Goal: Information Seeking & Learning: Learn about a topic

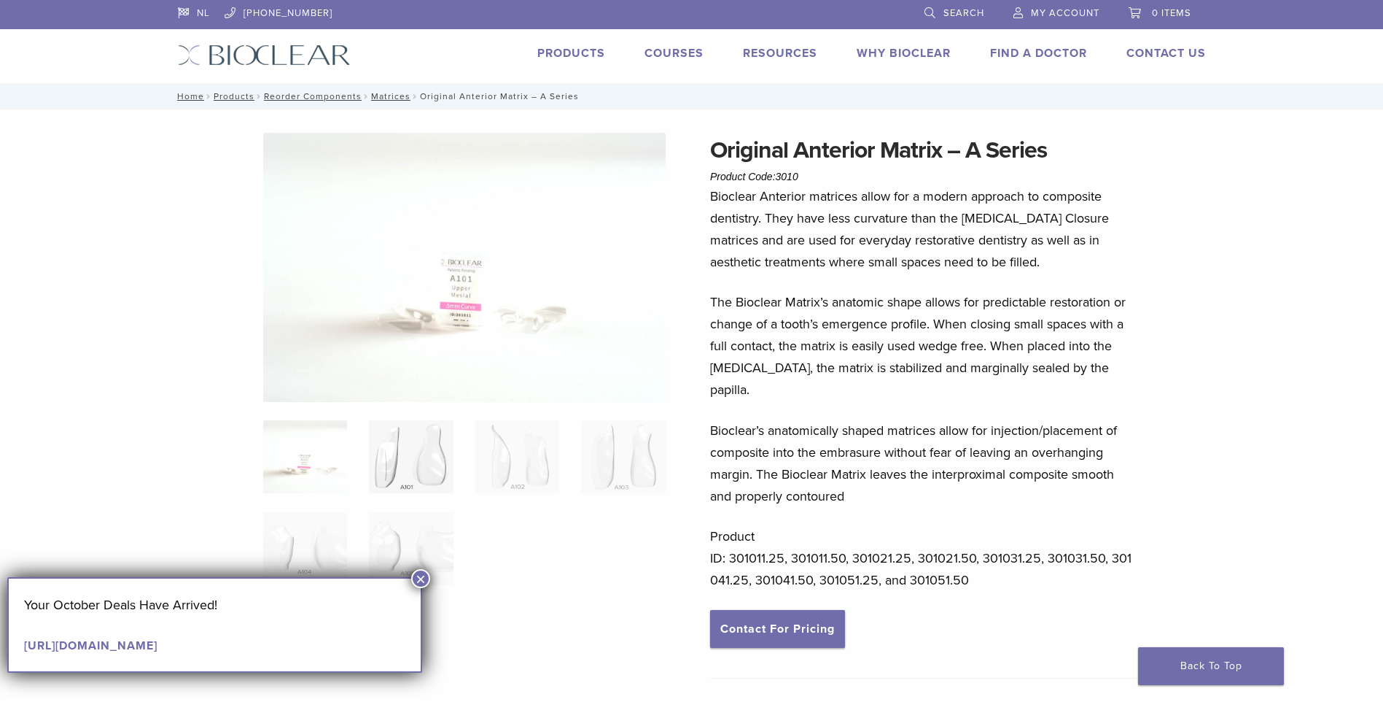
click at [425, 470] on img at bounding box center [411, 456] width 84 height 73
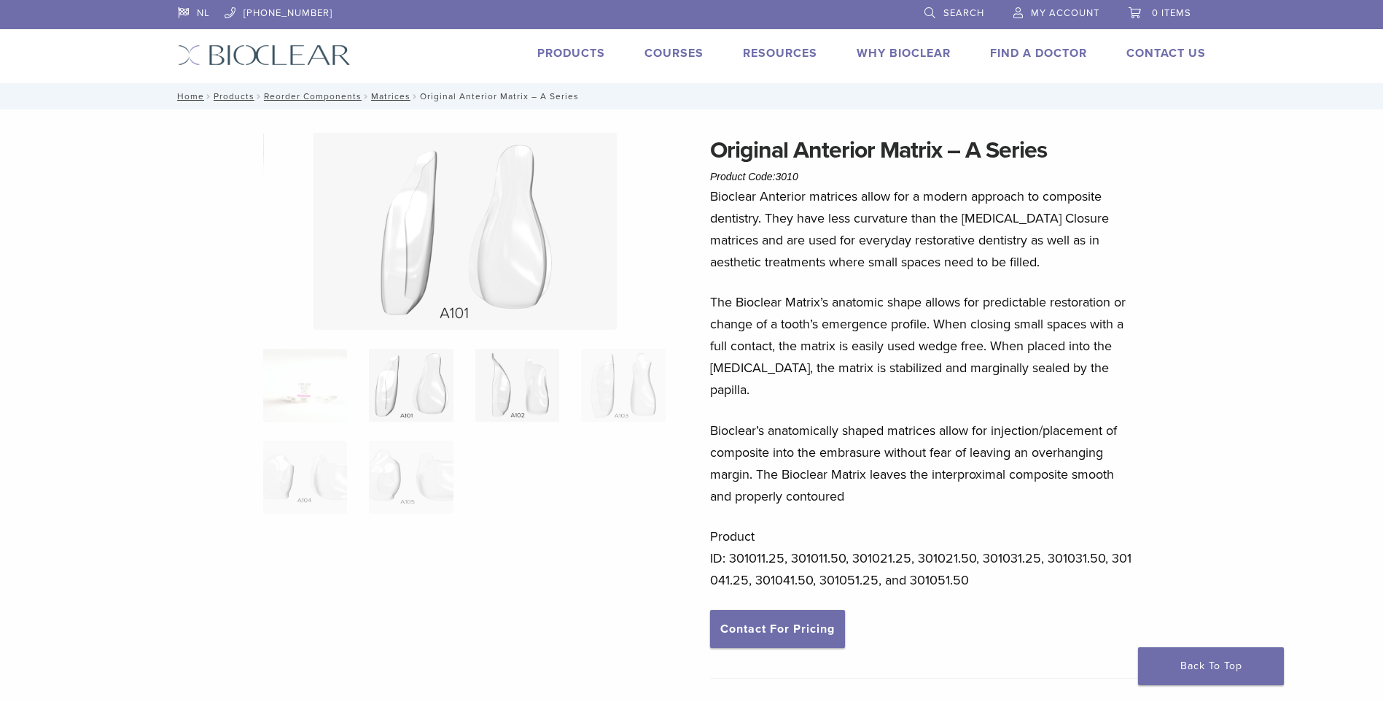
click at [524, 378] on img at bounding box center [517, 385] width 84 height 73
click at [396, 96] on link "Matrices" at bounding box center [390, 96] width 39 height 10
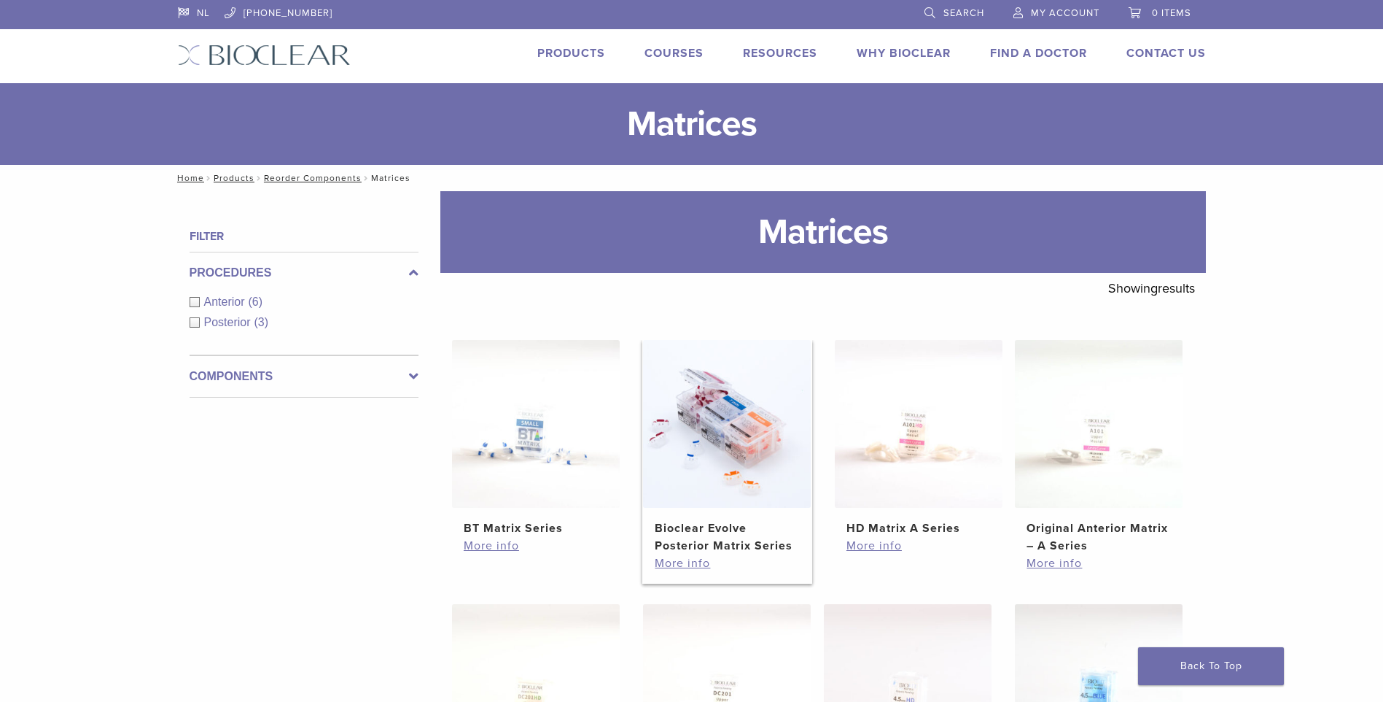
click at [713, 448] on img at bounding box center [727, 424] width 168 height 168
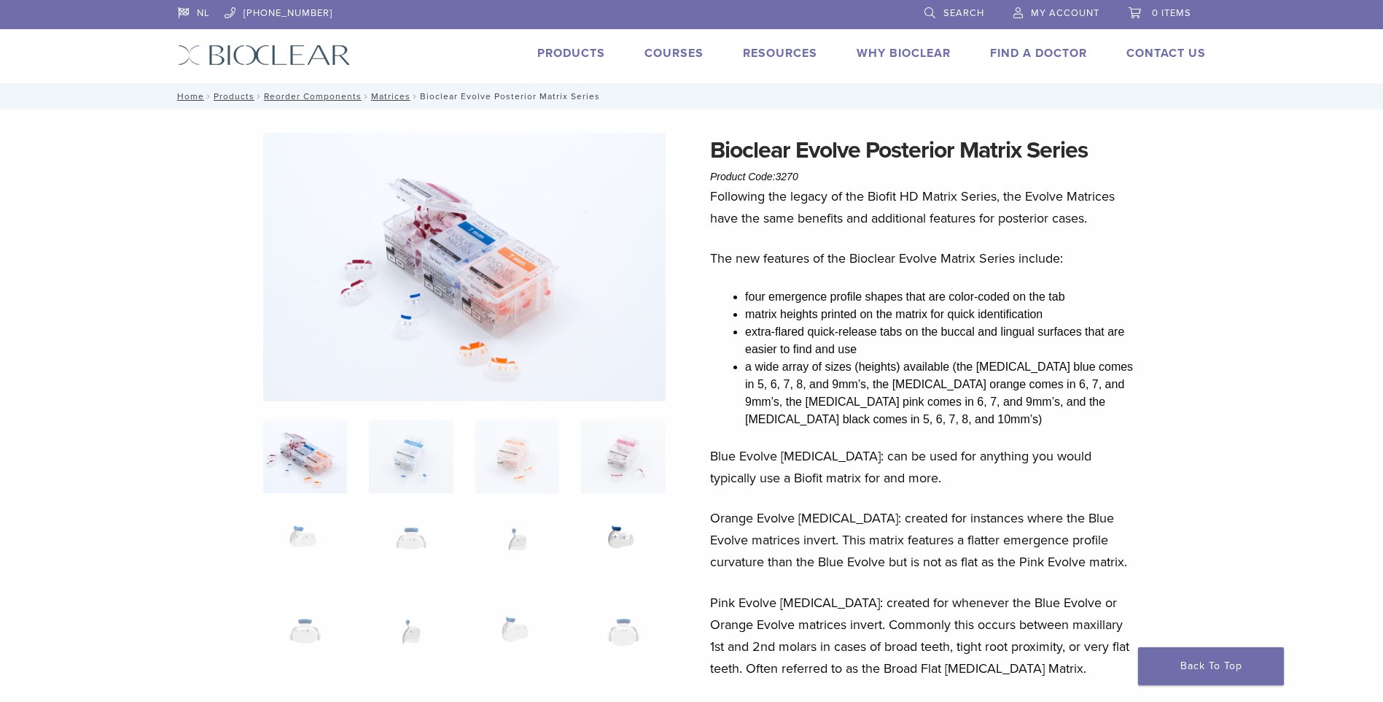
click at [614, 545] on img at bounding box center [623, 548] width 84 height 73
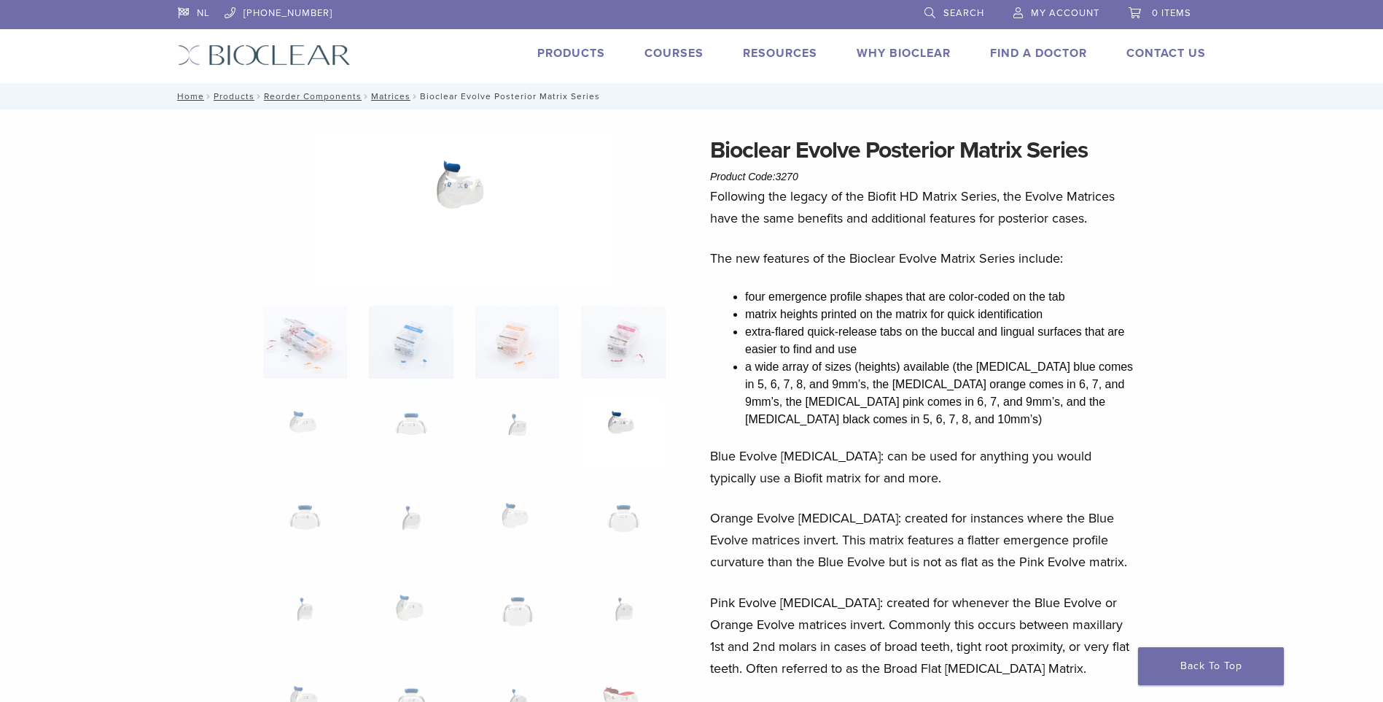
click at [451, 190] on img at bounding box center [464, 210] width 303 height 154
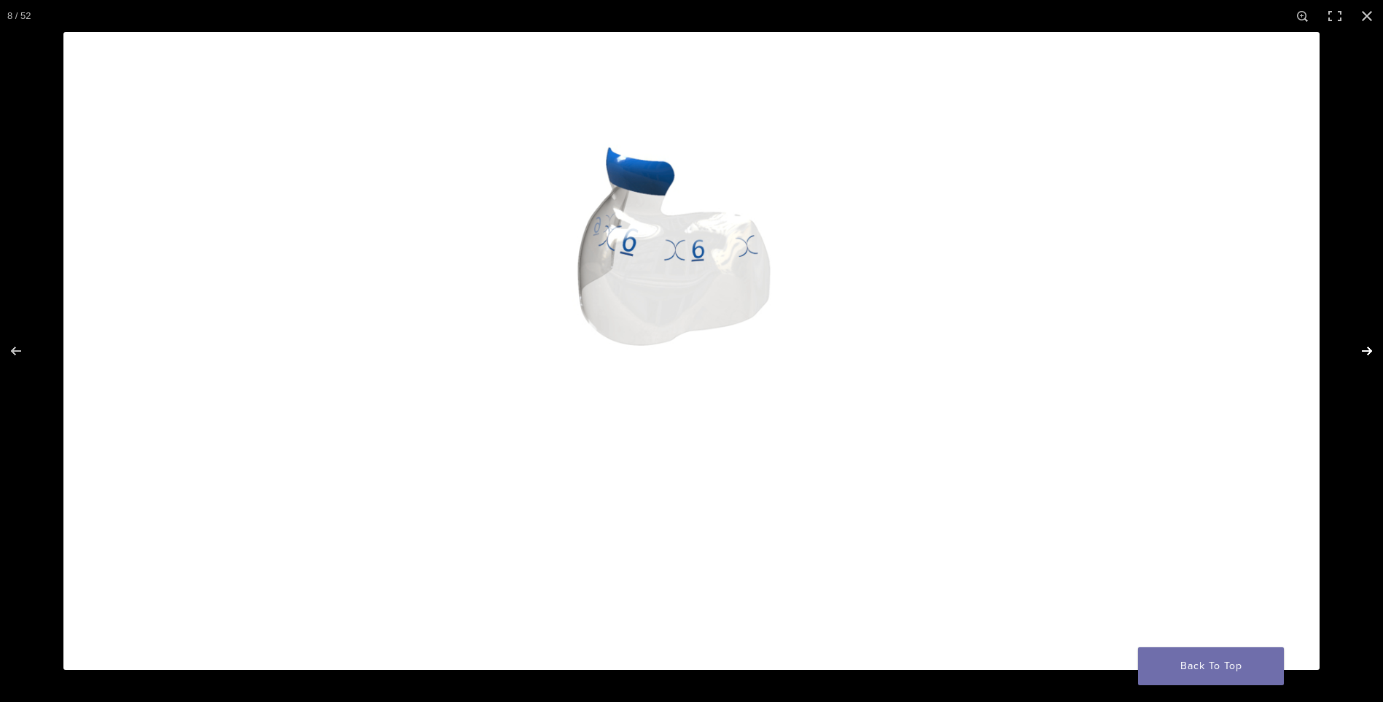
click at [1367, 351] on button "Next (arrow right)" at bounding box center [1357, 350] width 51 height 73
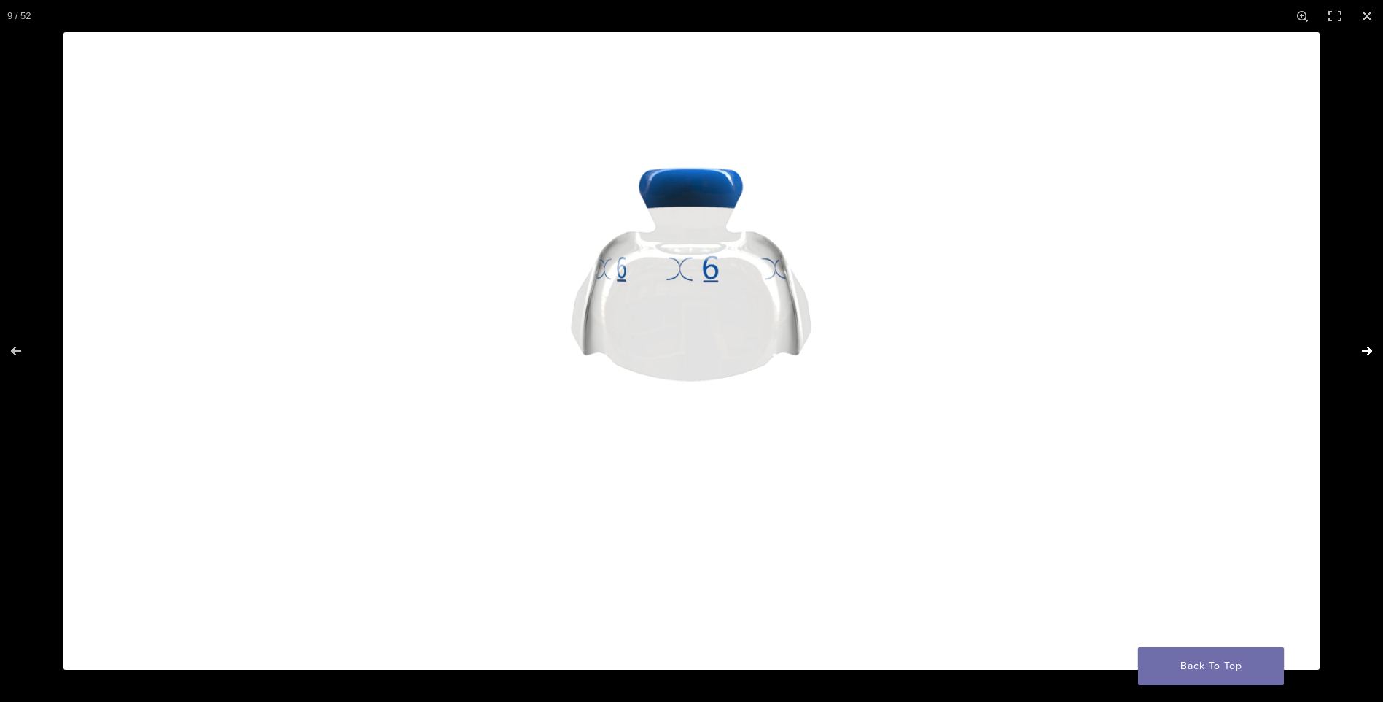
click at [1367, 351] on button "Next (arrow right)" at bounding box center [1357, 350] width 51 height 73
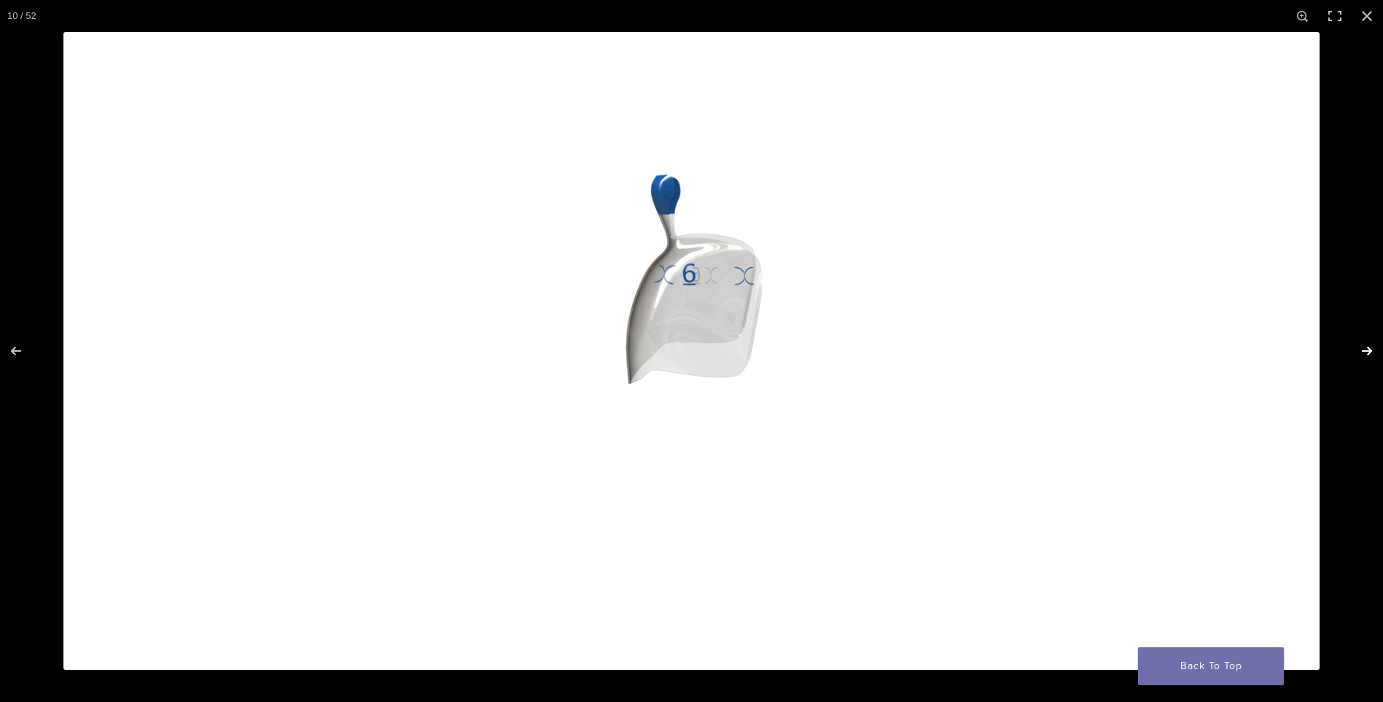
click at [1367, 351] on button "Next (arrow right)" at bounding box center [1357, 350] width 51 height 73
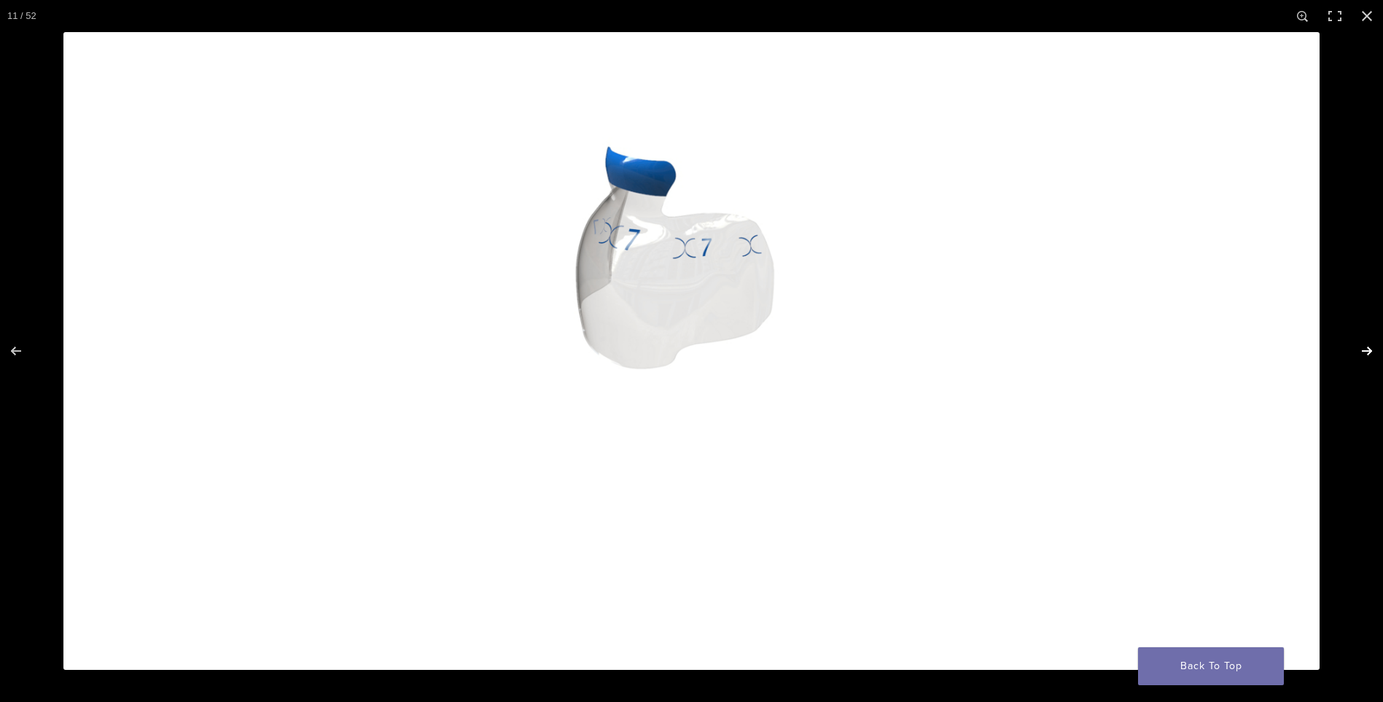
click at [1367, 351] on button "Next (arrow right)" at bounding box center [1357, 350] width 51 height 73
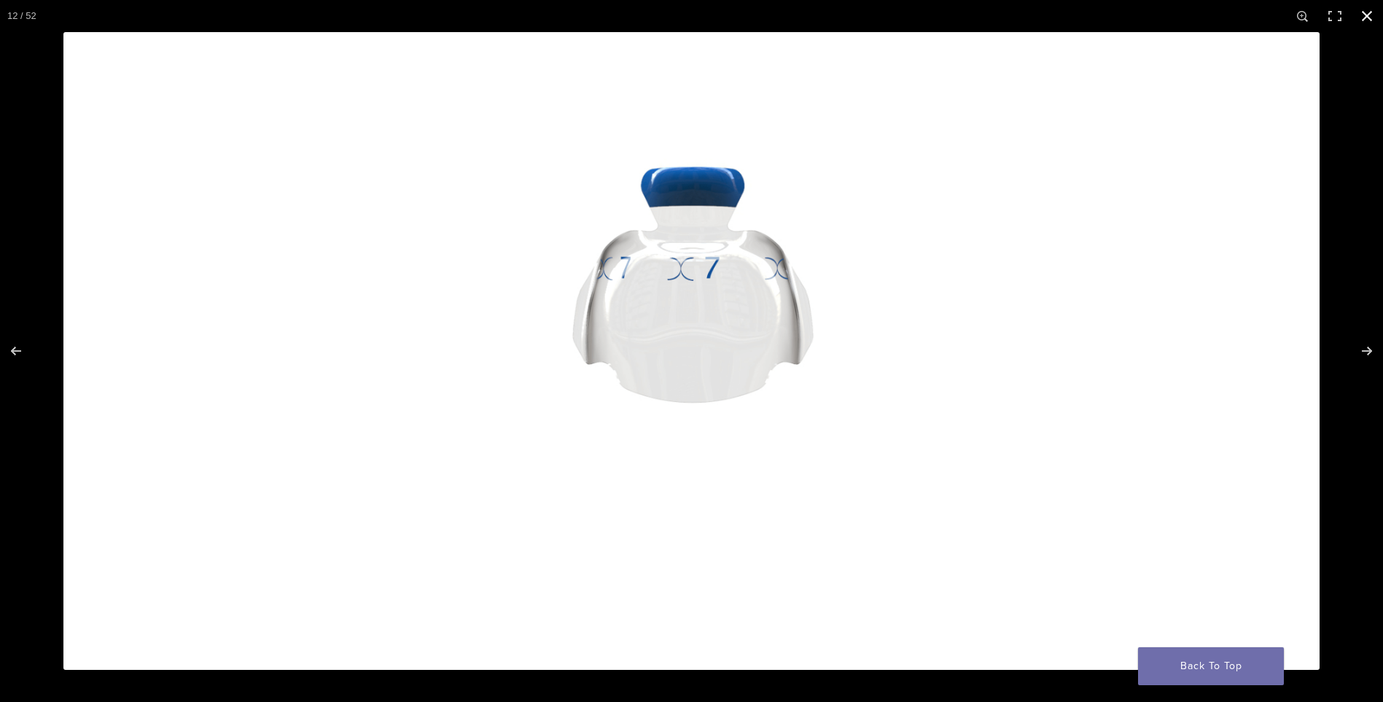
click at [1366, 13] on button "Close (Esc)" at bounding box center [1367, 16] width 32 height 32
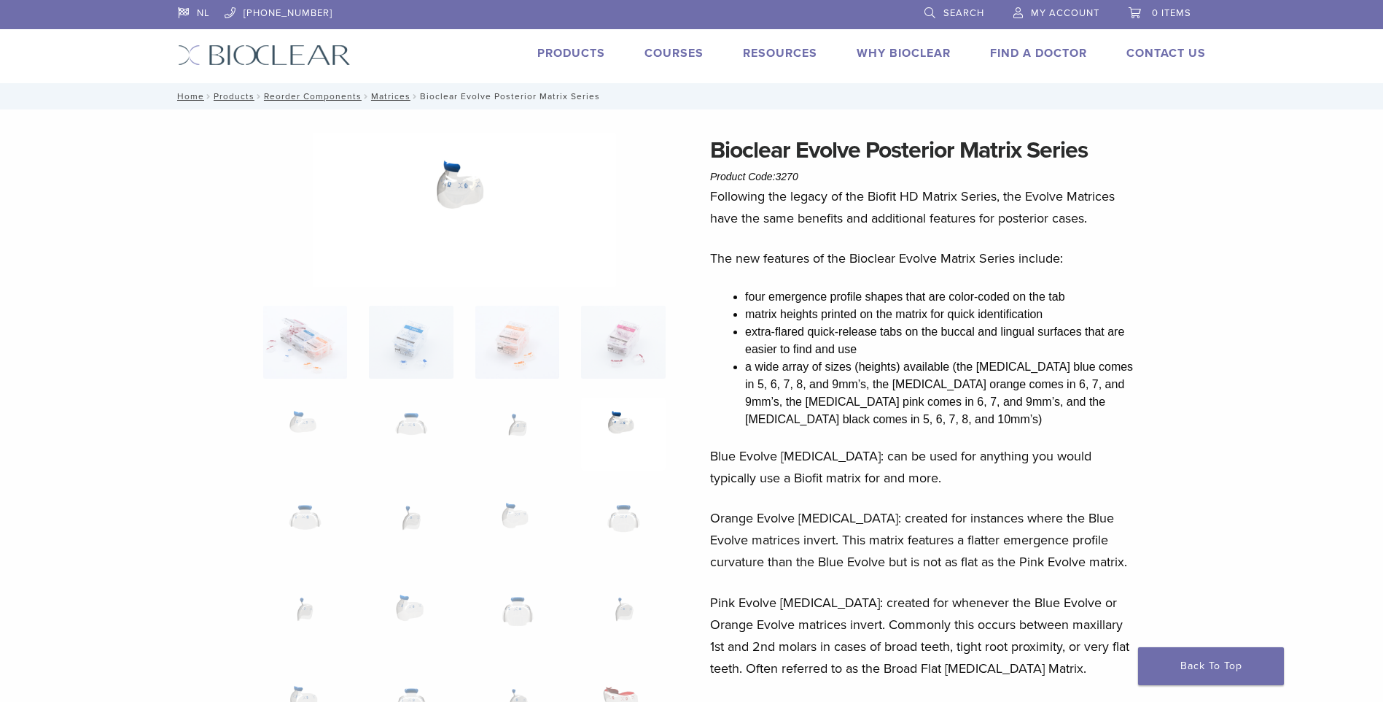
click at [459, 96] on nav "Home / Products / Reorder Components / Matrices / Bioclear Evolve Posterior Mat…" at bounding box center [692, 96] width 1050 height 26
click at [391, 93] on link "Matrices" at bounding box center [390, 96] width 39 height 10
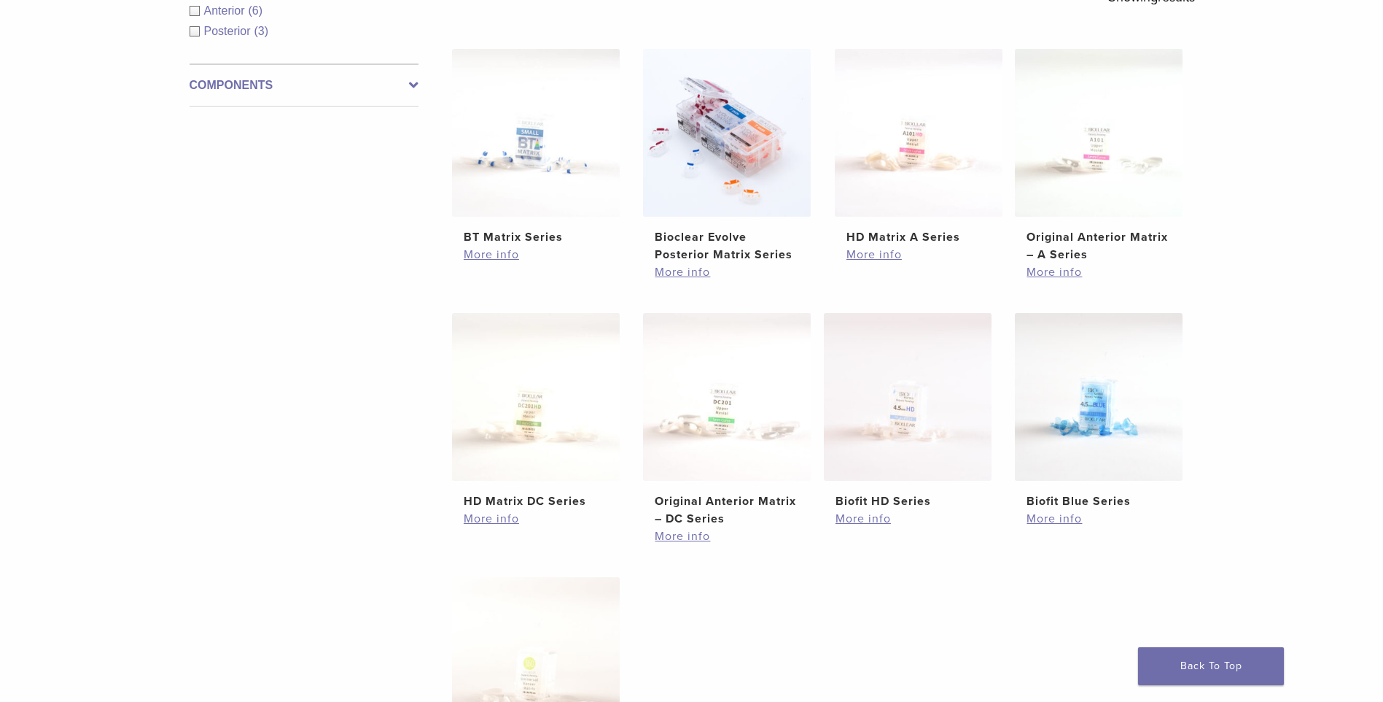
scroll to position [292, 0]
click at [1065, 428] on img at bounding box center [1099, 396] width 168 height 168
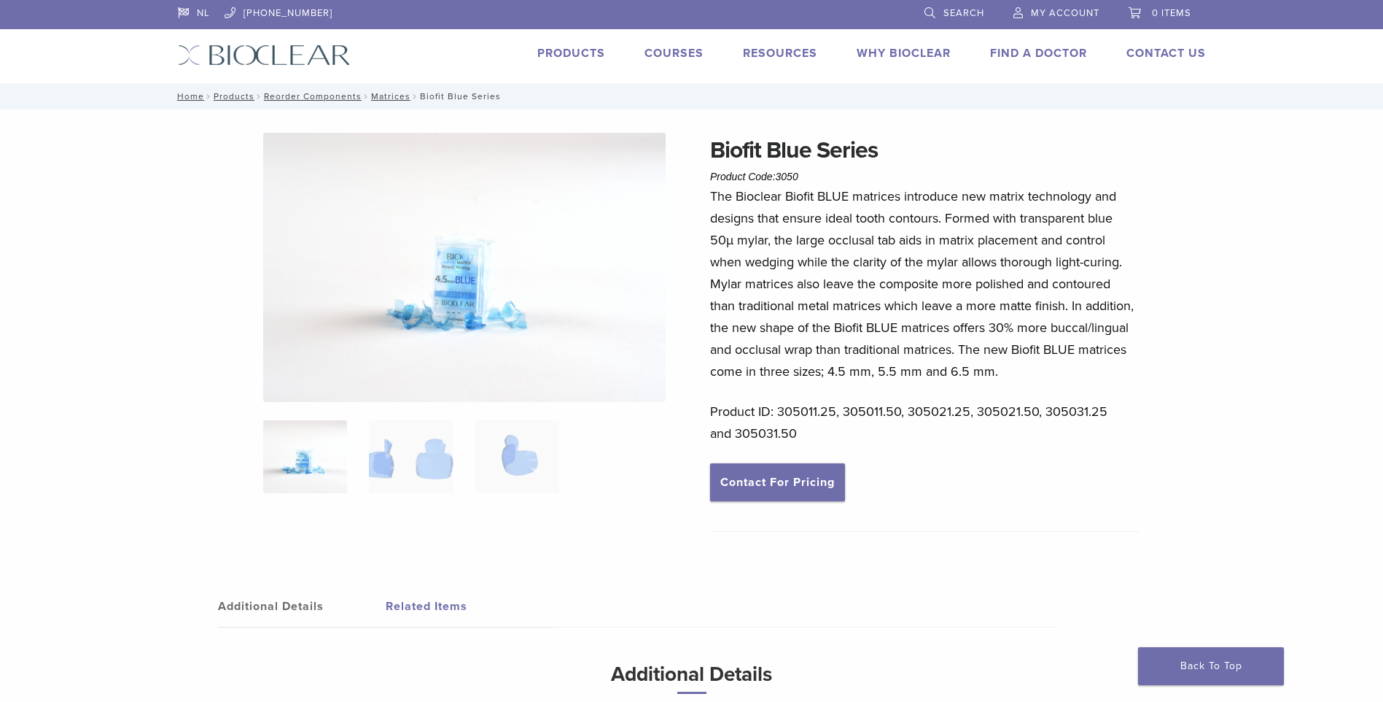
click at [445, 322] on img at bounding box center [464, 267] width 403 height 269
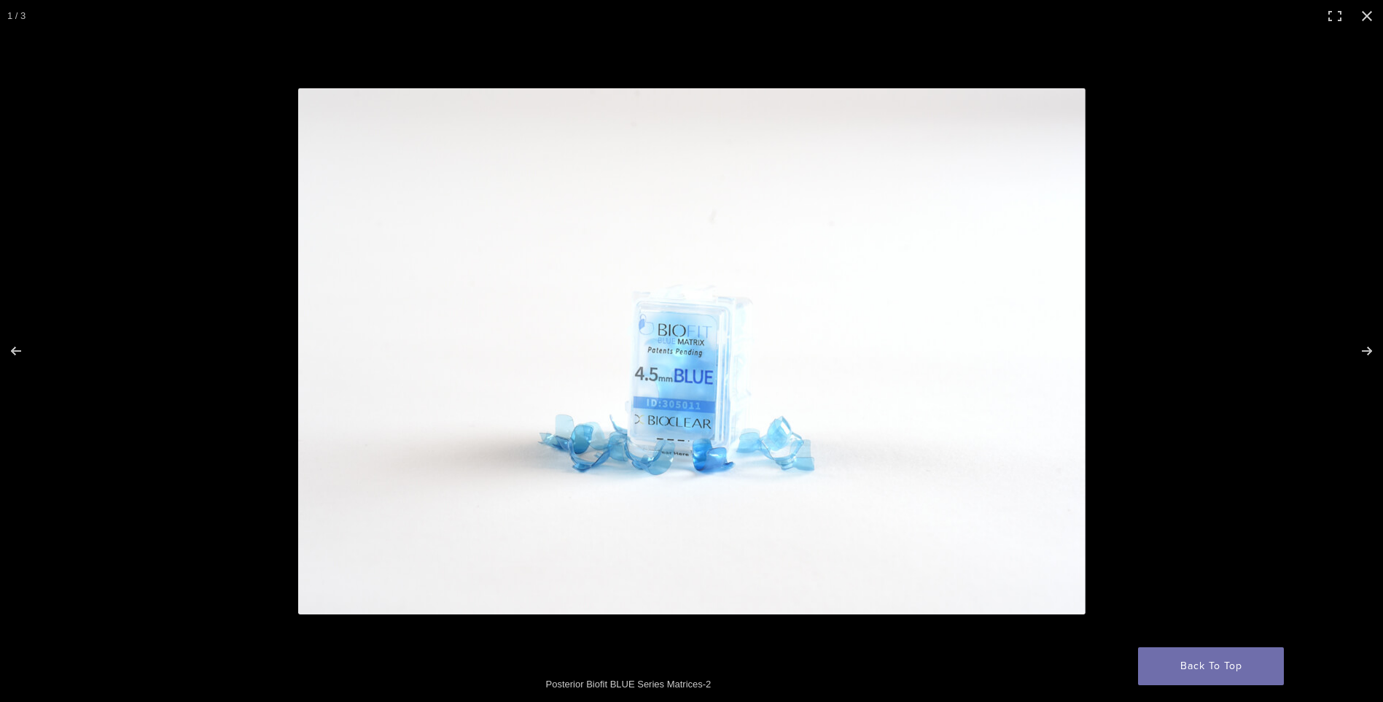
click at [719, 463] on img "Full screen image" at bounding box center [692, 351] width 788 height 526
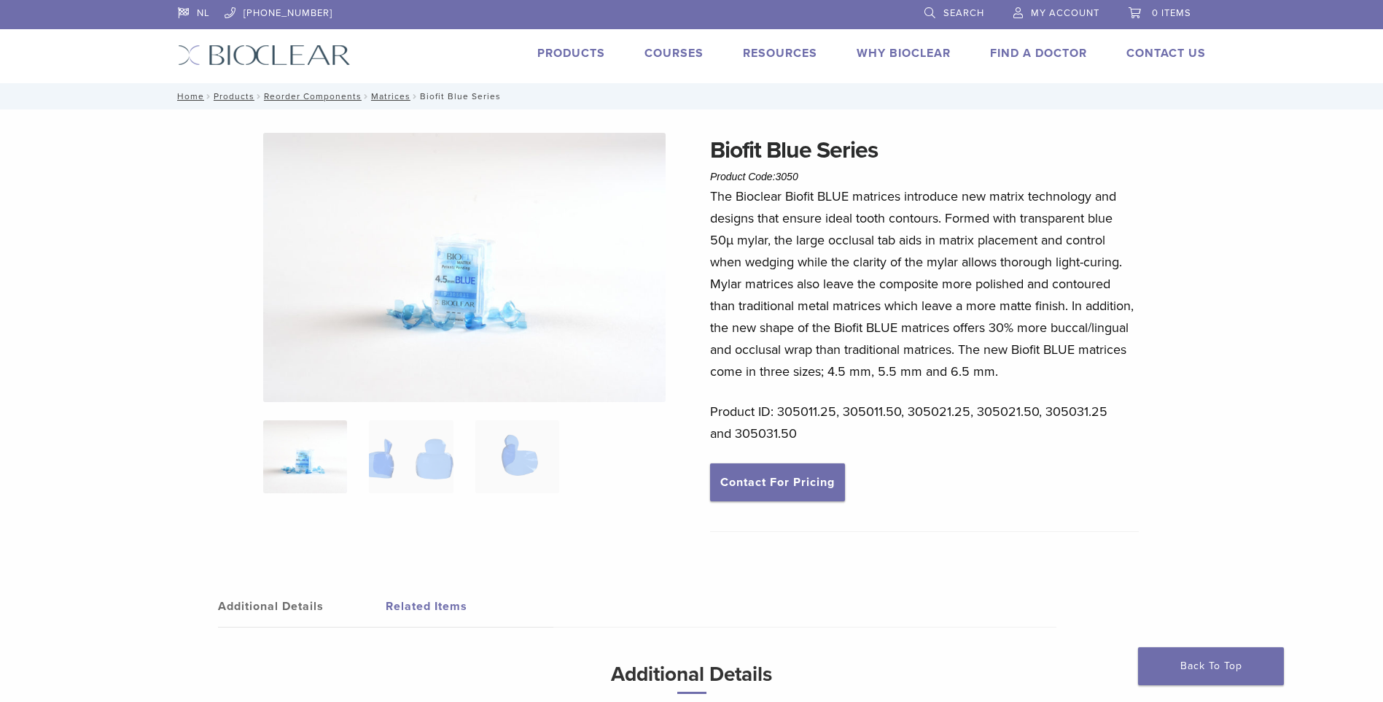
click at [439, 310] on img at bounding box center [464, 267] width 403 height 269
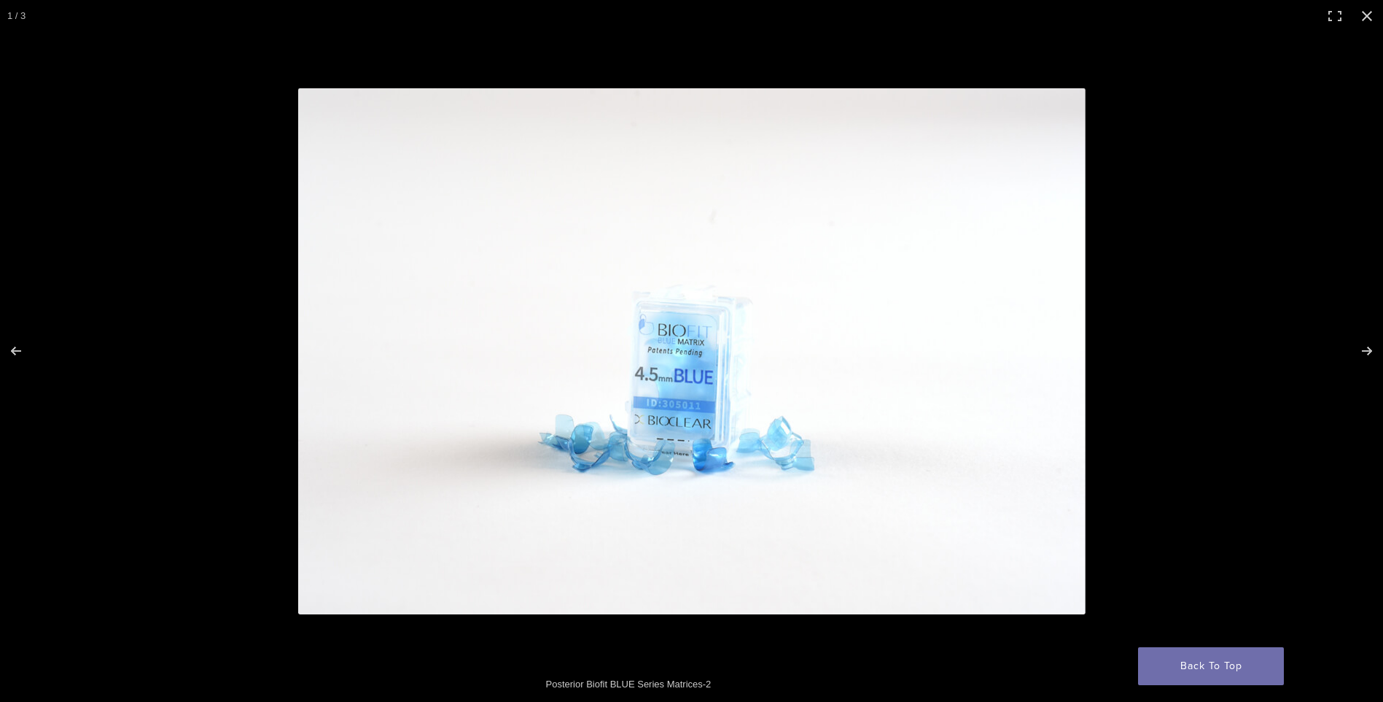
click at [809, 459] on img "Full screen image" at bounding box center [692, 351] width 788 height 526
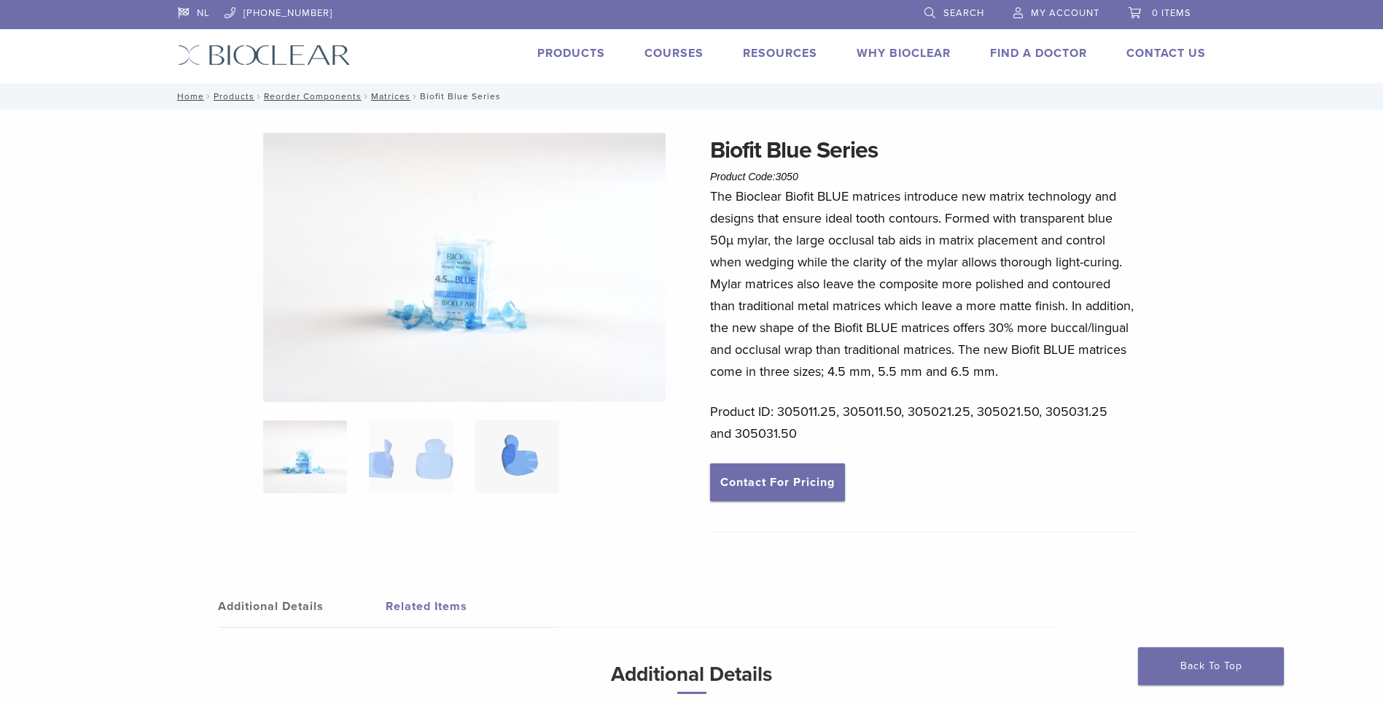
click at [511, 457] on img at bounding box center [517, 456] width 84 height 73
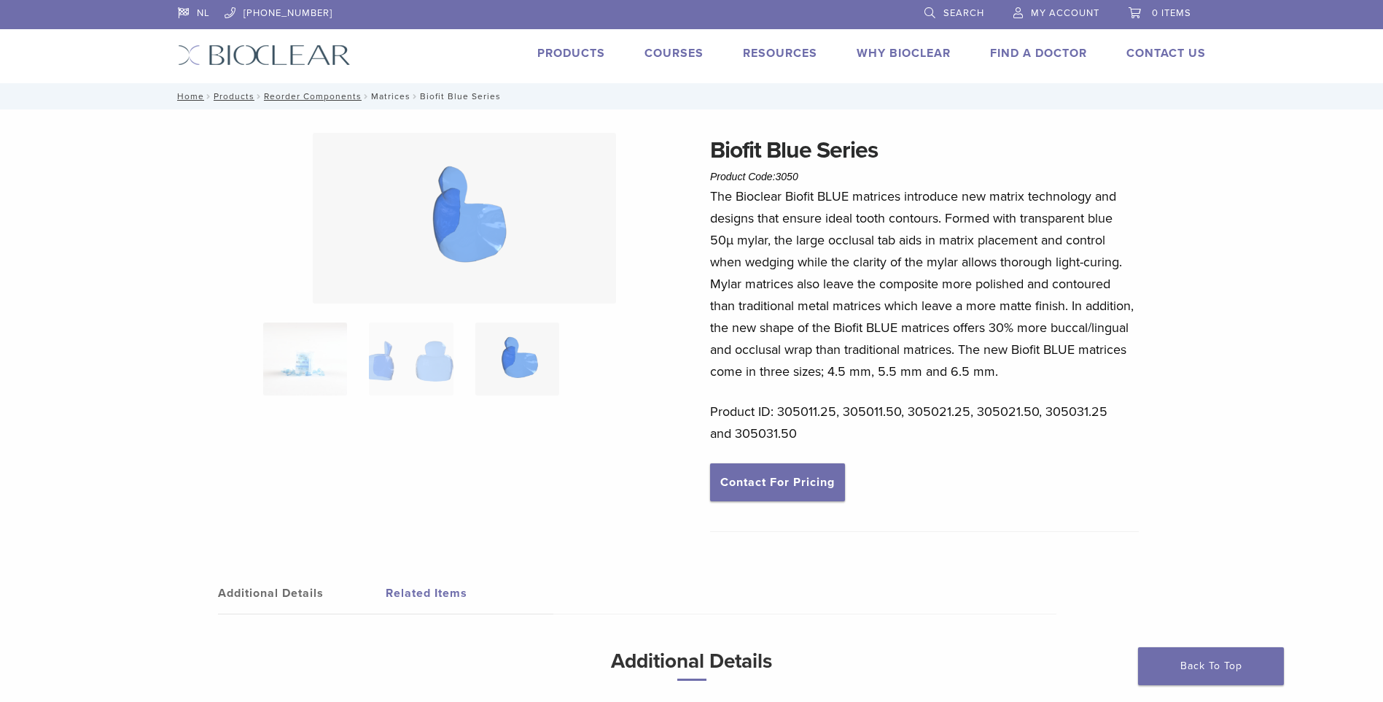
click at [384, 97] on link "Matrices" at bounding box center [390, 96] width 39 height 10
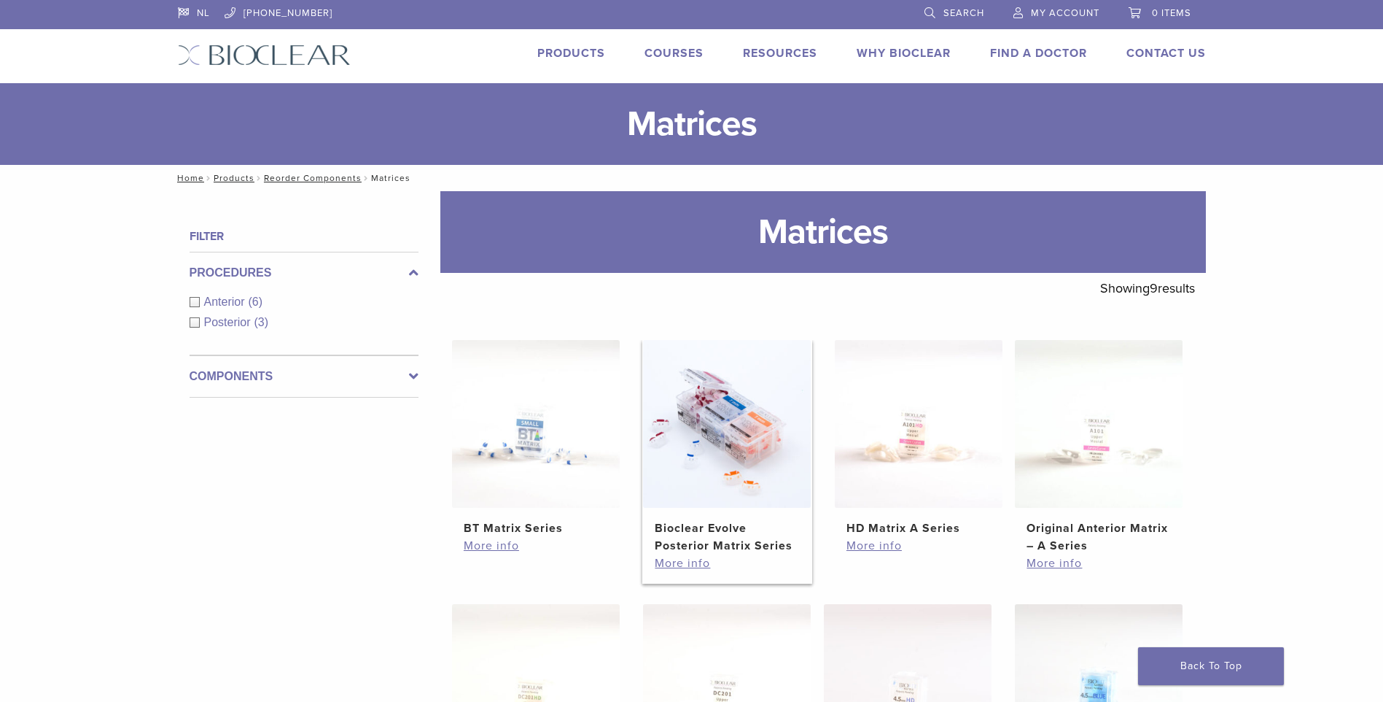
click at [758, 489] on img at bounding box center [727, 424] width 168 height 168
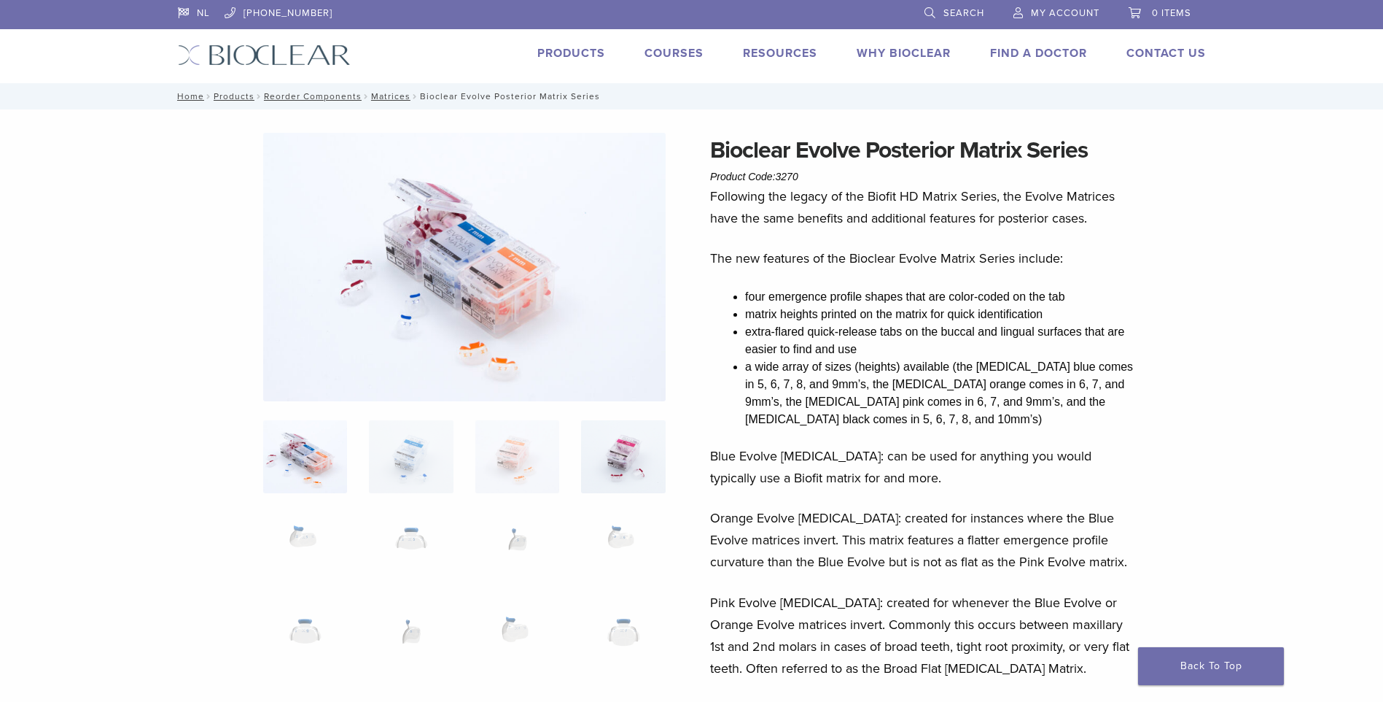
click at [617, 479] on img at bounding box center [623, 456] width 84 height 73
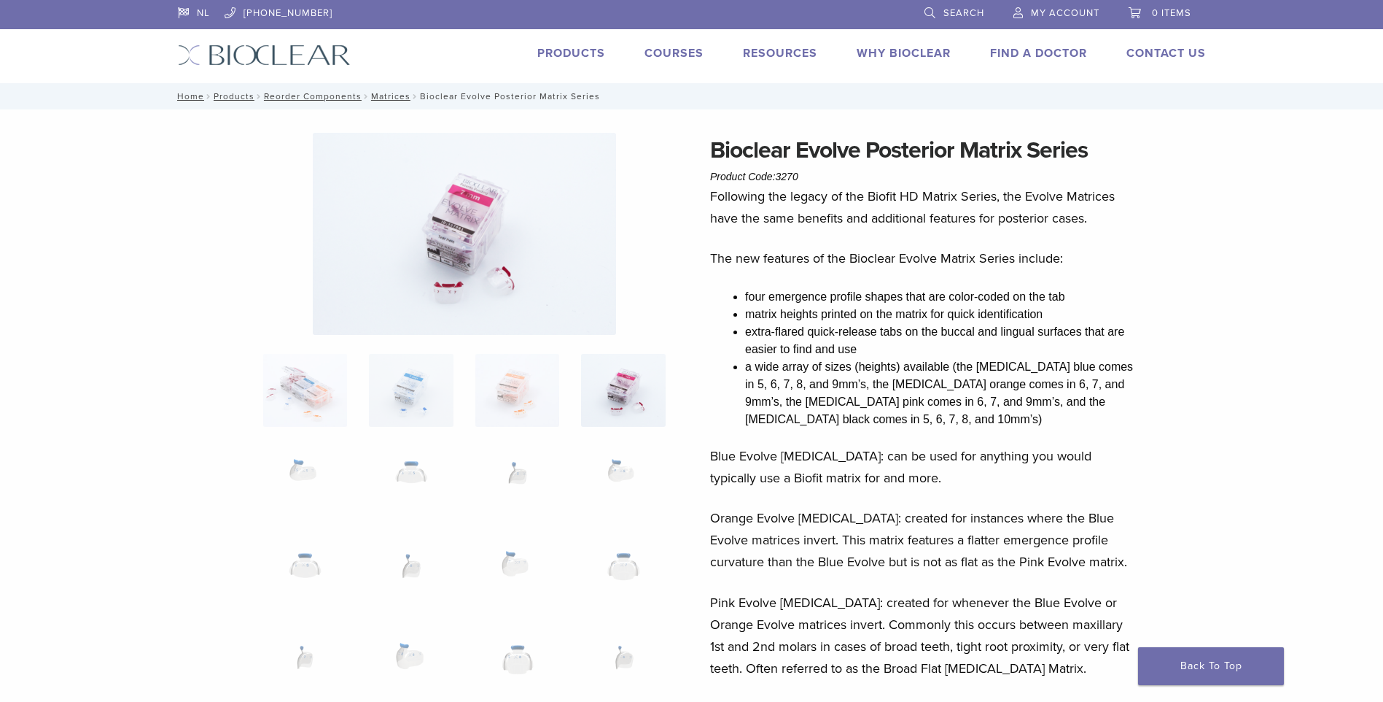
click at [483, 293] on img at bounding box center [464, 234] width 303 height 202
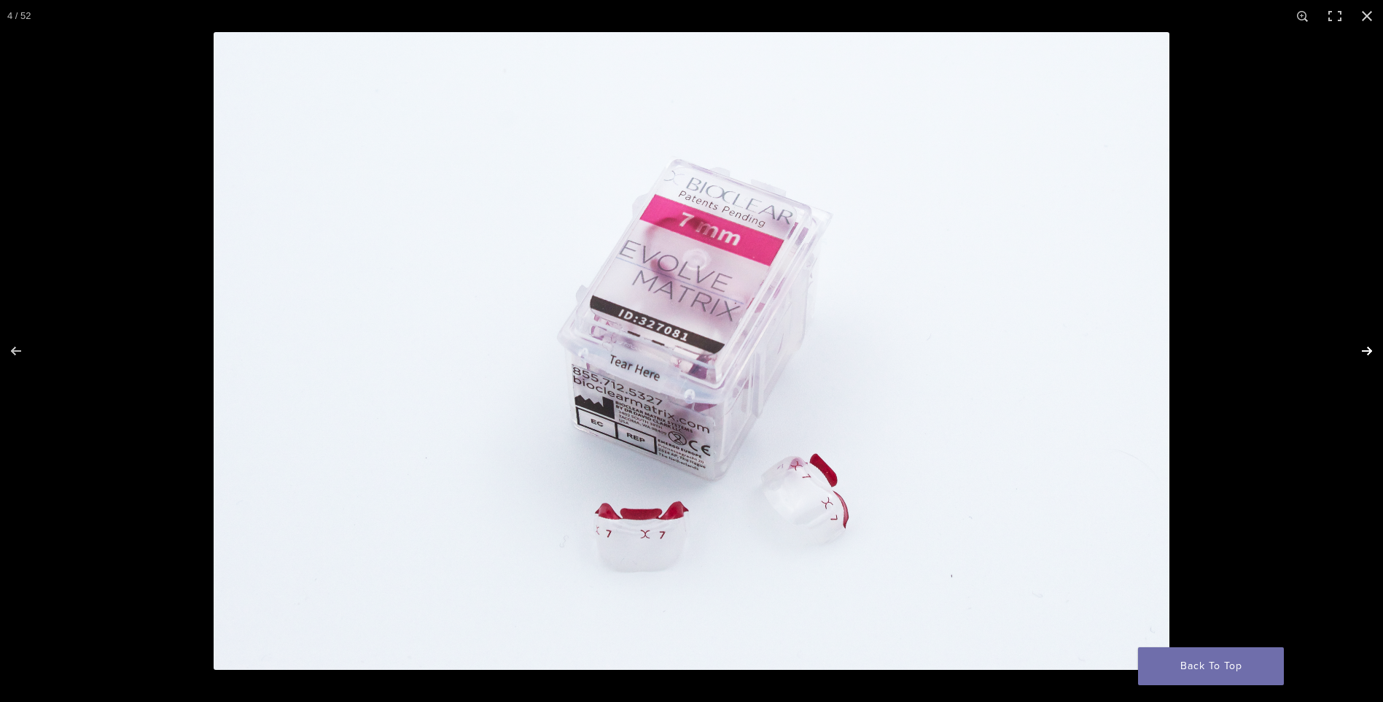
click at [1373, 349] on button "Next (arrow right)" at bounding box center [1357, 350] width 51 height 73
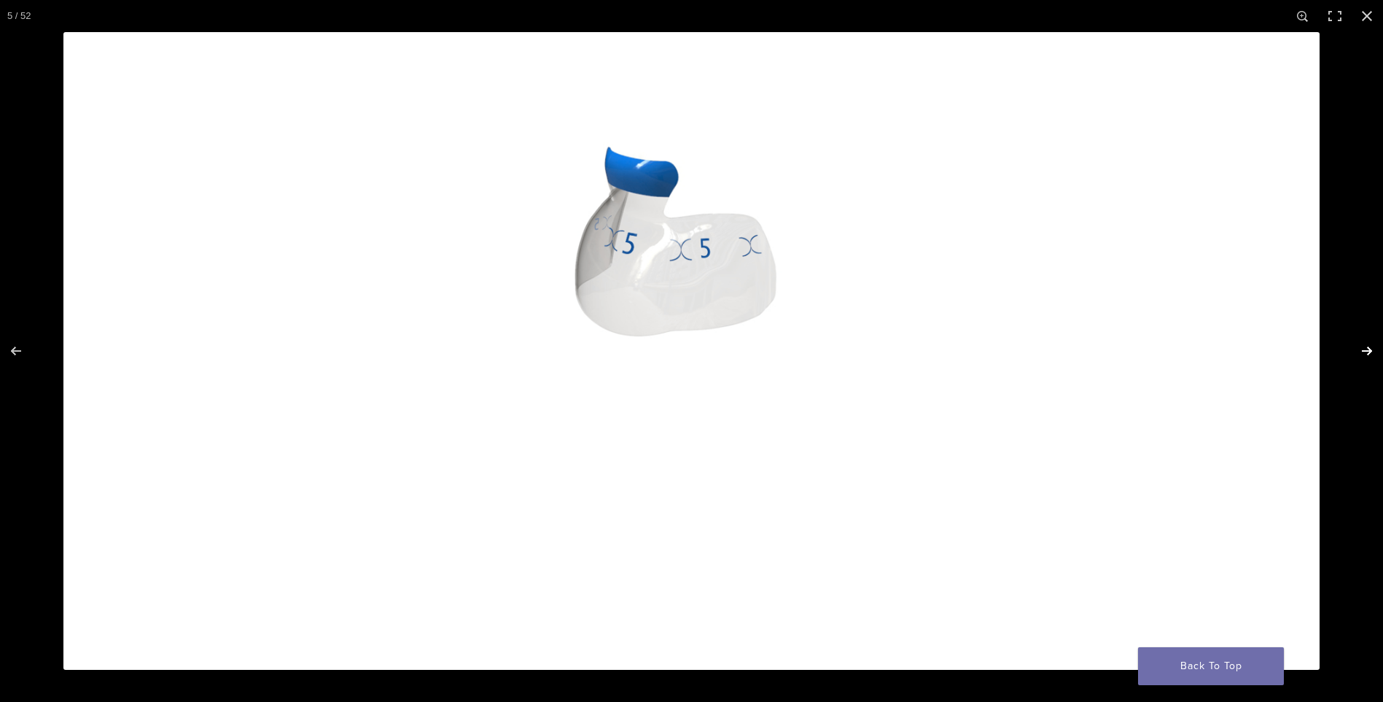
click at [1369, 349] on button "Next (arrow right)" at bounding box center [1357, 350] width 51 height 73
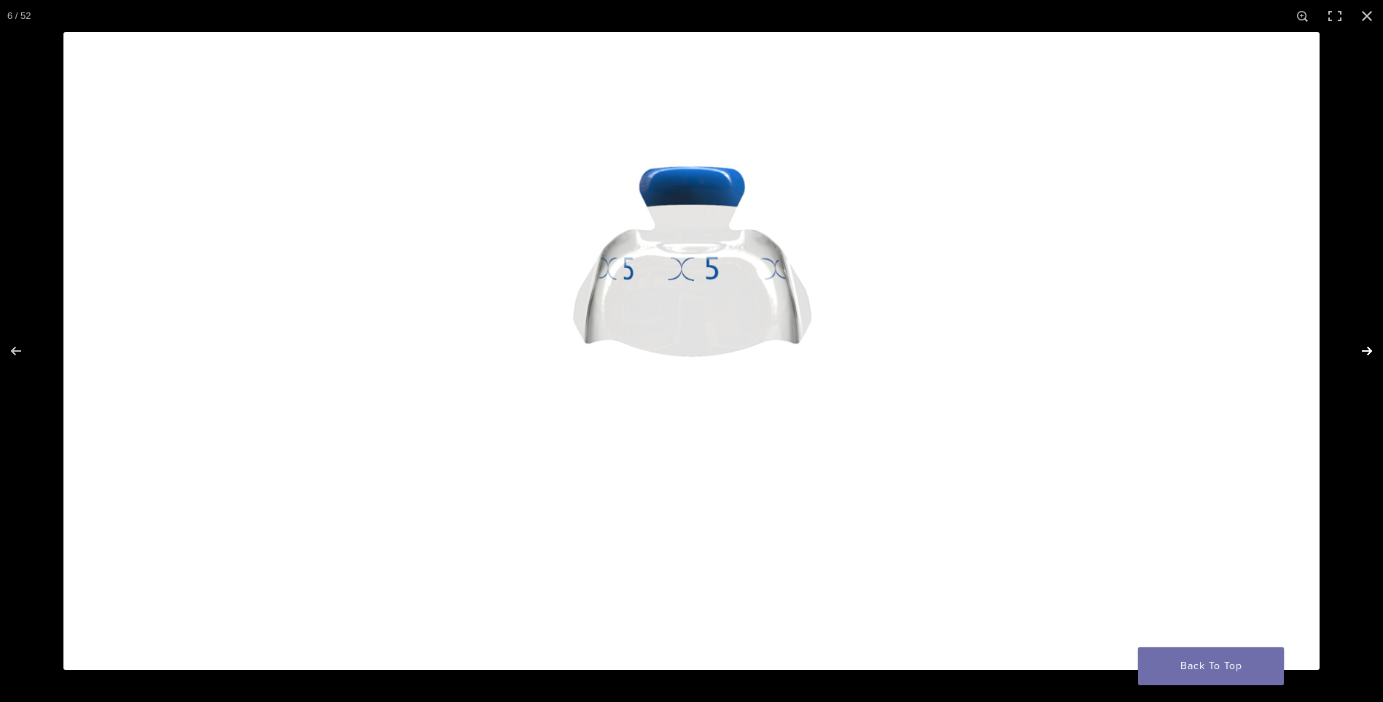
click at [1366, 349] on button "Next (arrow right)" at bounding box center [1357, 350] width 51 height 73
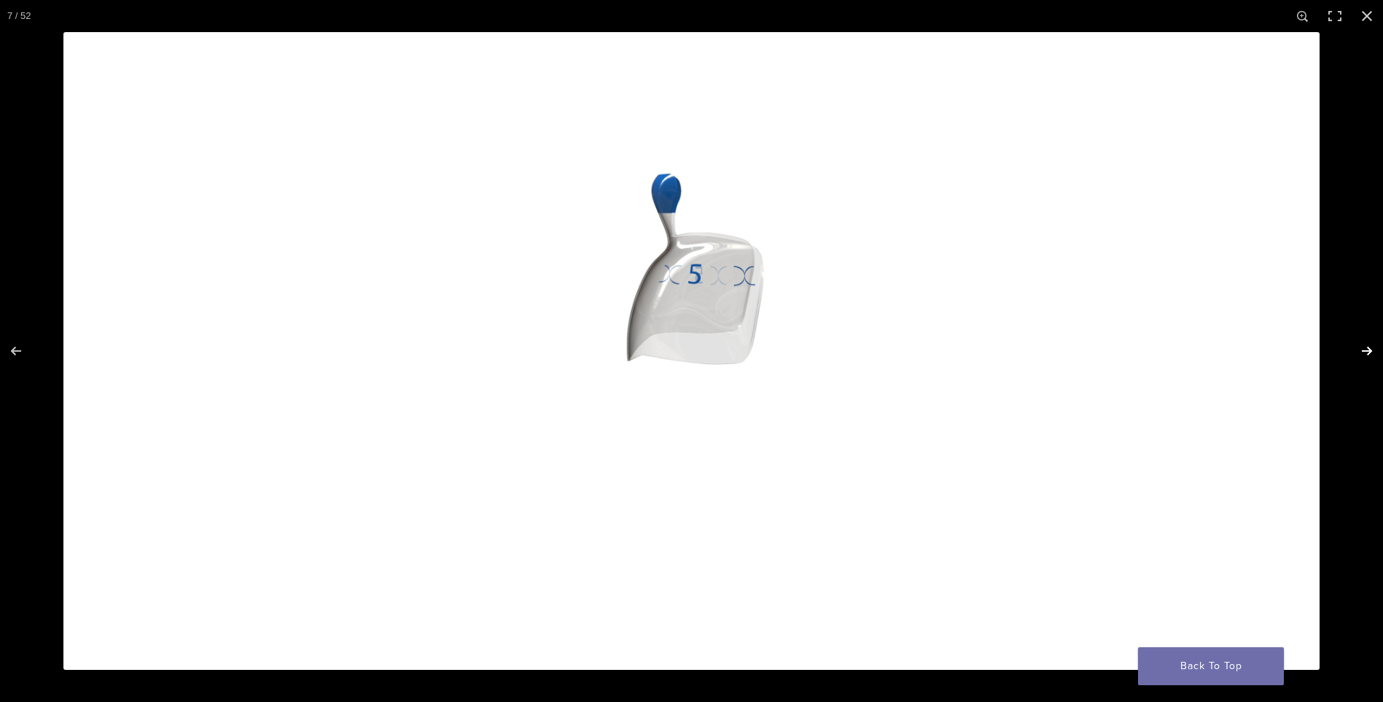
click at [1366, 349] on button "Next (arrow right)" at bounding box center [1357, 350] width 51 height 73
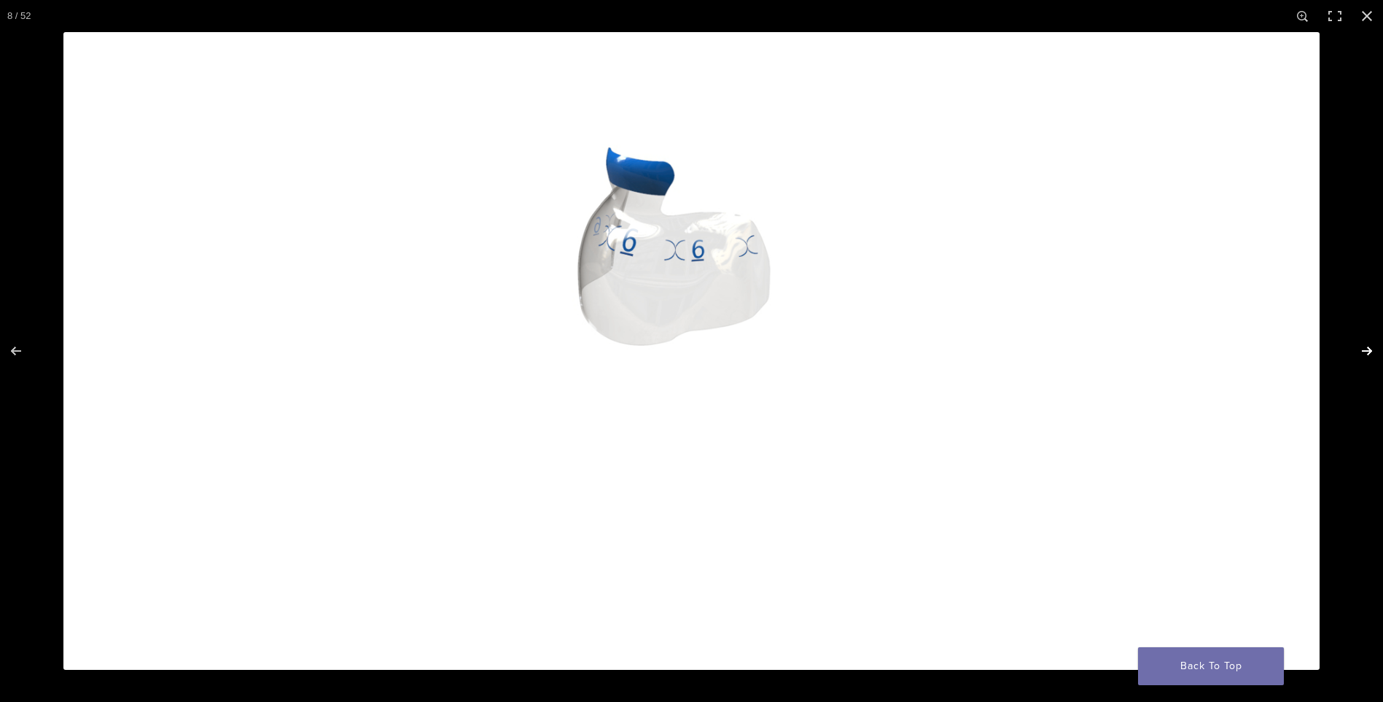
click at [1366, 349] on button "Next (arrow right)" at bounding box center [1357, 350] width 51 height 73
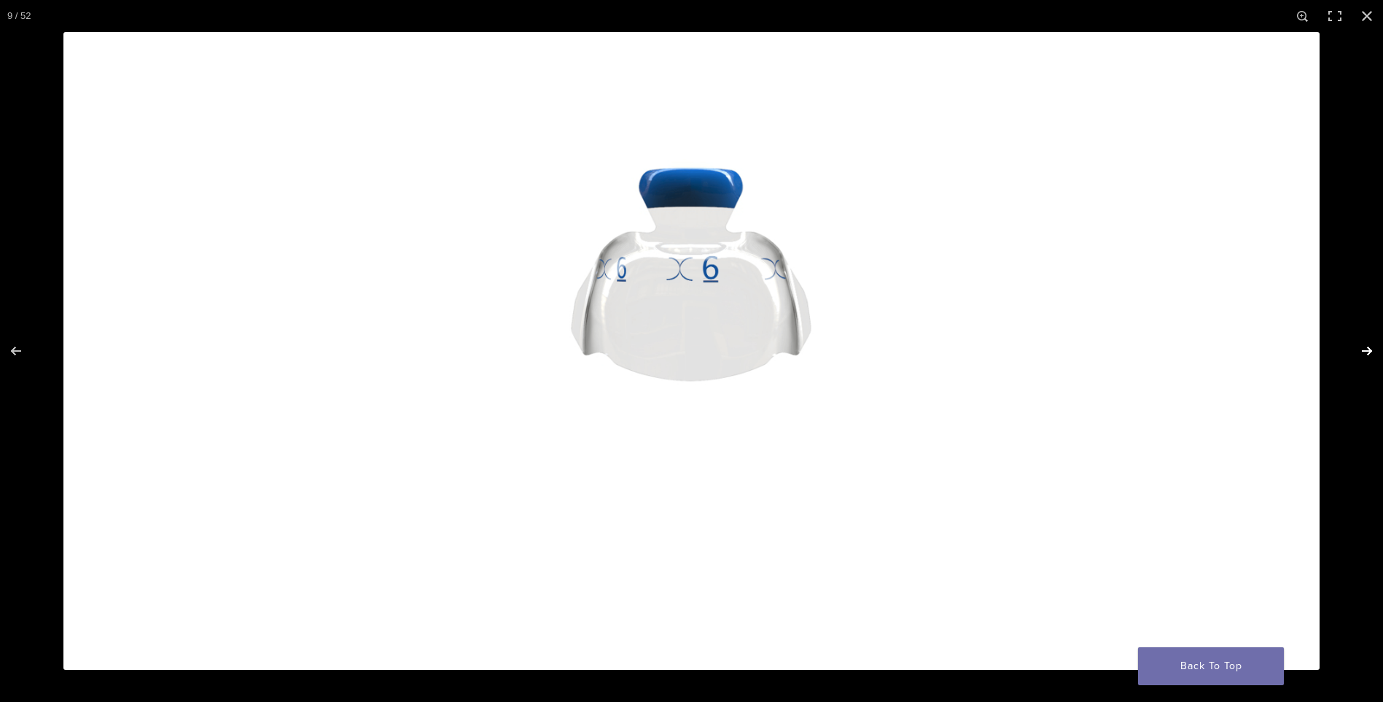
click at [1366, 349] on button "Next (arrow right)" at bounding box center [1357, 350] width 51 height 73
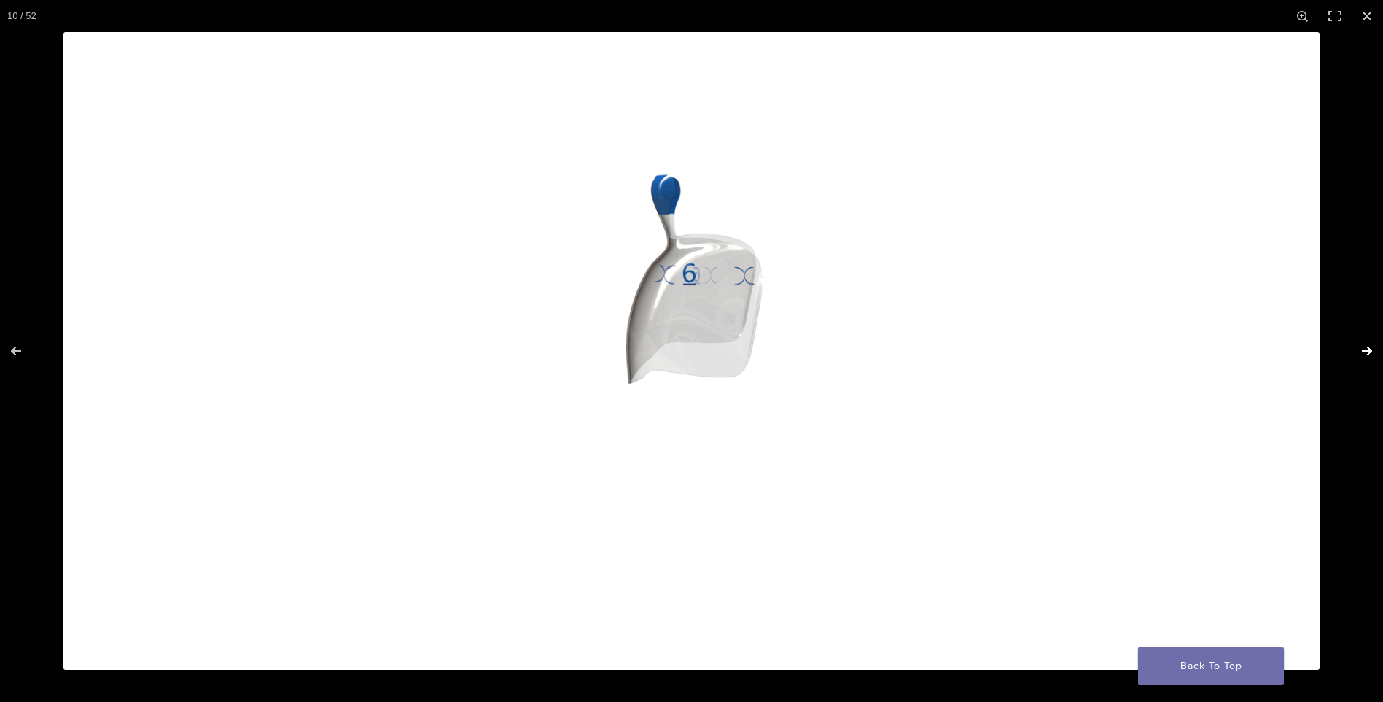
click at [1366, 349] on button "Next (arrow right)" at bounding box center [1357, 350] width 51 height 73
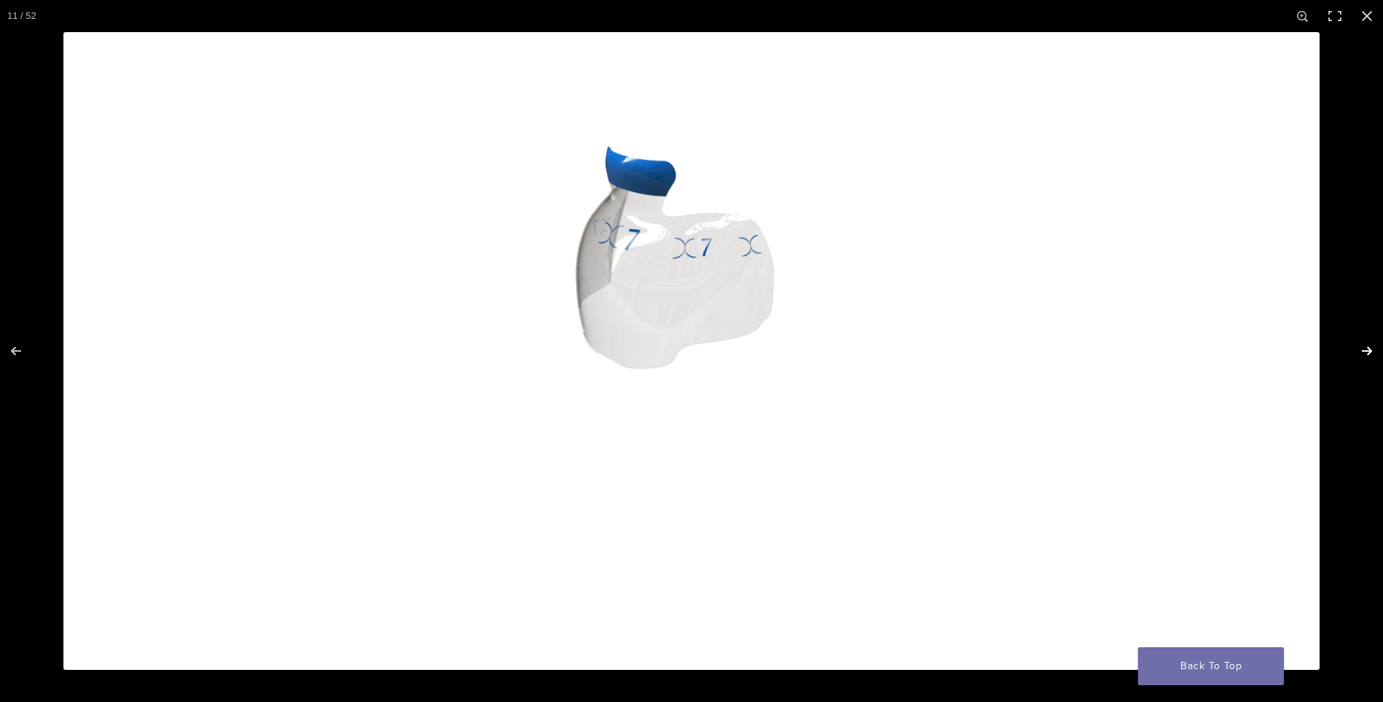
click at [1366, 349] on button "Next (arrow right)" at bounding box center [1357, 350] width 51 height 73
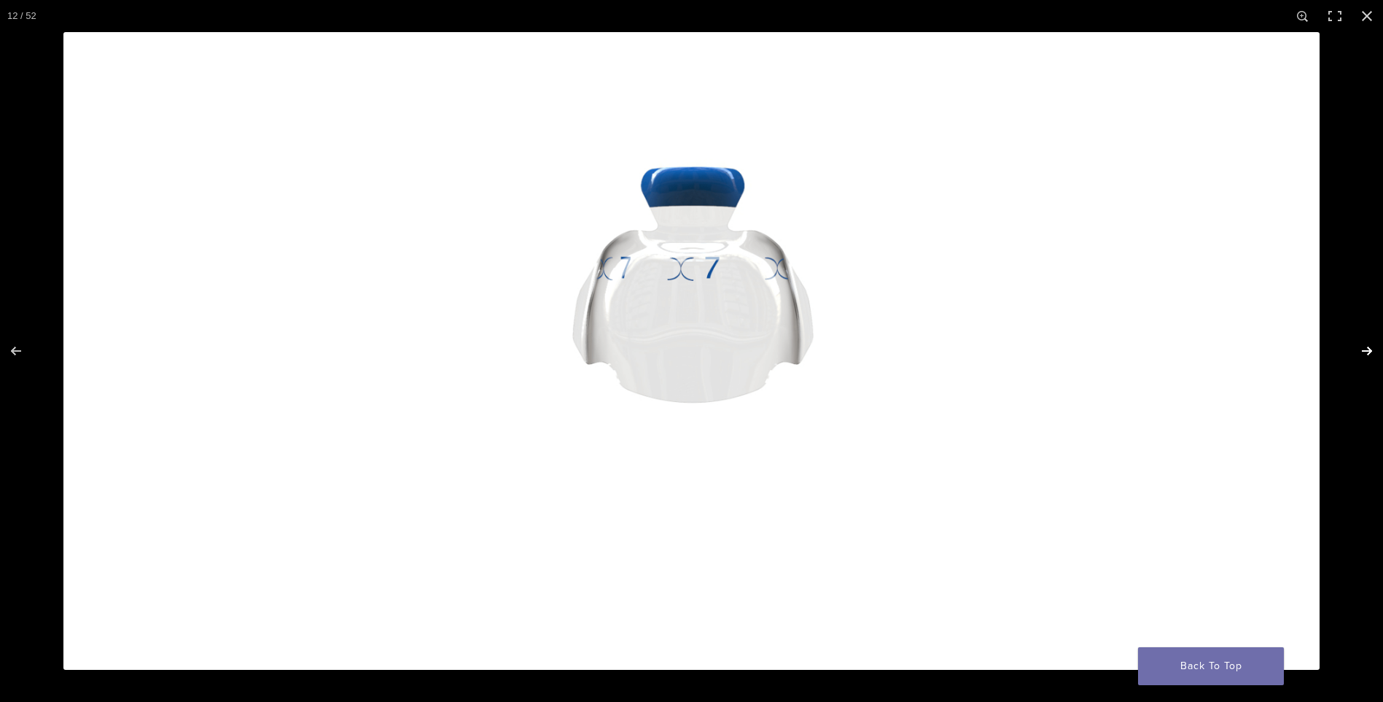
click at [1366, 349] on button "Next (arrow right)" at bounding box center [1357, 350] width 51 height 73
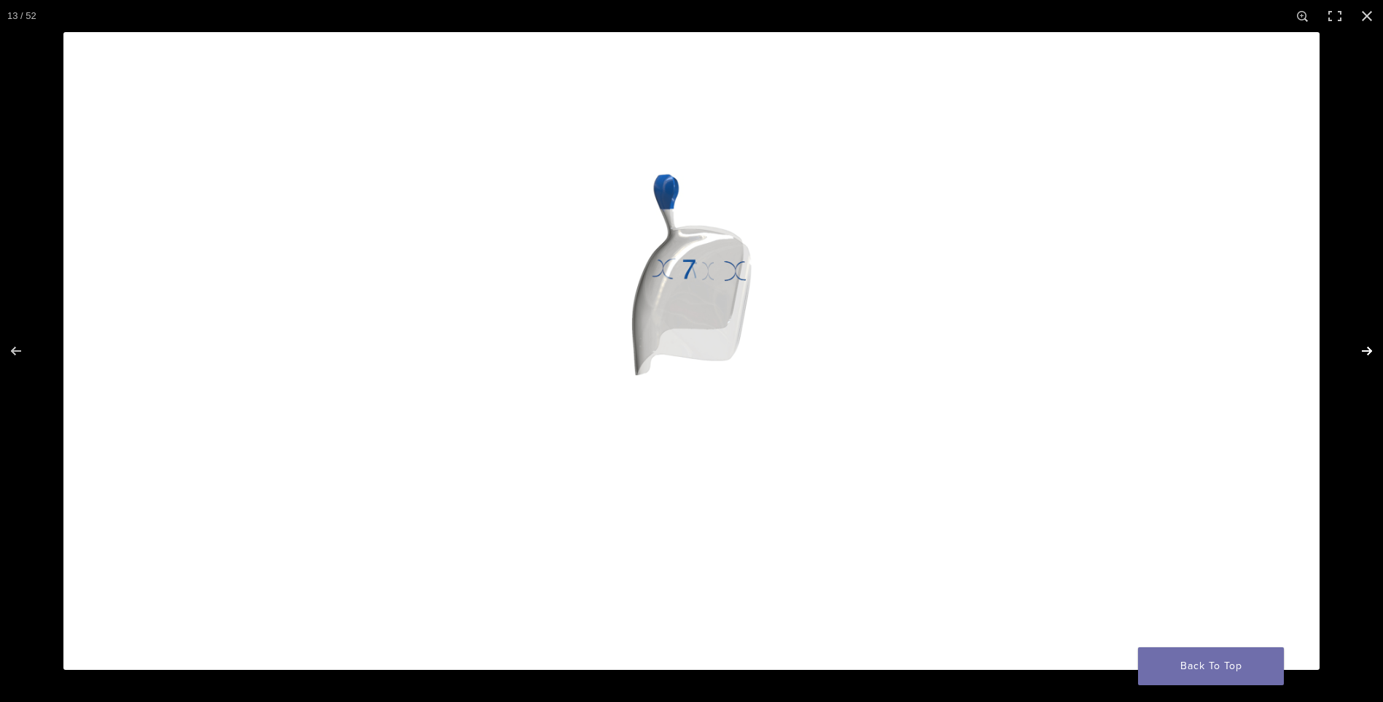
click at [1366, 349] on button "Next (arrow right)" at bounding box center [1357, 350] width 51 height 73
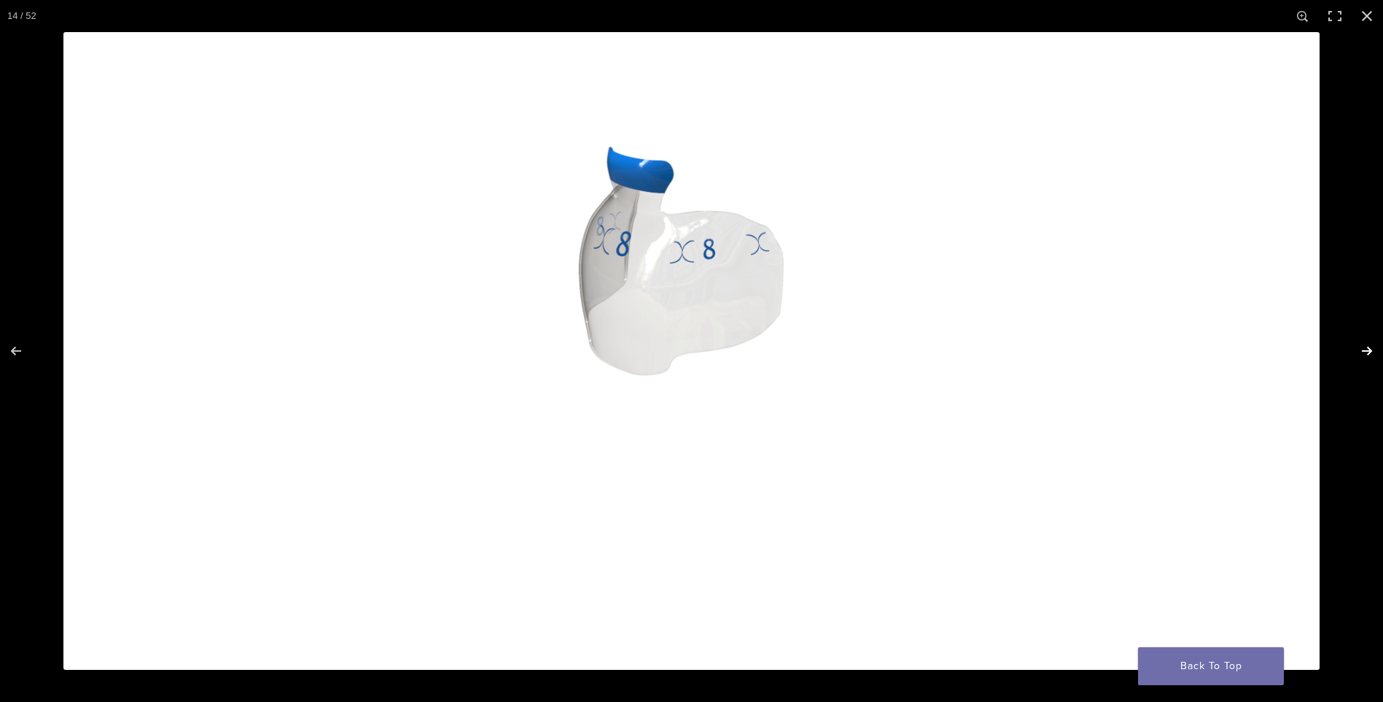
click at [1366, 349] on button "Next (arrow right)" at bounding box center [1357, 350] width 51 height 73
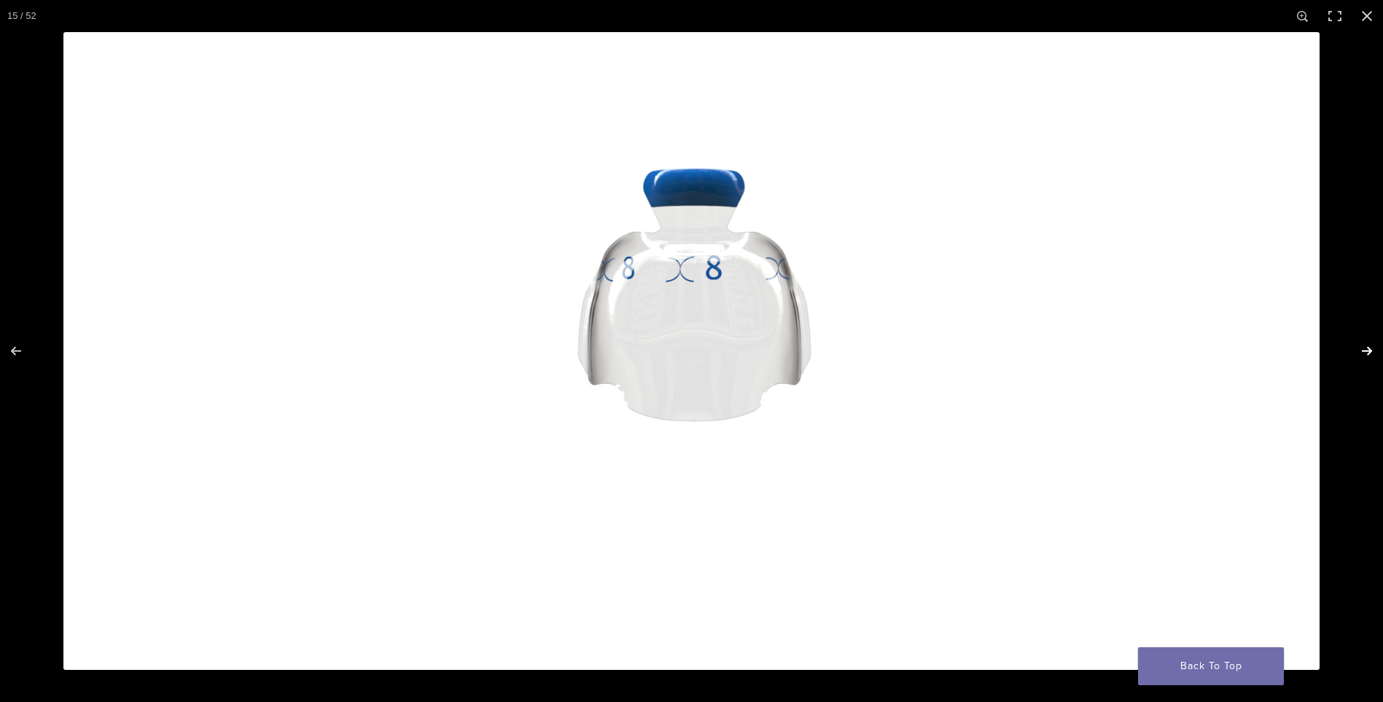
click at [1366, 349] on button "Next (arrow right)" at bounding box center [1357, 350] width 51 height 73
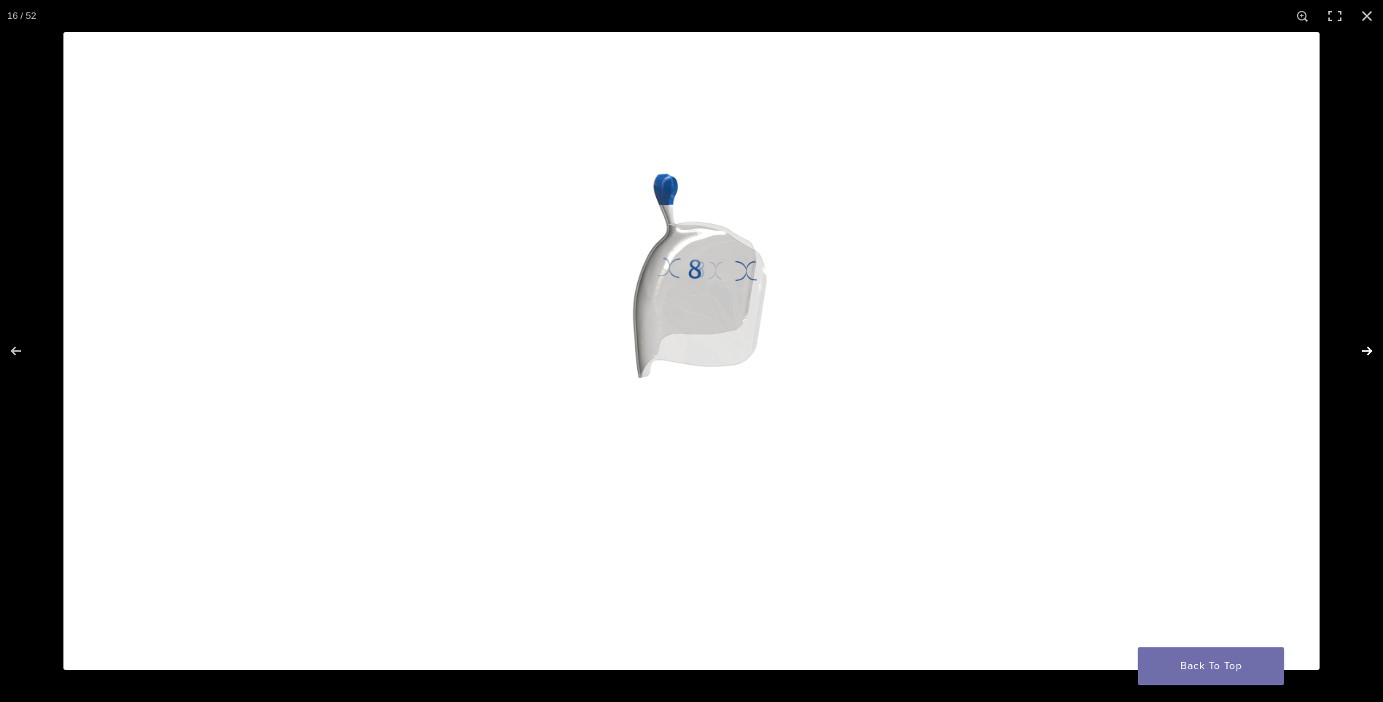
click at [1366, 349] on button "Next (arrow right)" at bounding box center [1357, 350] width 51 height 73
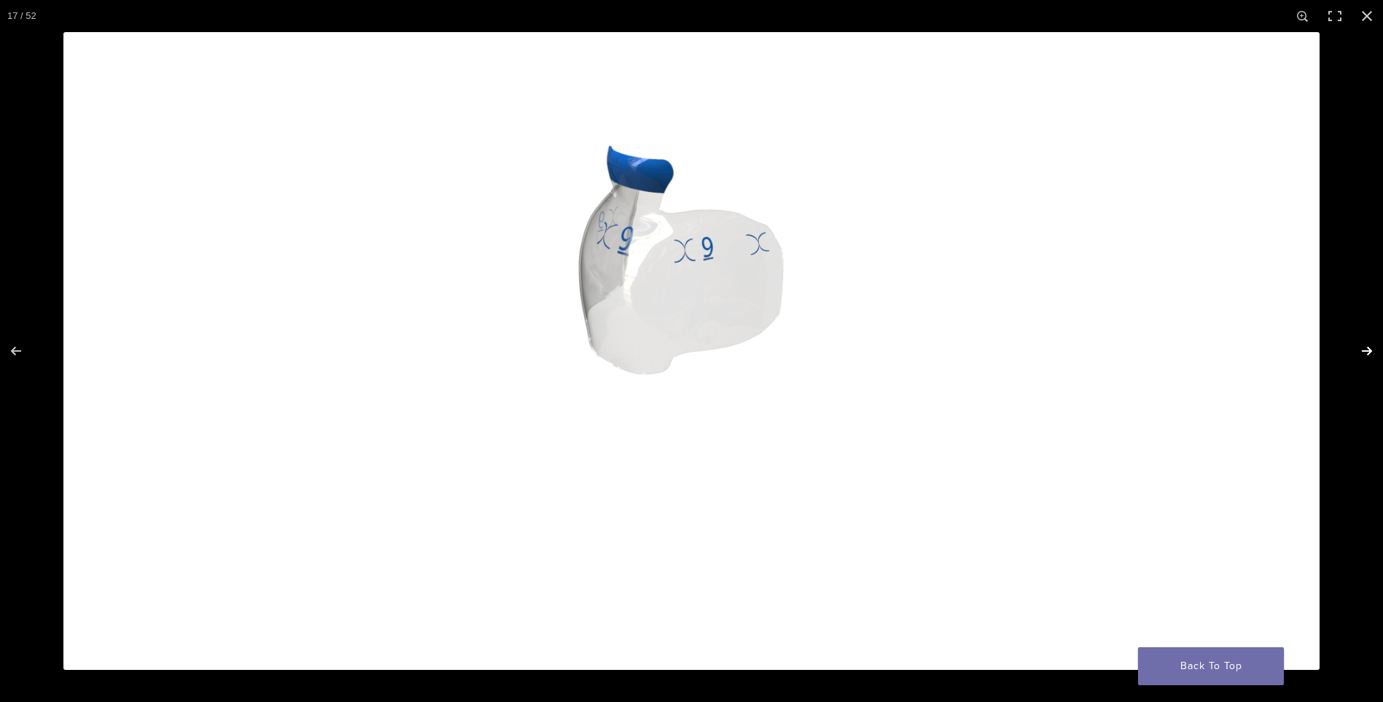
click at [1366, 349] on button "Next (arrow right)" at bounding box center [1357, 350] width 51 height 73
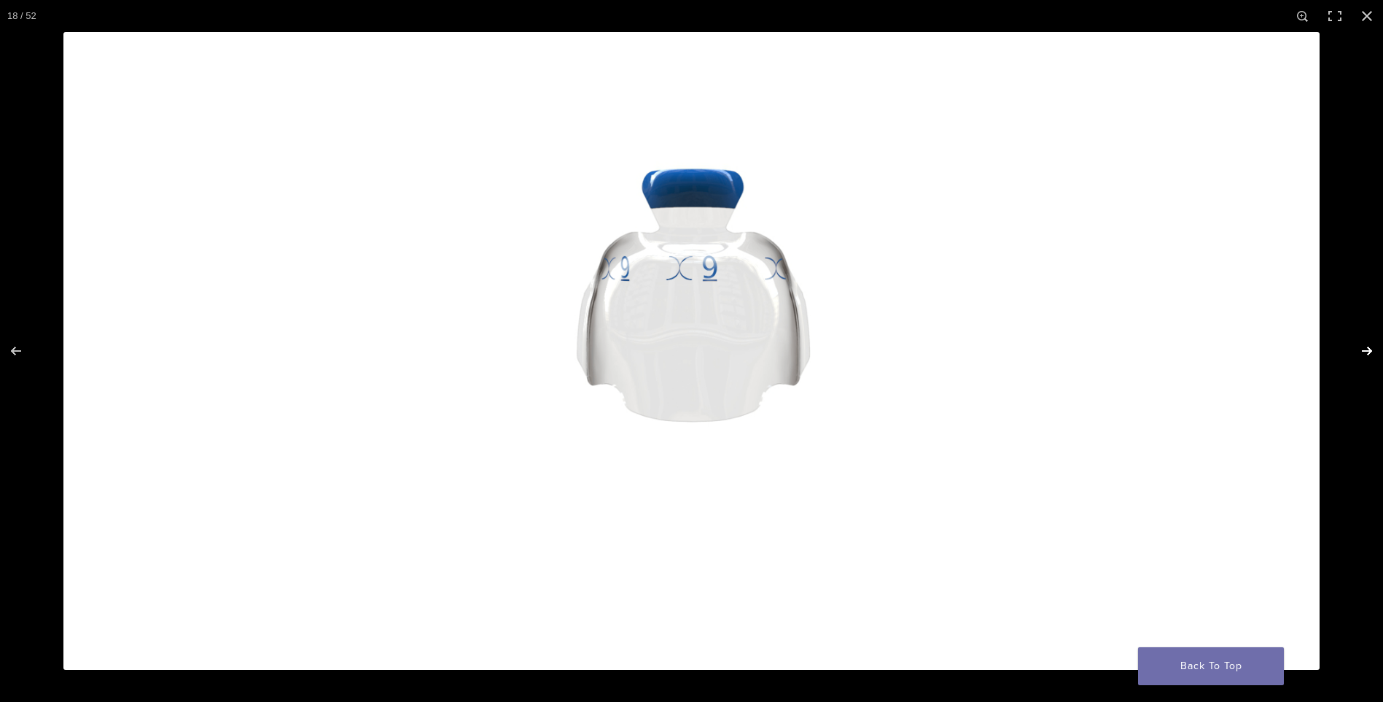
click at [1366, 349] on button "Next (arrow right)" at bounding box center [1357, 350] width 51 height 73
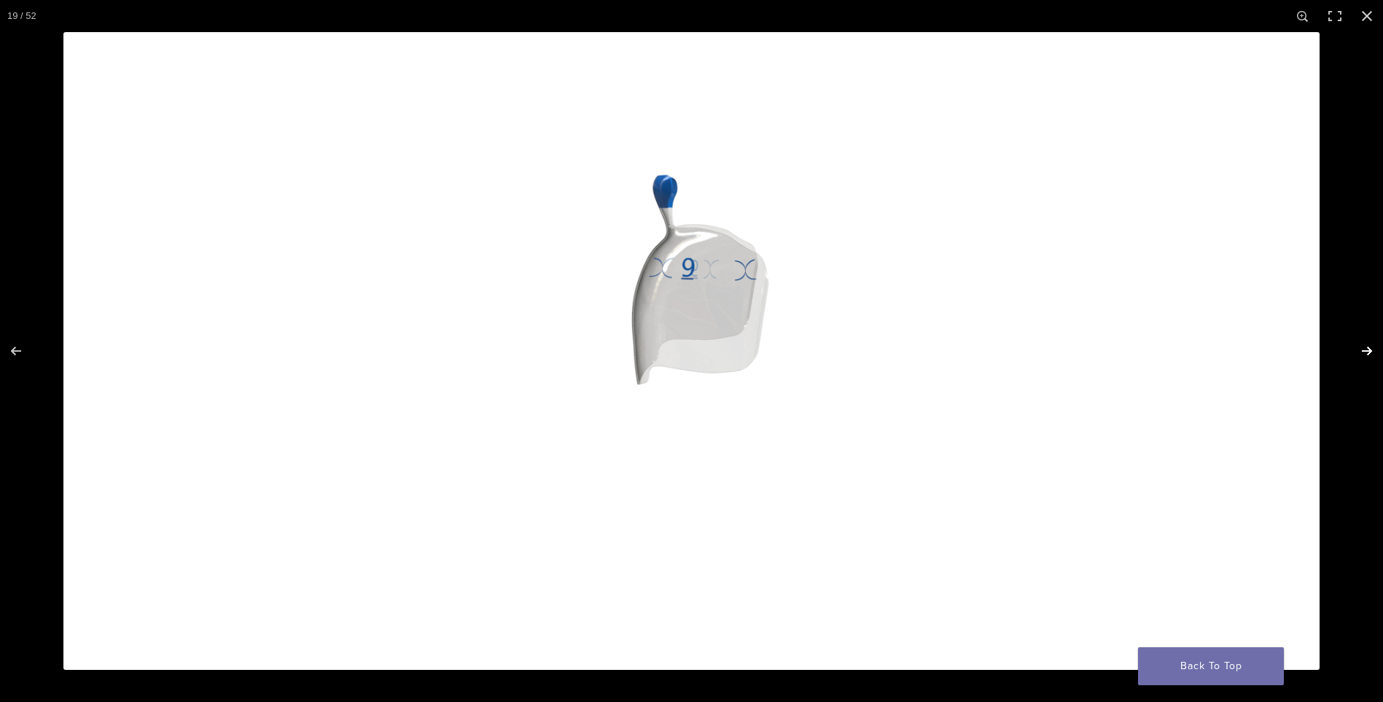
click at [1366, 349] on button "Next (arrow right)" at bounding box center [1357, 350] width 51 height 73
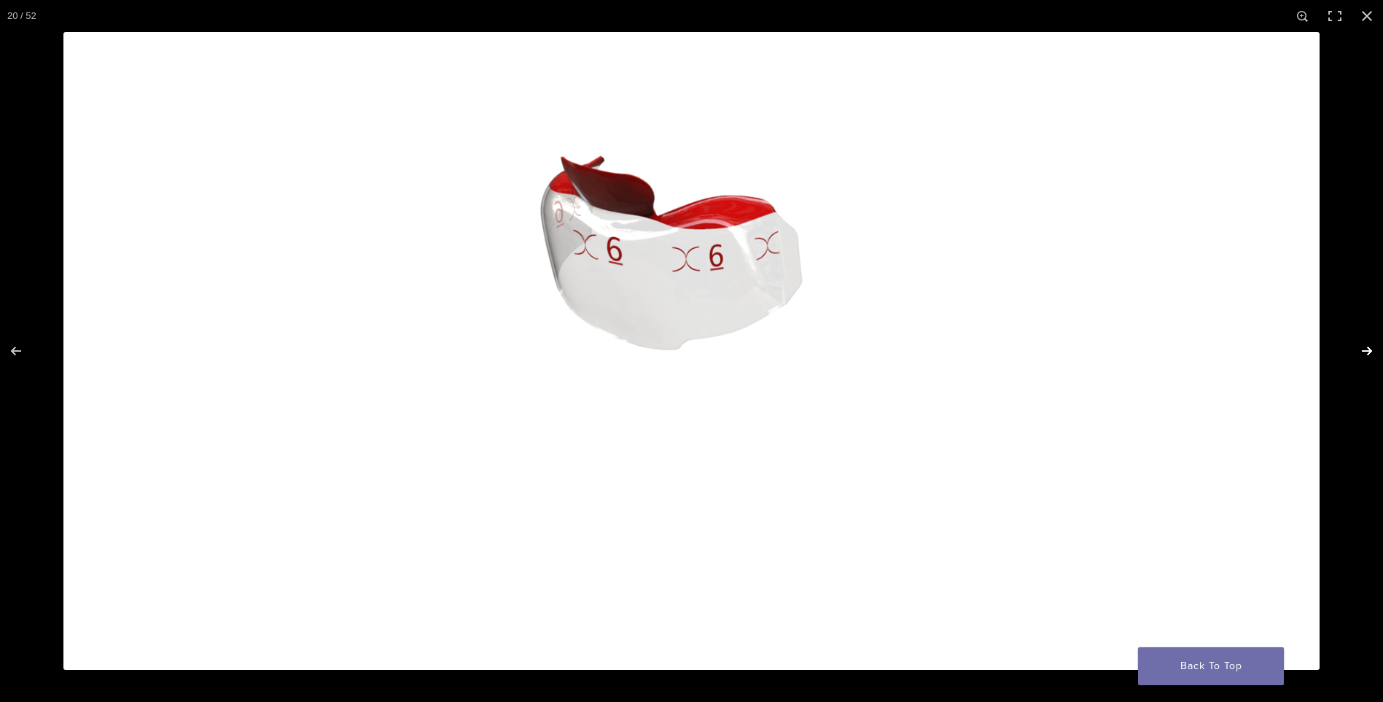
click at [1365, 349] on button "Next (arrow right)" at bounding box center [1357, 350] width 51 height 73
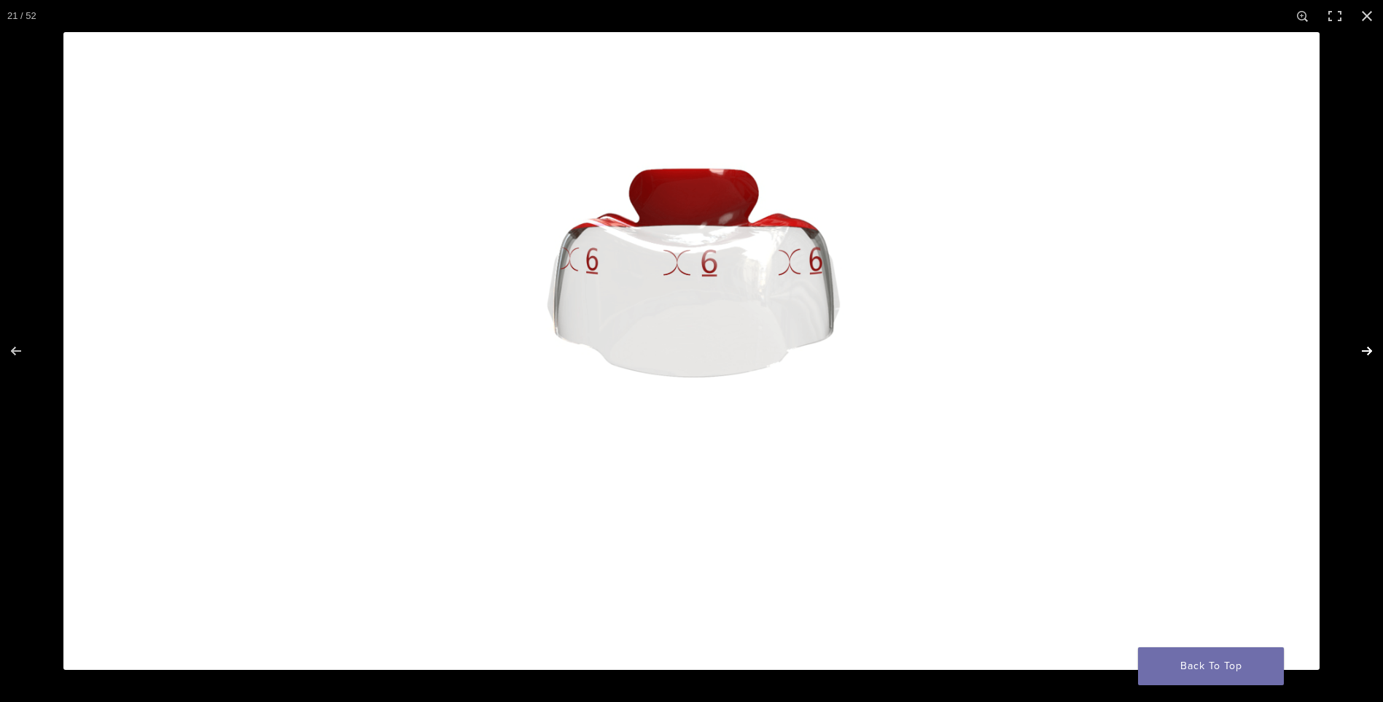
click at [1365, 349] on button "Next (arrow right)" at bounding box center [1357, 350] width 51 height 73
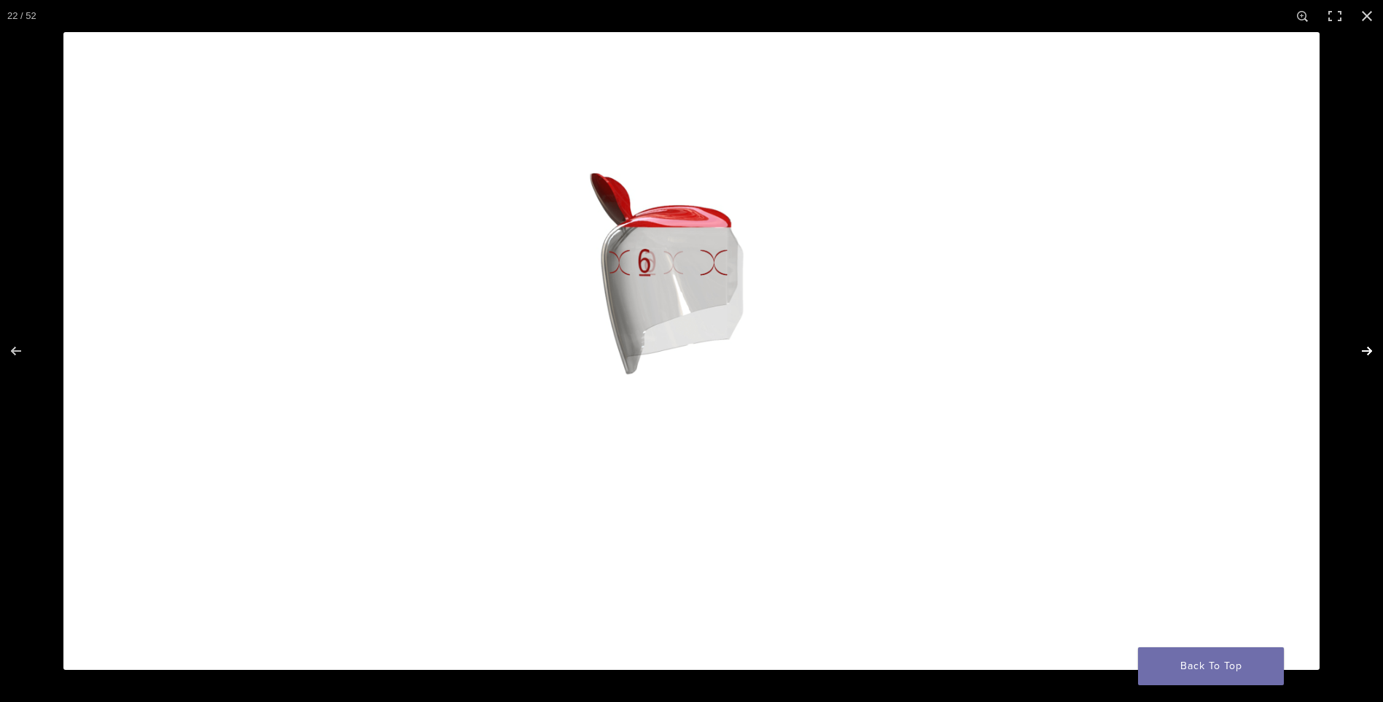
click at [1365, 349] on button "Next (arrow right)" at bounding box center [1357, 350] width 51 height 73
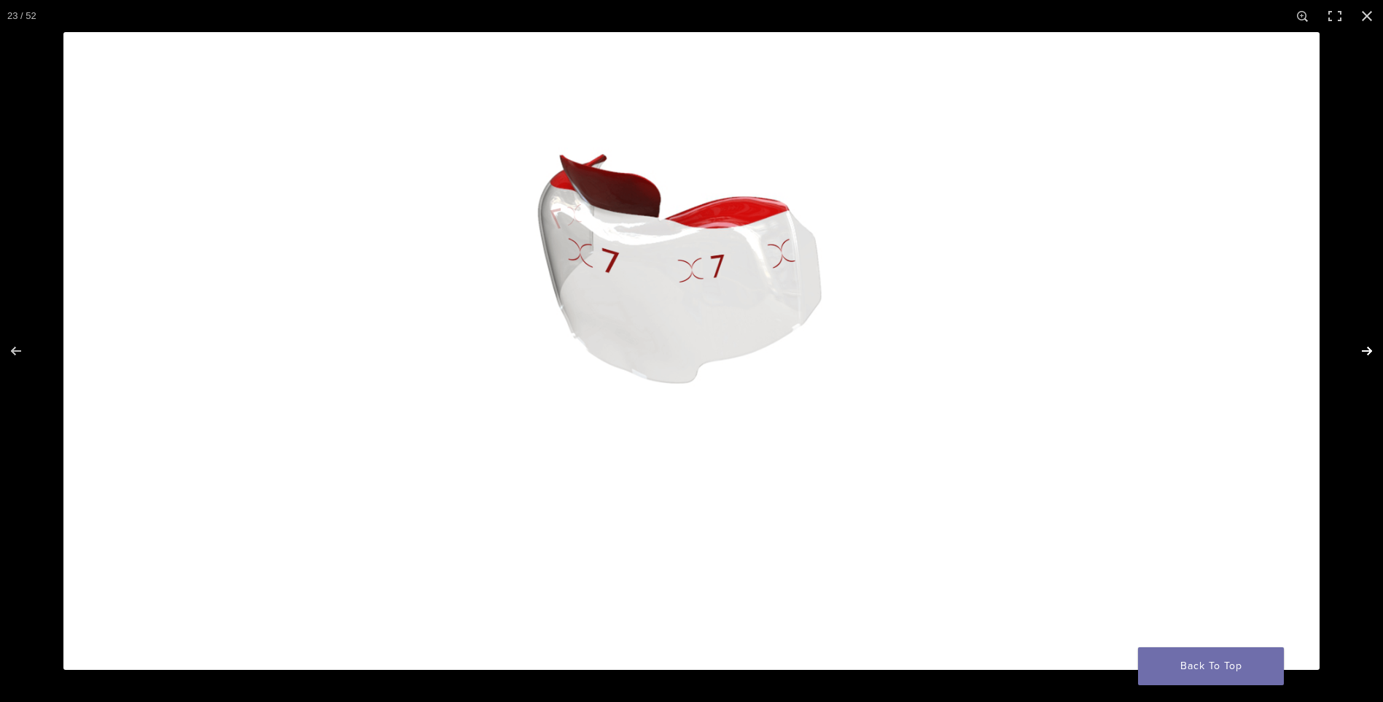
click at [1365, 349] on button "Next (arrow right)" at bounding box center [1357, 350] width 51 height 73
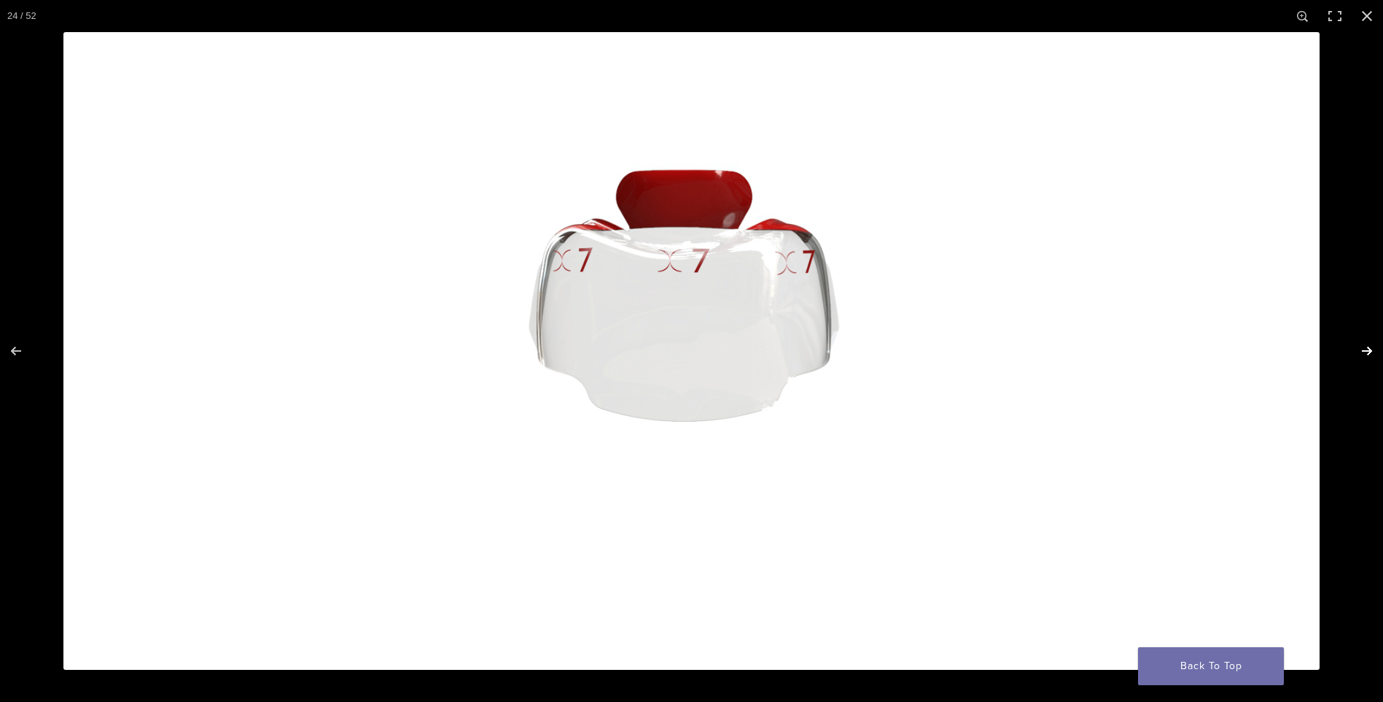
click at [1365, 349] on button "Next (arrow right)" at bounding box center [1357, 350] width 51 height 73
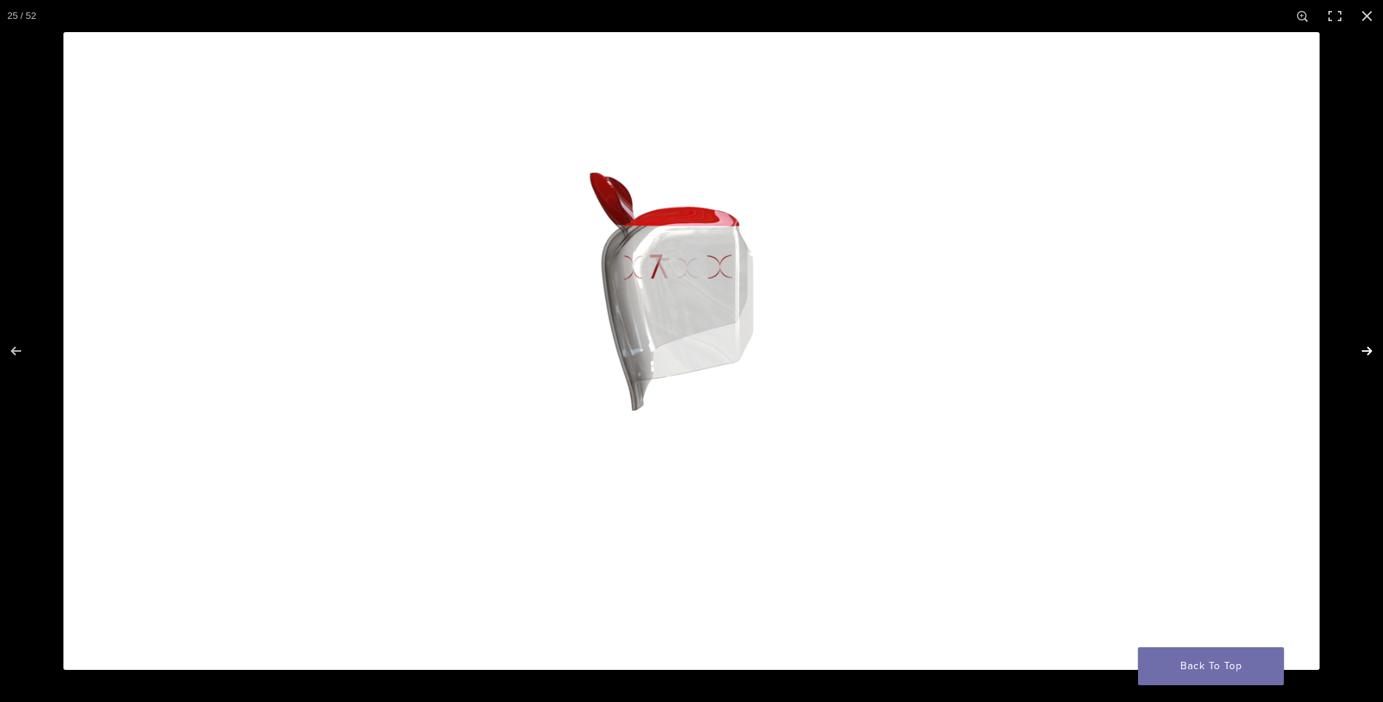
click at [1365, 349] on button "Next (arrow right)" at bounding box center [1357, 350] width 51 height 73
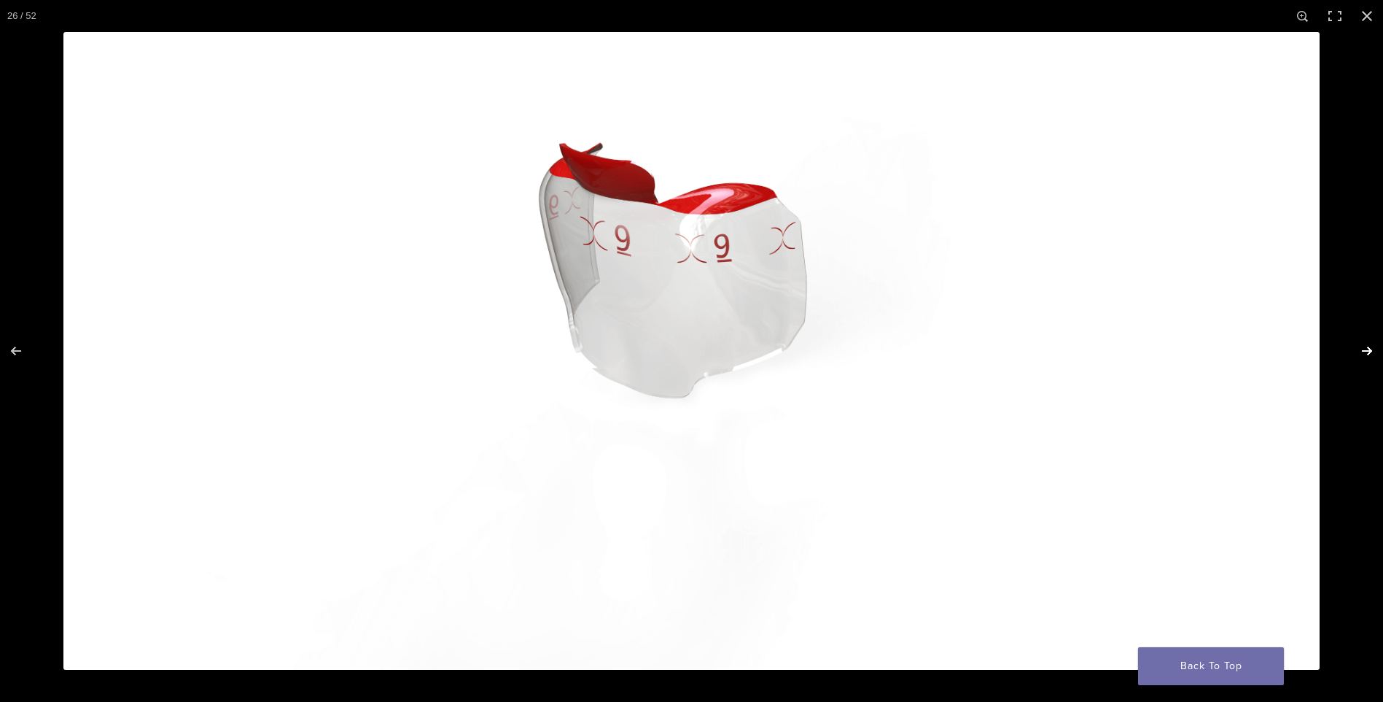
click at [1365, 349] on button "Next (arrow right)" at bounding box center [1357, 350] width 51 height 73
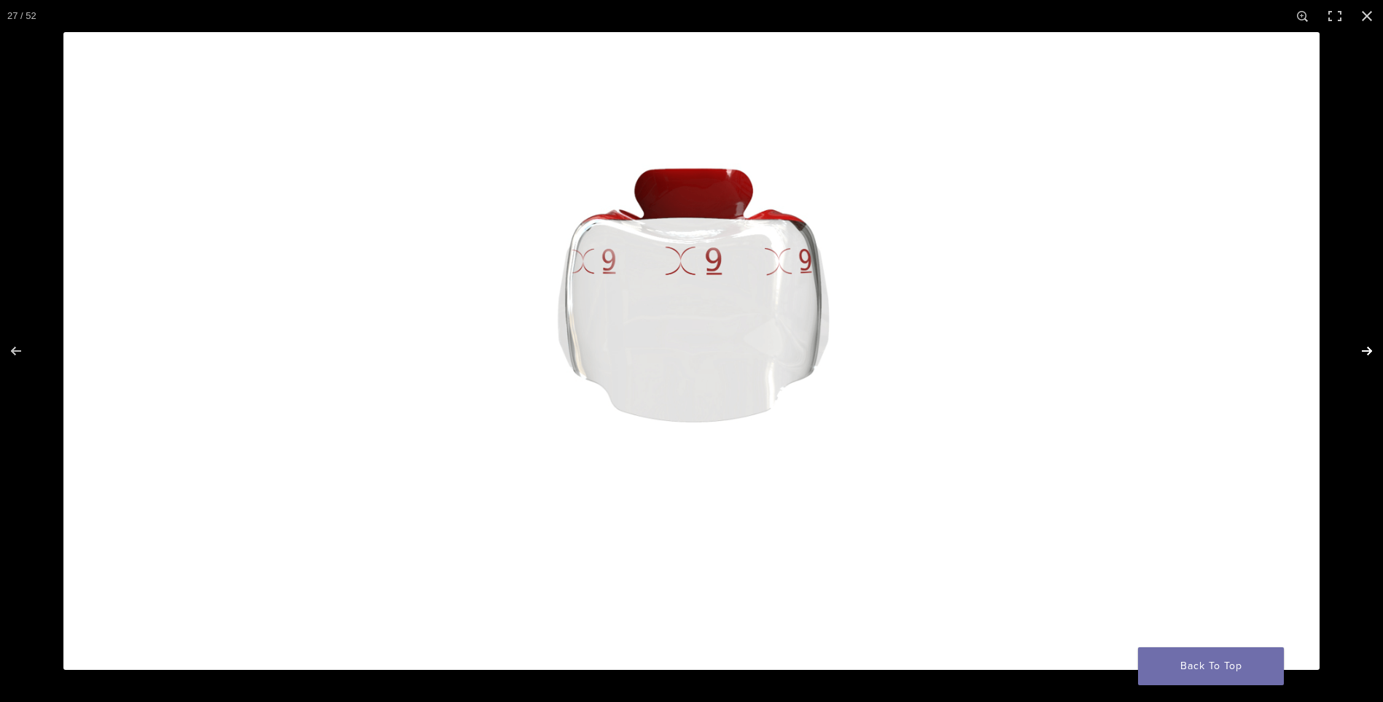
click at [1365, 349] on button "Next (arrow right)" at bounding box center [1357, 350] width 51 height 73
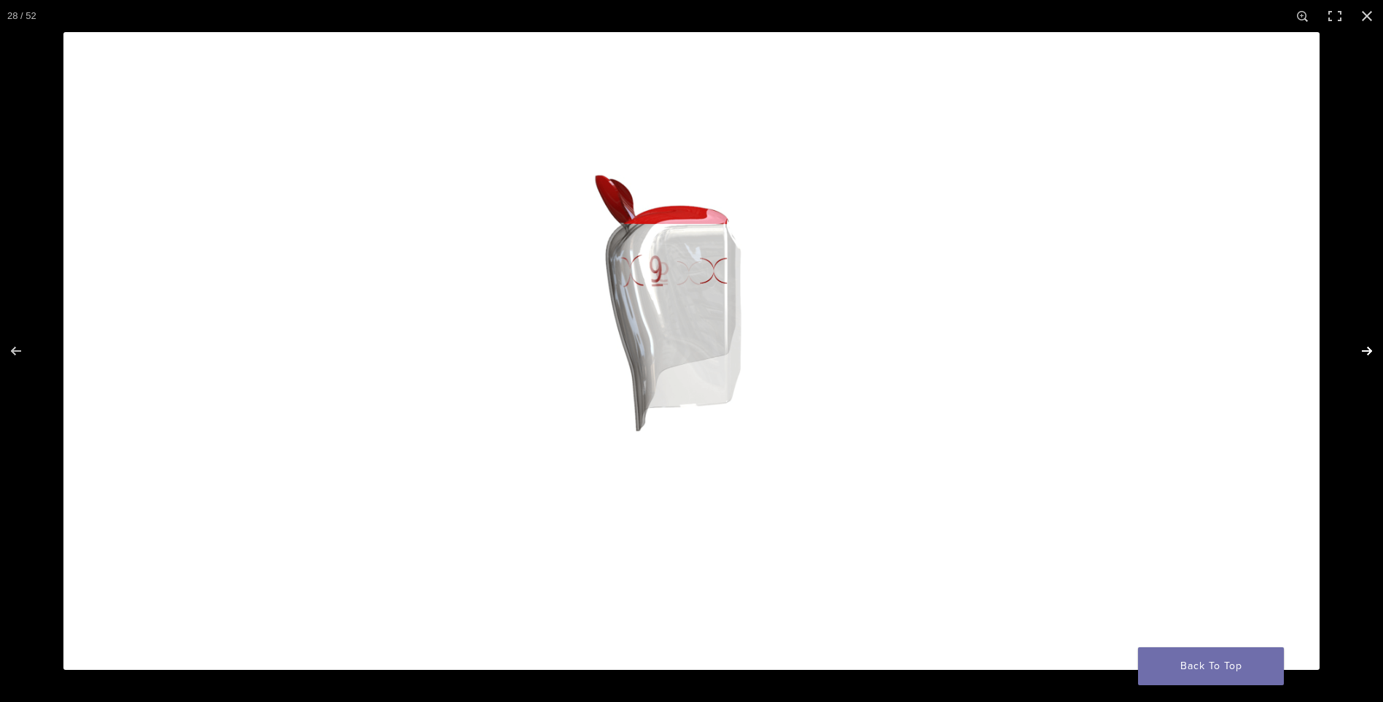
click at [1365, 349] on button "Next (arrow right)" at bounding box center [1357, 350] width 51 height 73
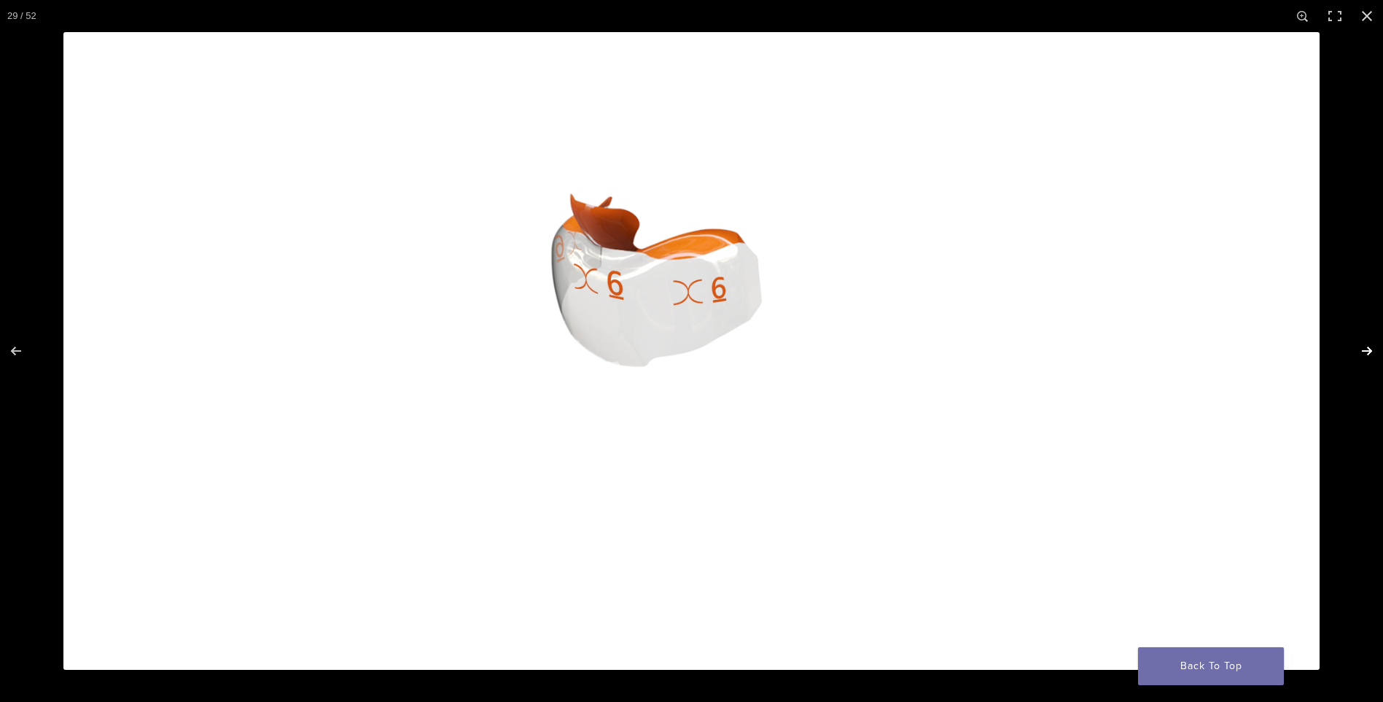
click at [1365, 349] on button "Next (arrow right)" at bounding box center [1357, 350] width 51 height 73
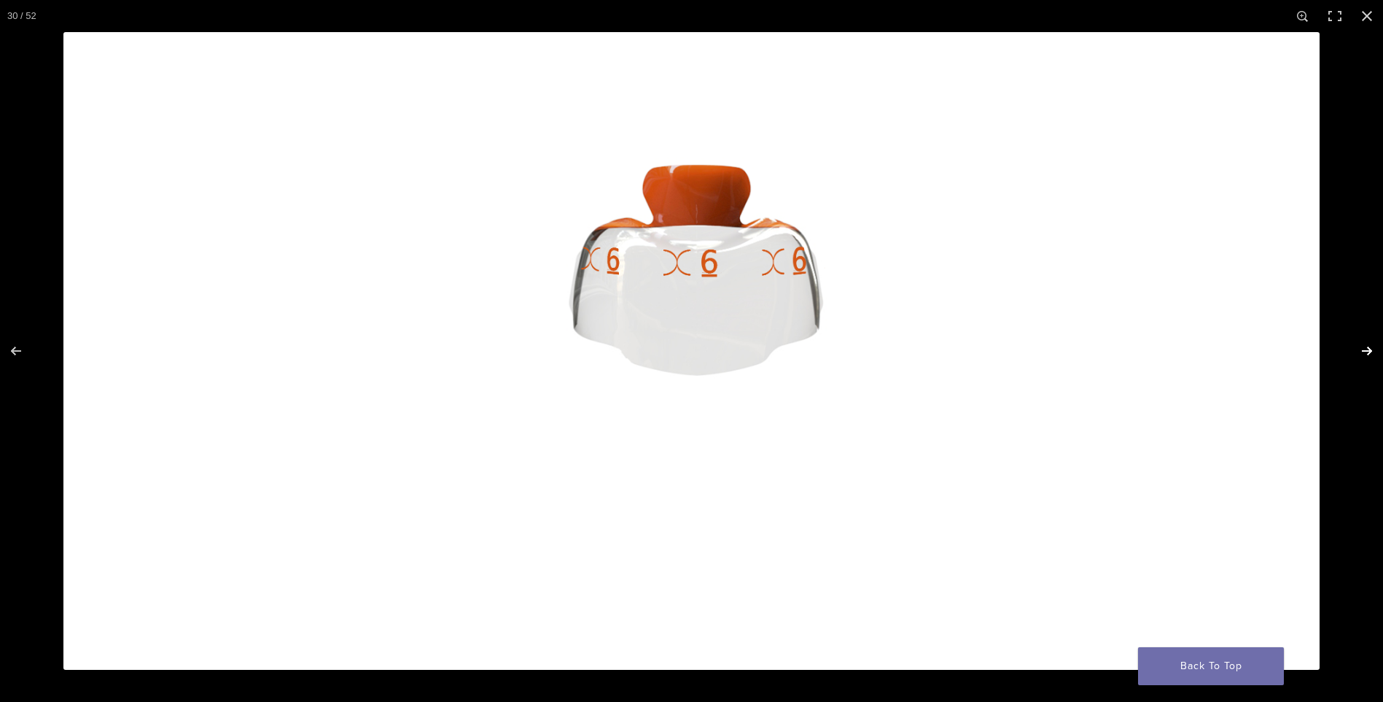
click at [1365, 349] on button "Next (arrow right)" at bounding box center [1357, 350] width 51 height 73
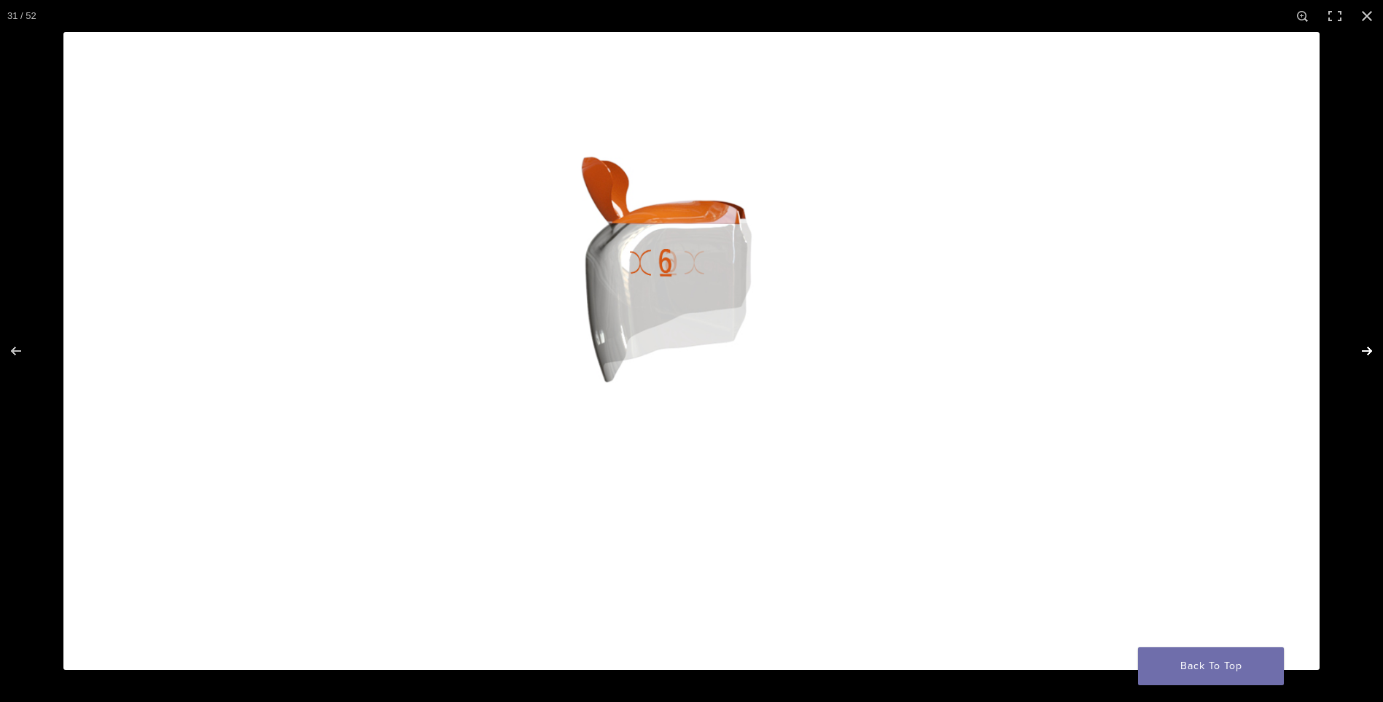
click at [1365, 349] on button "Next (arrow right)" at bounding box center [1357, 350] width 51 height 73
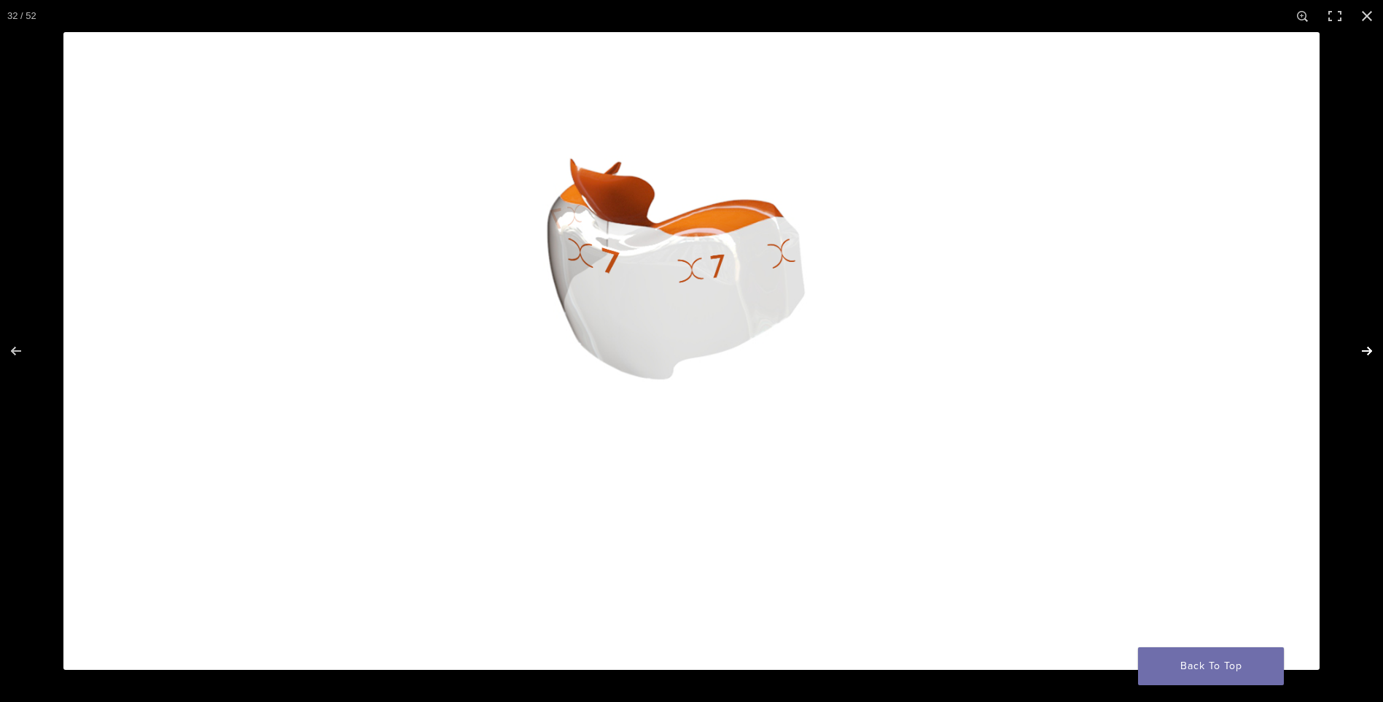
click at [1365, 349] on button "Next (arrow right)" at bounding box center [1357, 350] width 51 height 73
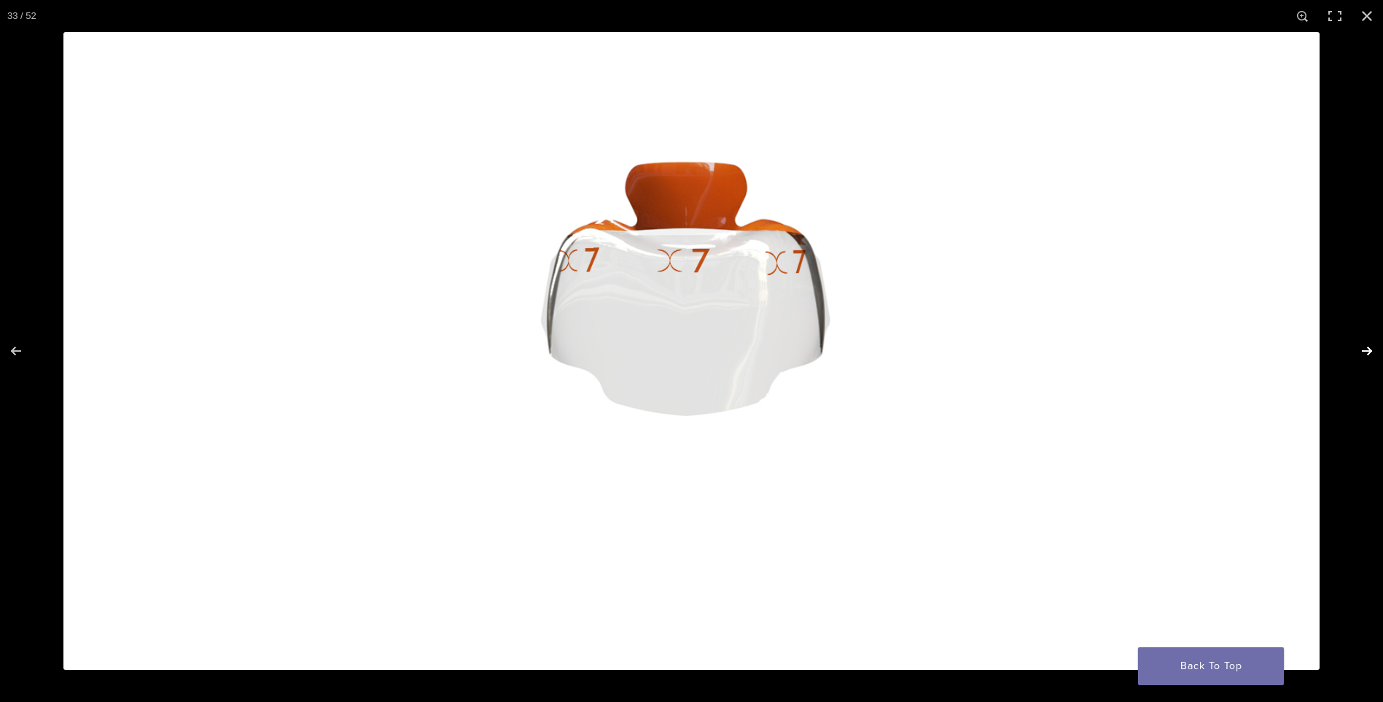
click at [1365, 349] on button "Next (arrow right)" at bounding box center [1357, 350] width 51 height 73
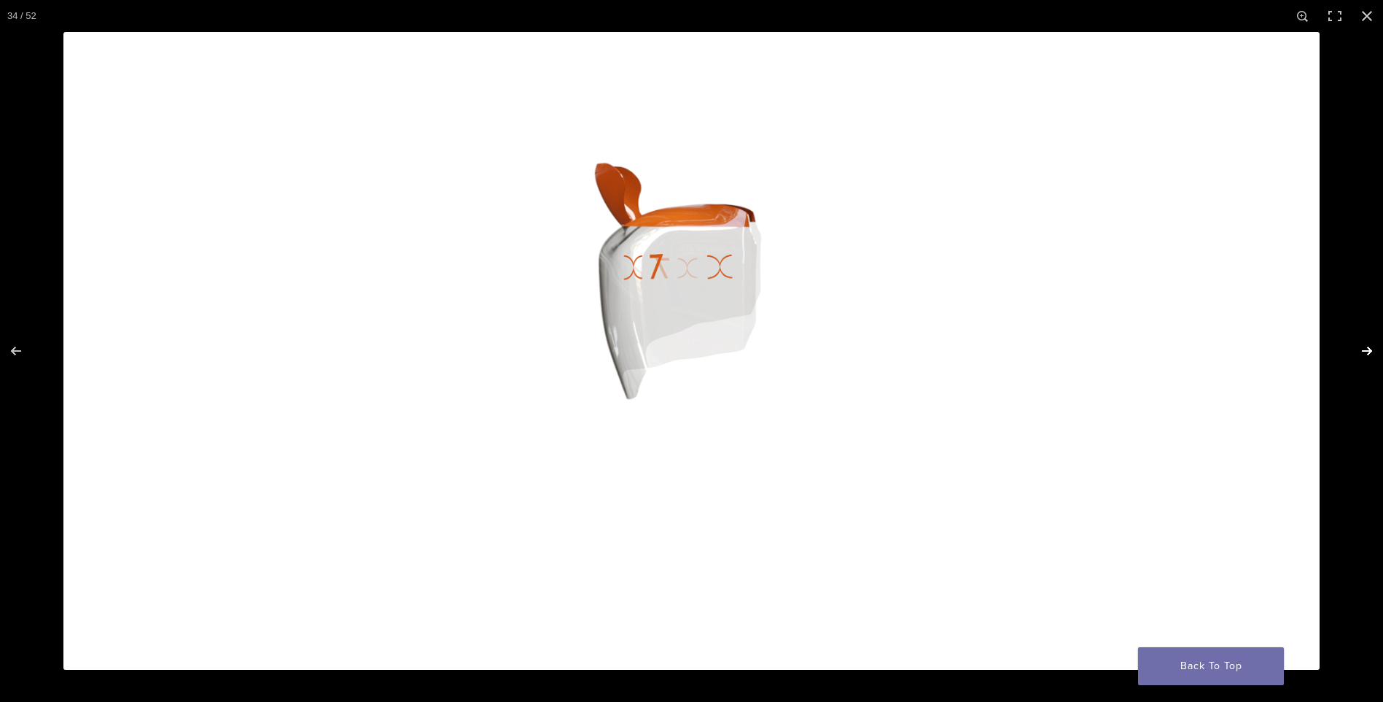
click at [1365, 349] on button "Next (arrow right)" at bounding box center [1357, 350] width 51 height 73
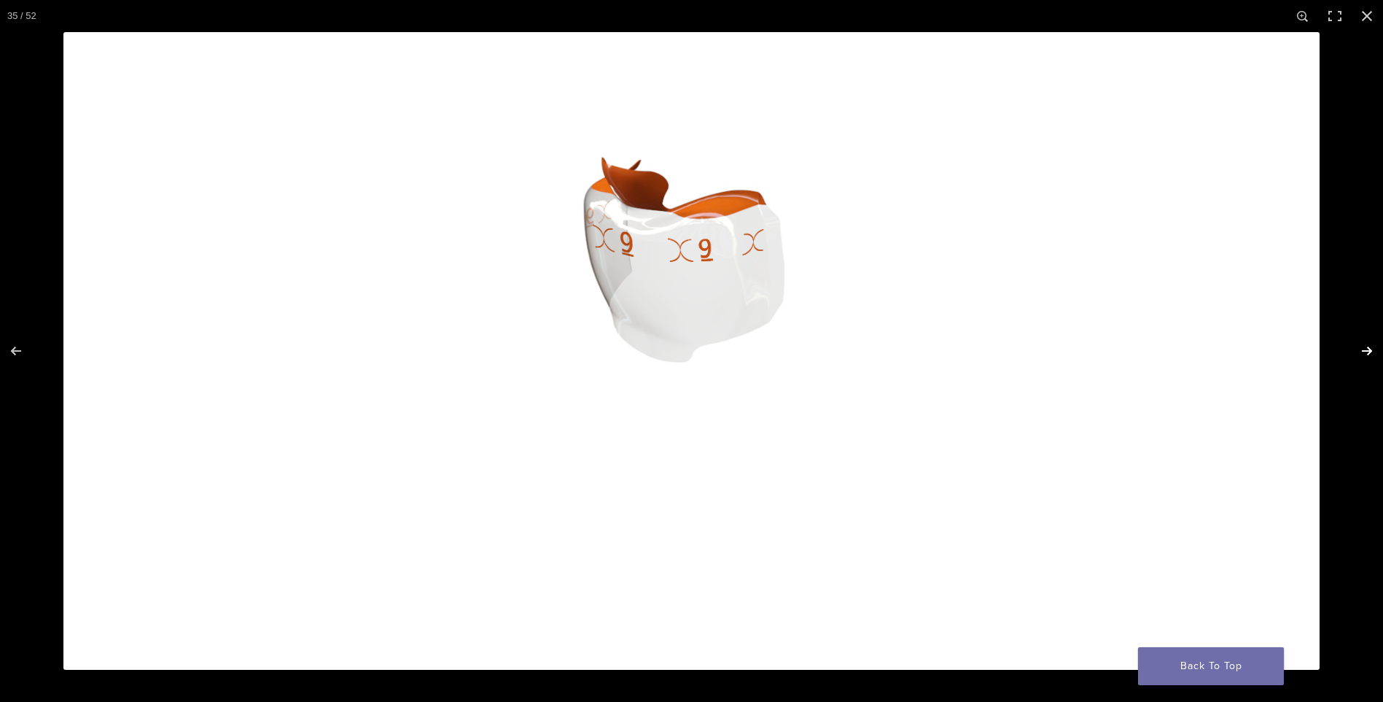
click at [1365, 349] on button "Next (arrow right)" at bounding box center [1357, 350] width 51 height 73
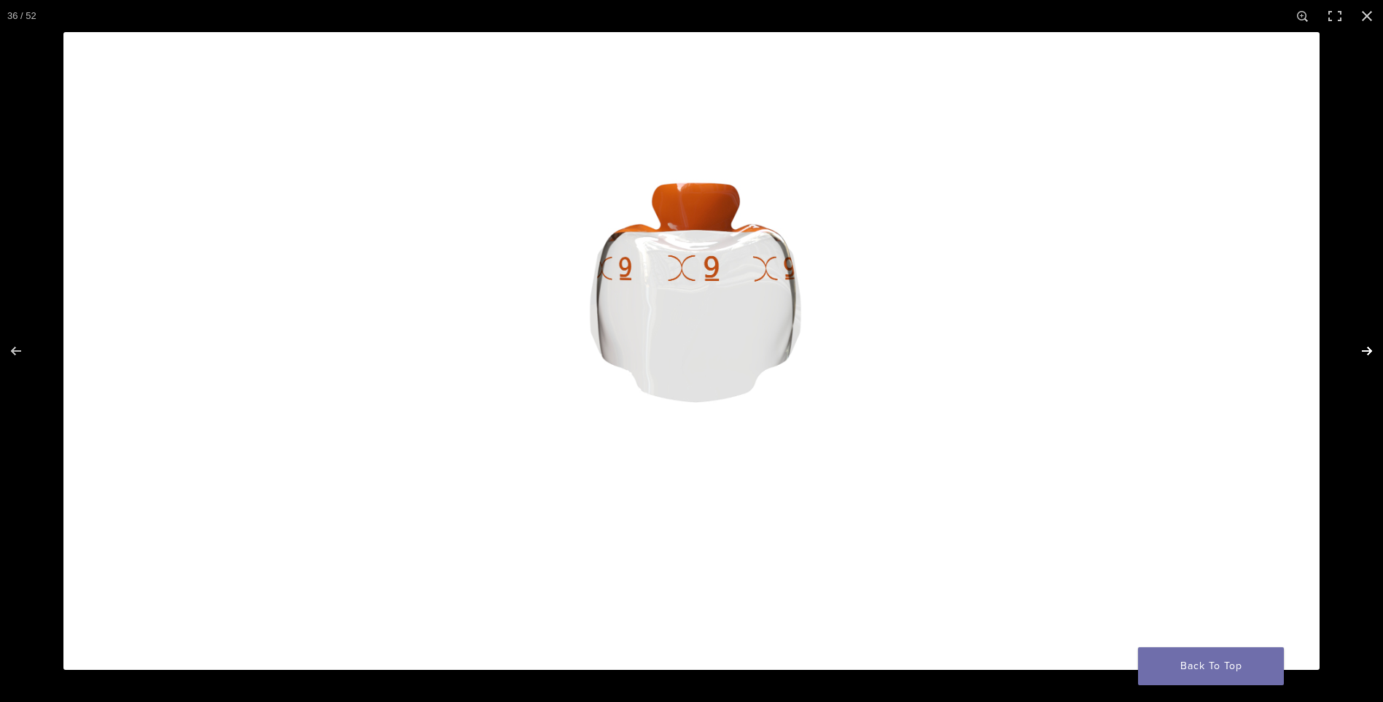
click at [1365, 349] on button "Next (arrow right)" at bounding box center [1357, 350] width 51 height 73
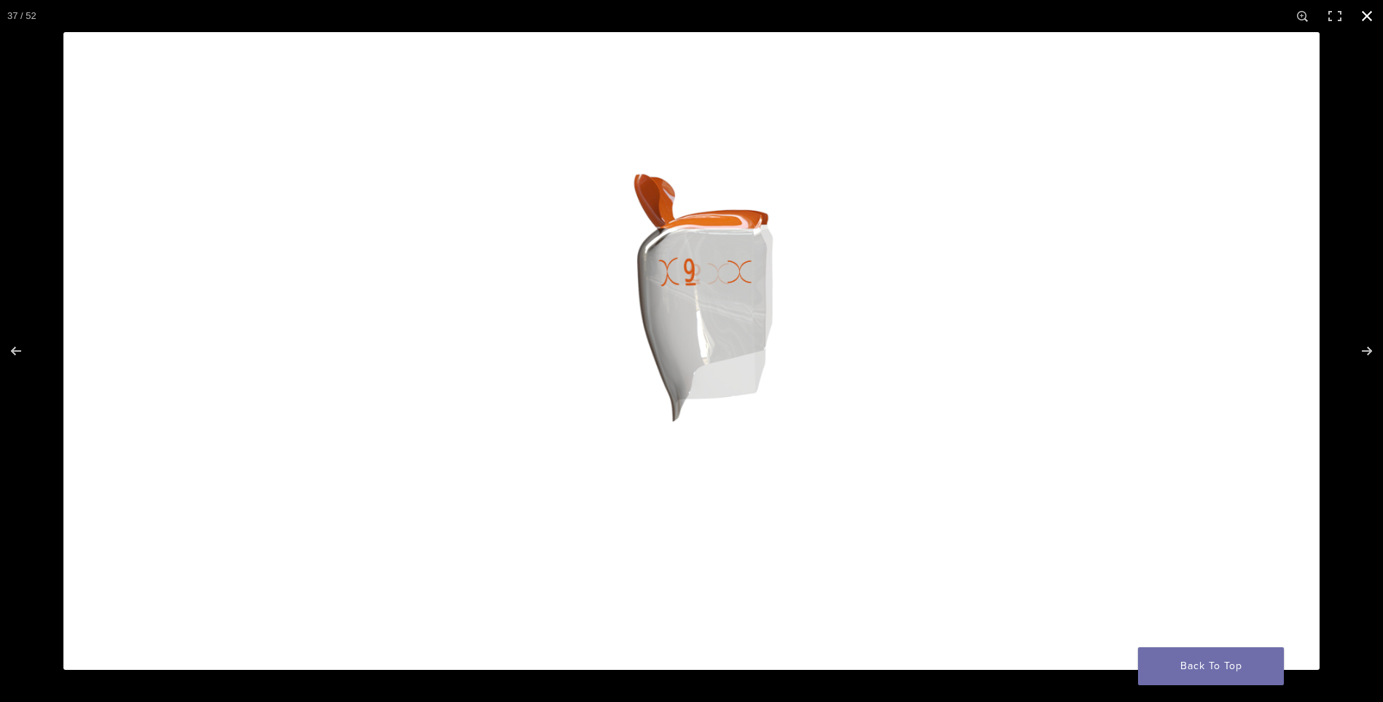
click at [1364, 15] on button "Close (Esc)" at bounding box center [1367, 16] width 32 height 32
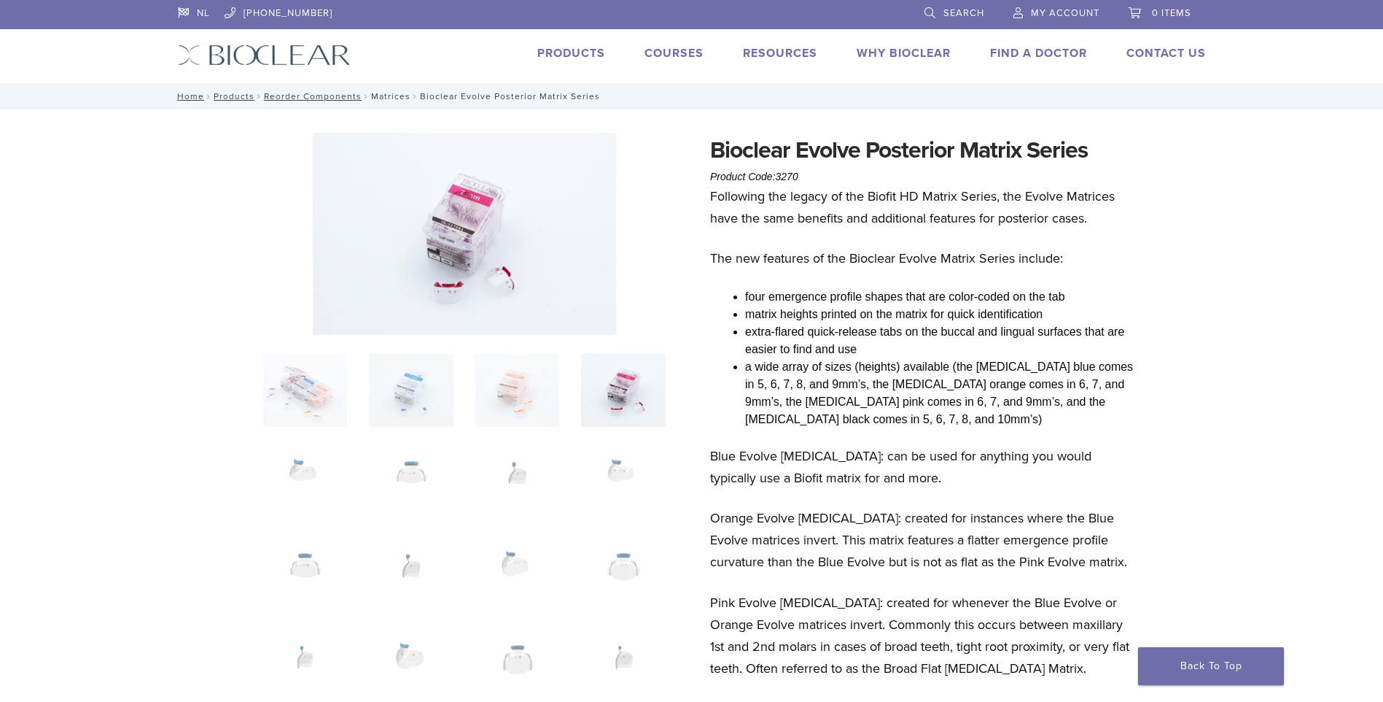
click at [389, 92] on link "Matrices" at bounding box center [390, 96] width 39 height 10
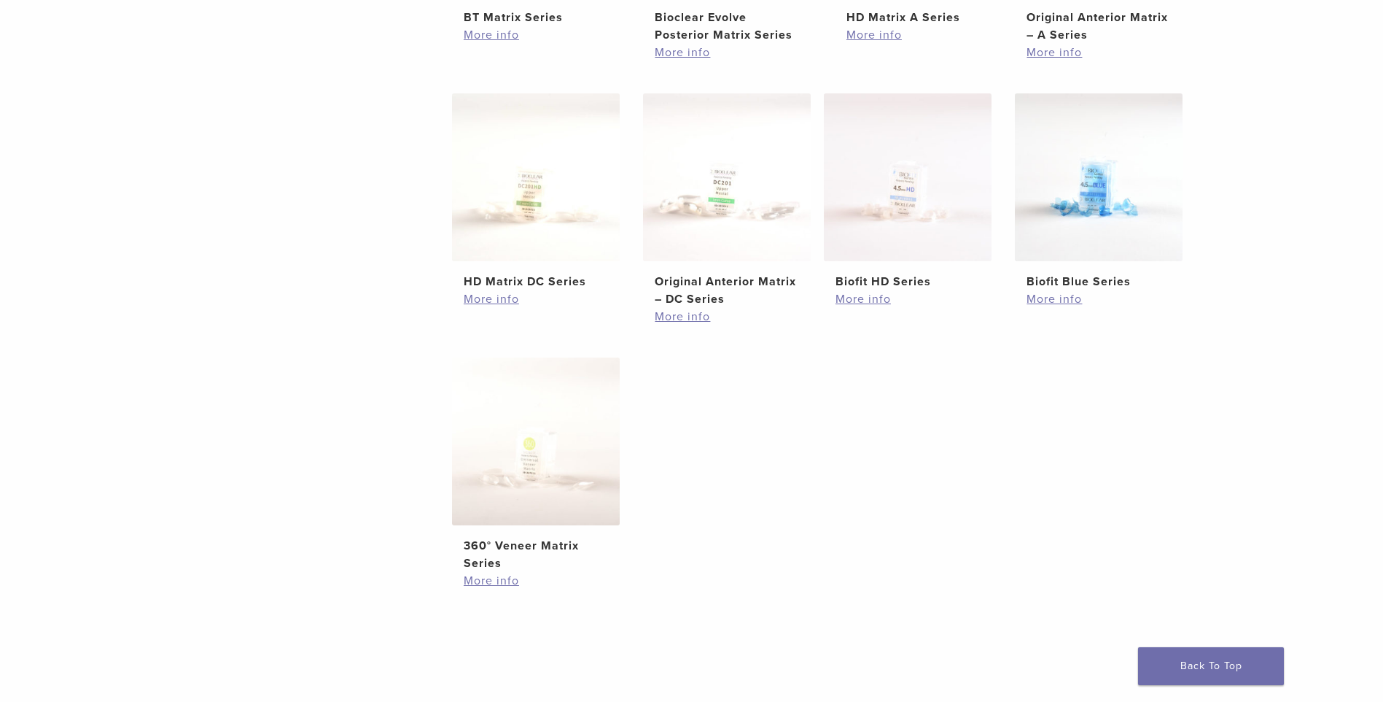
scroll to position [583, 0]
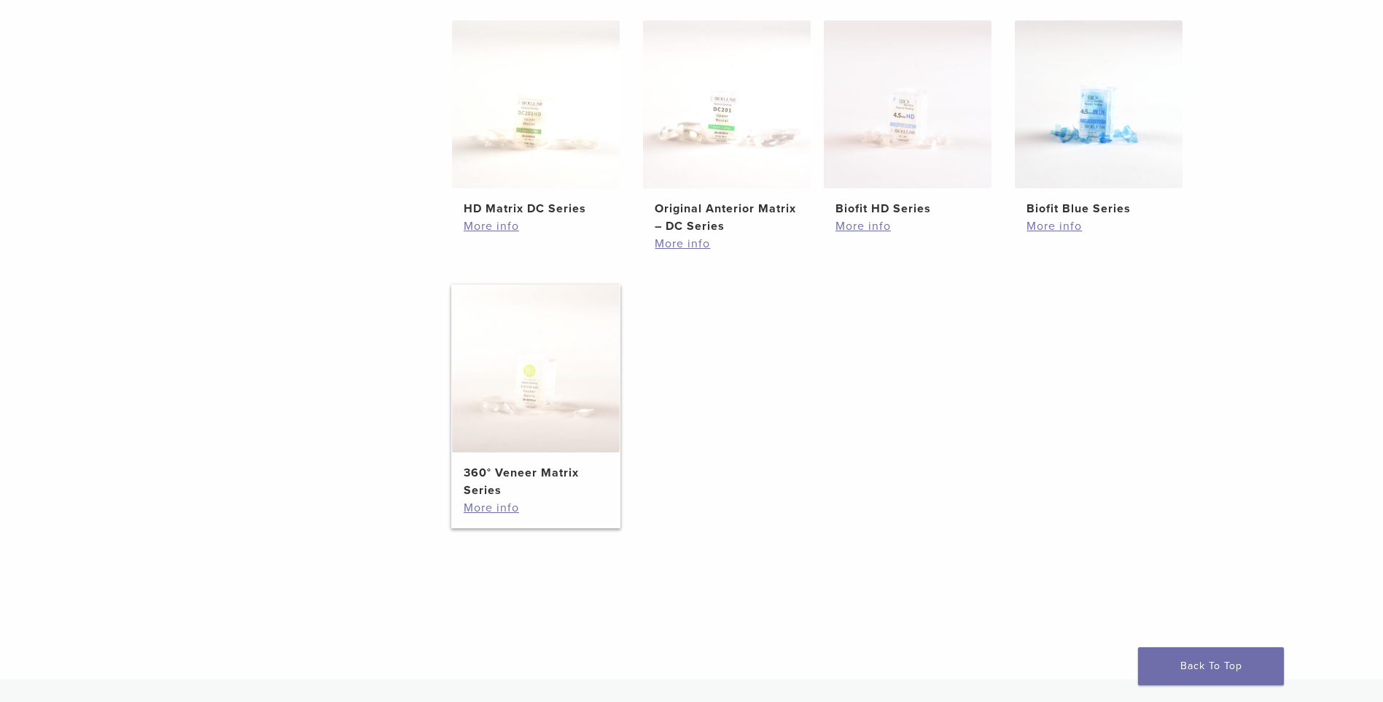
click at [510, 411] on img at bounding box center [536, 368] width 168 height 168
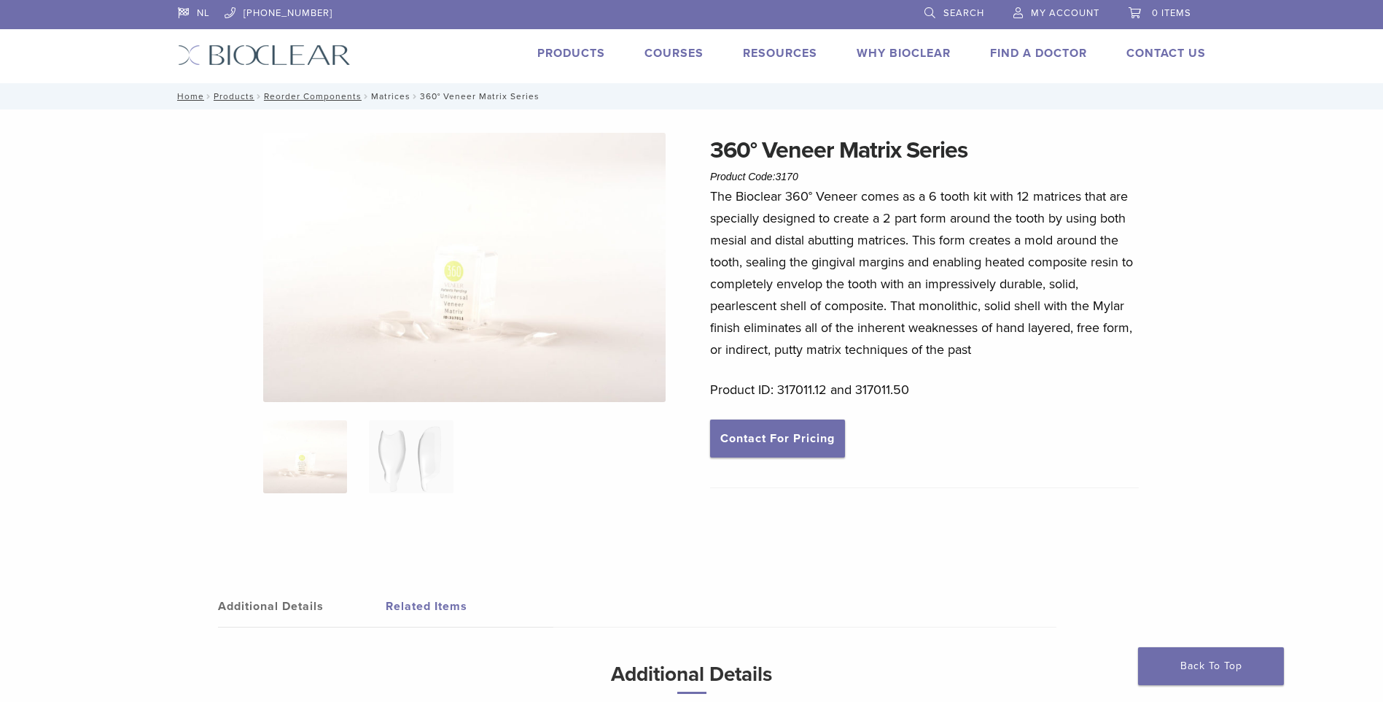
click at [377, 97] on link "Matrices" at bounding box center [390, 96] width 39 height 10
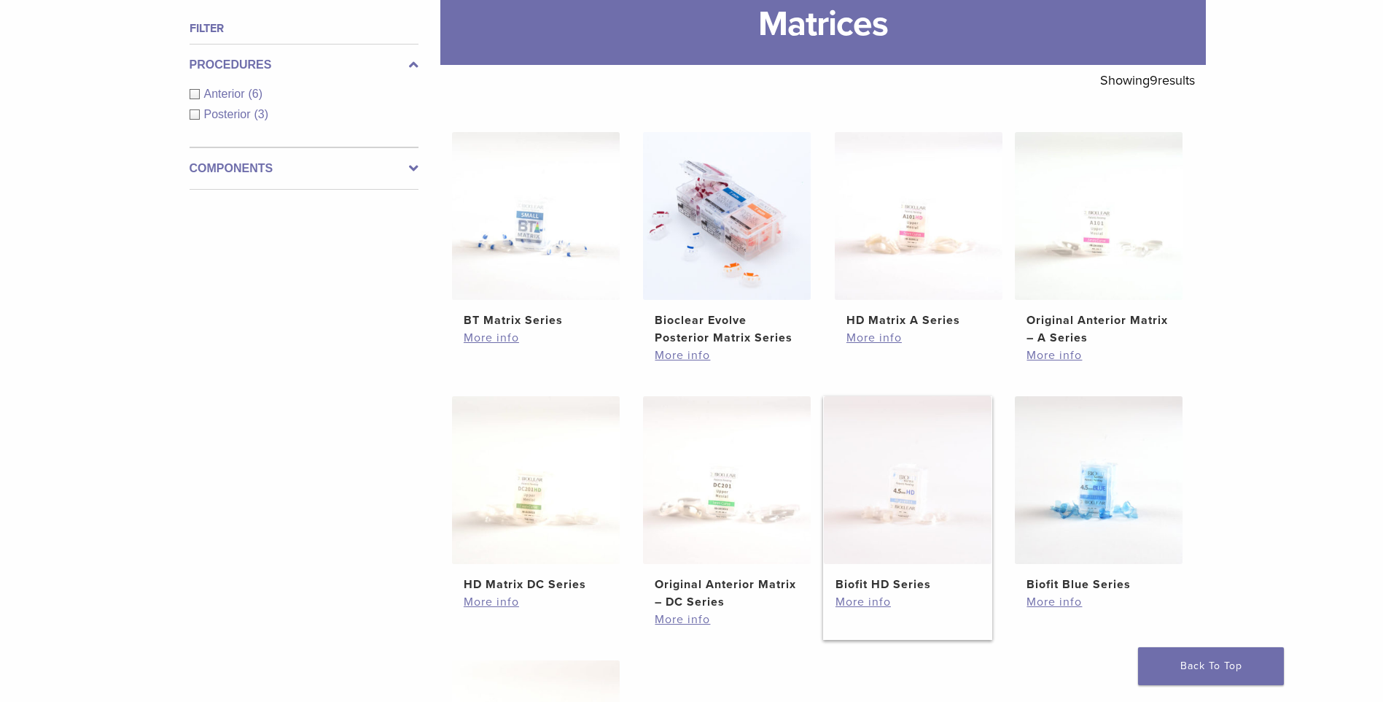
scroll to position [292, 0]
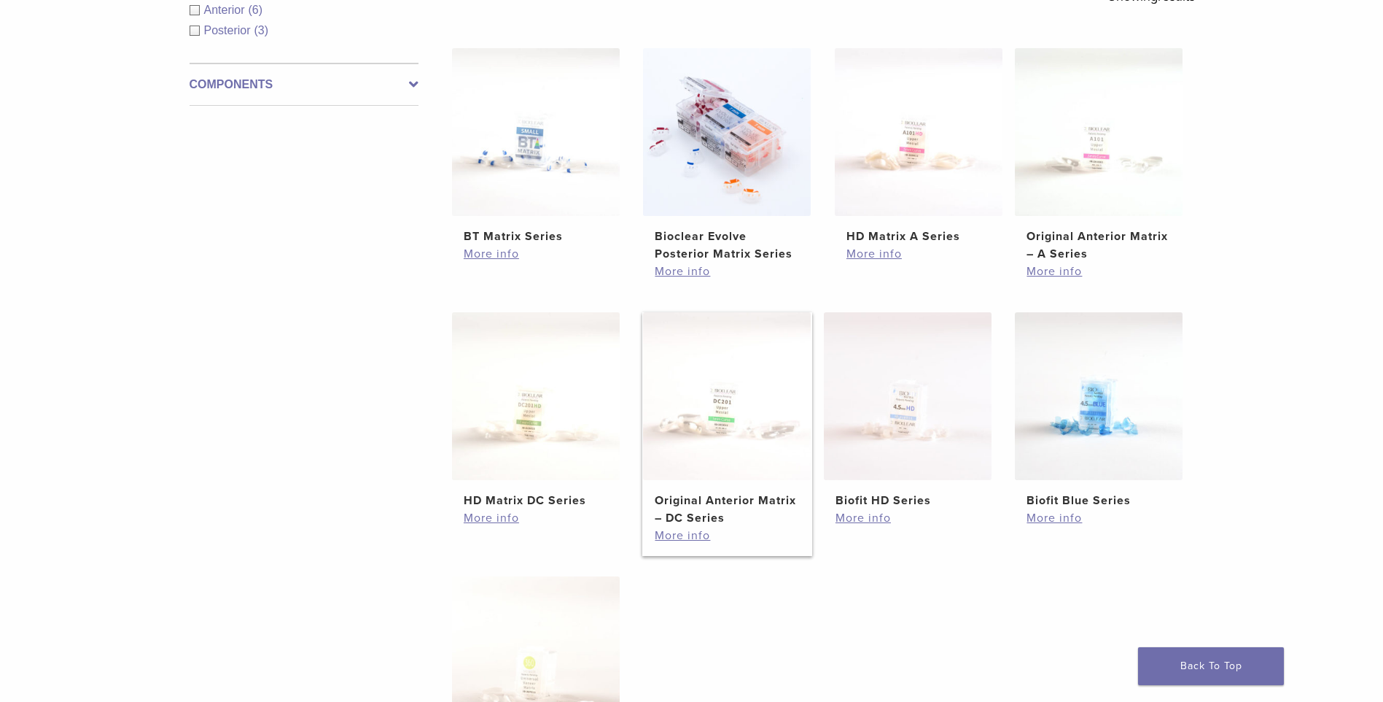
click at [774, 433] on img at bounding box center [727, 396] width 168 height 168
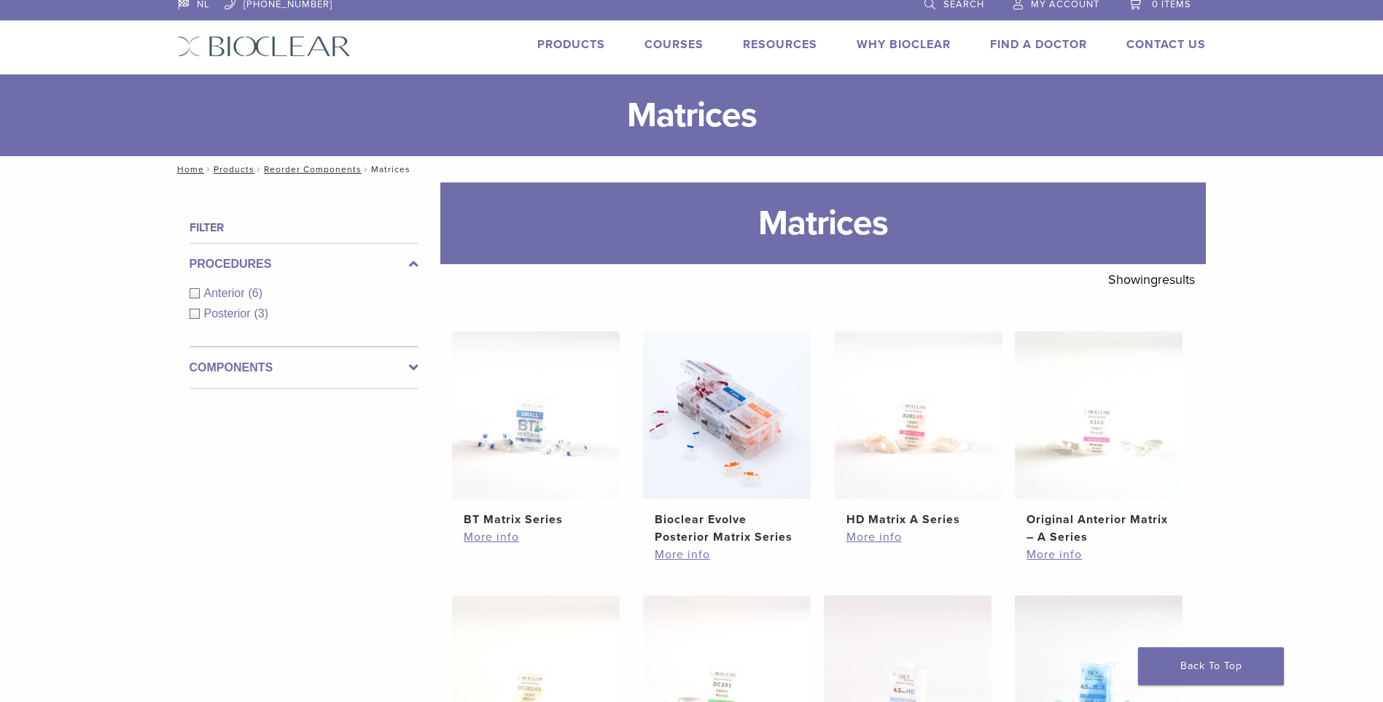
scroll to position [0, 0]
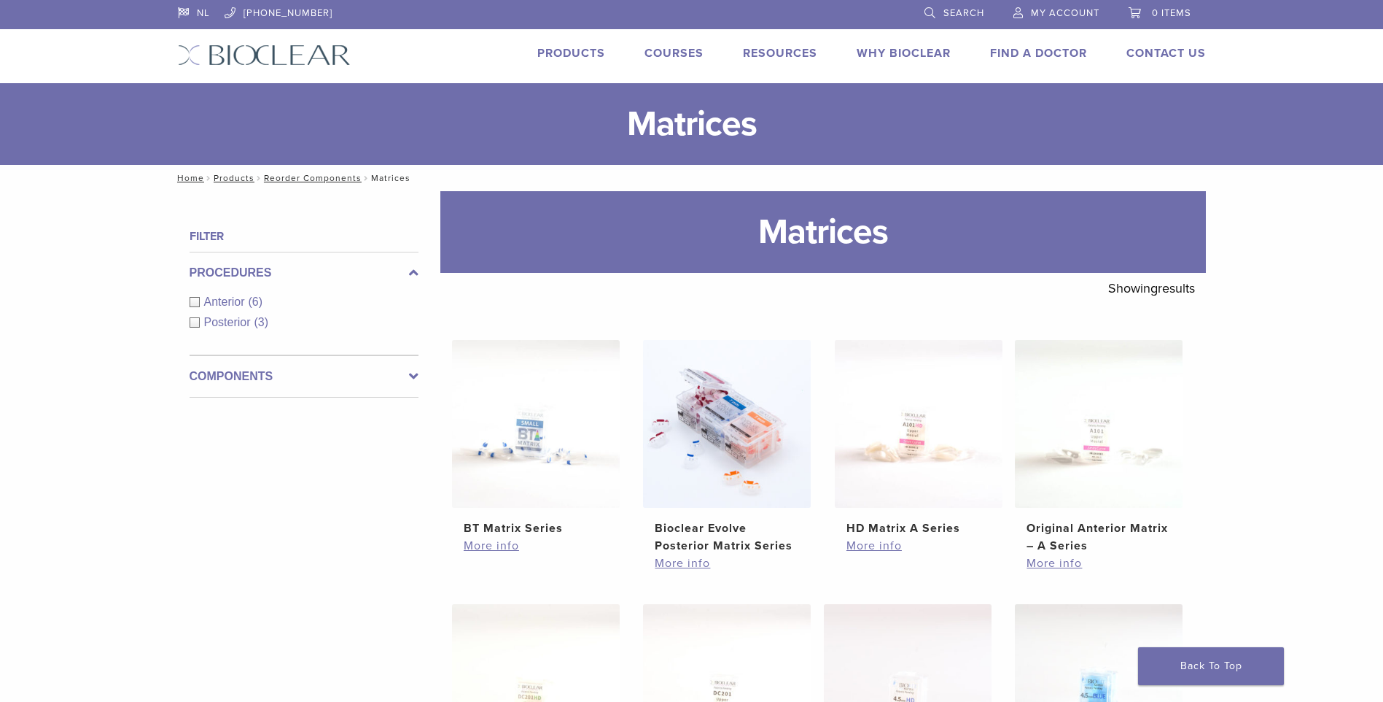
click at [380, 180] on nav "Home / Products / Reorder Components / Matrices" at bounding box center [692, 178] width 1050 height 26
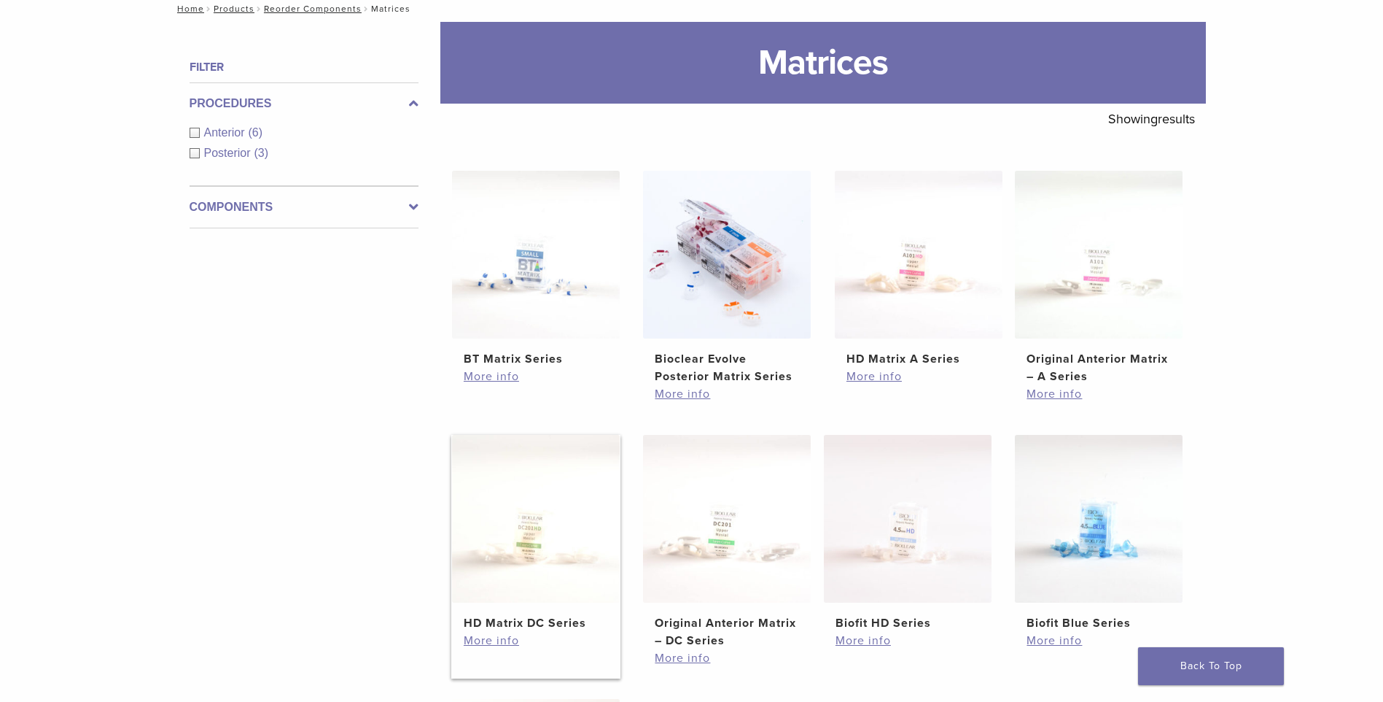
scroll to position [146, 0]
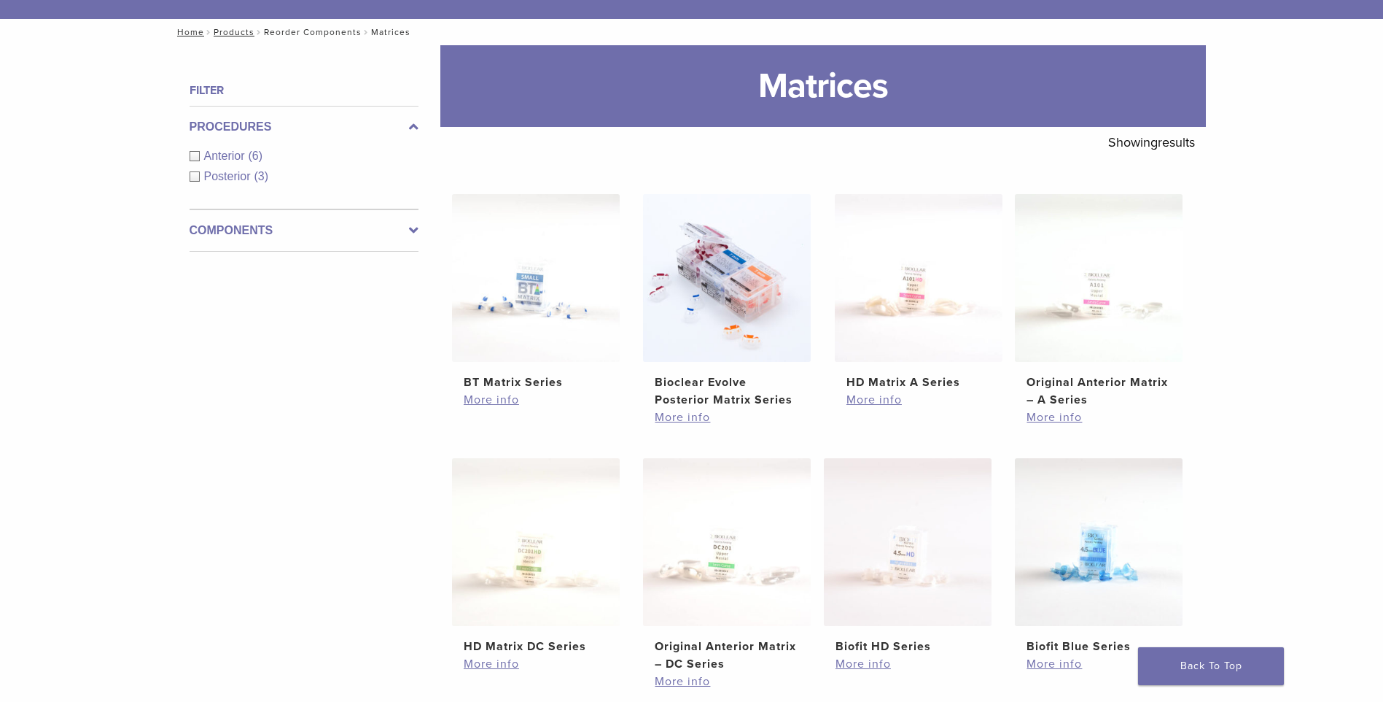
click at [318, 34] on link "Reorder Components" at bounding box center [313, 32] width 98 height 10
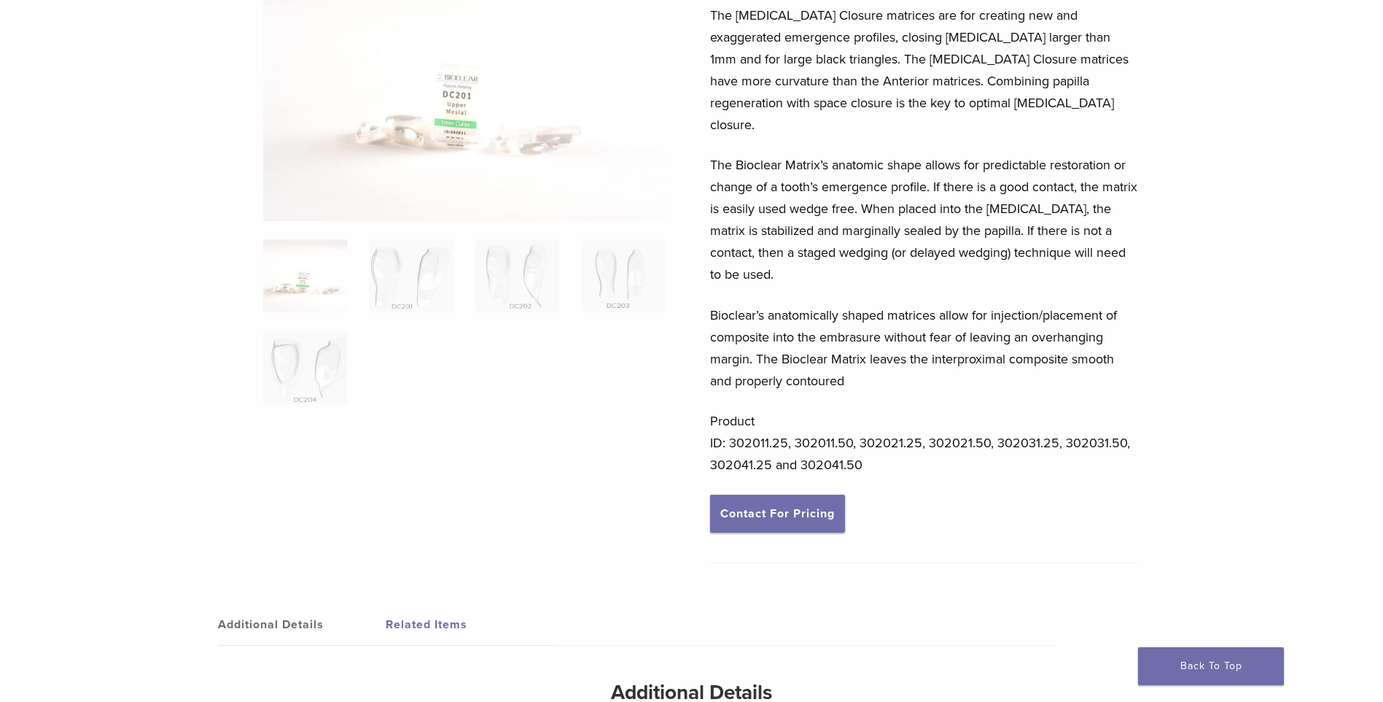
scroll to position [146, 0]
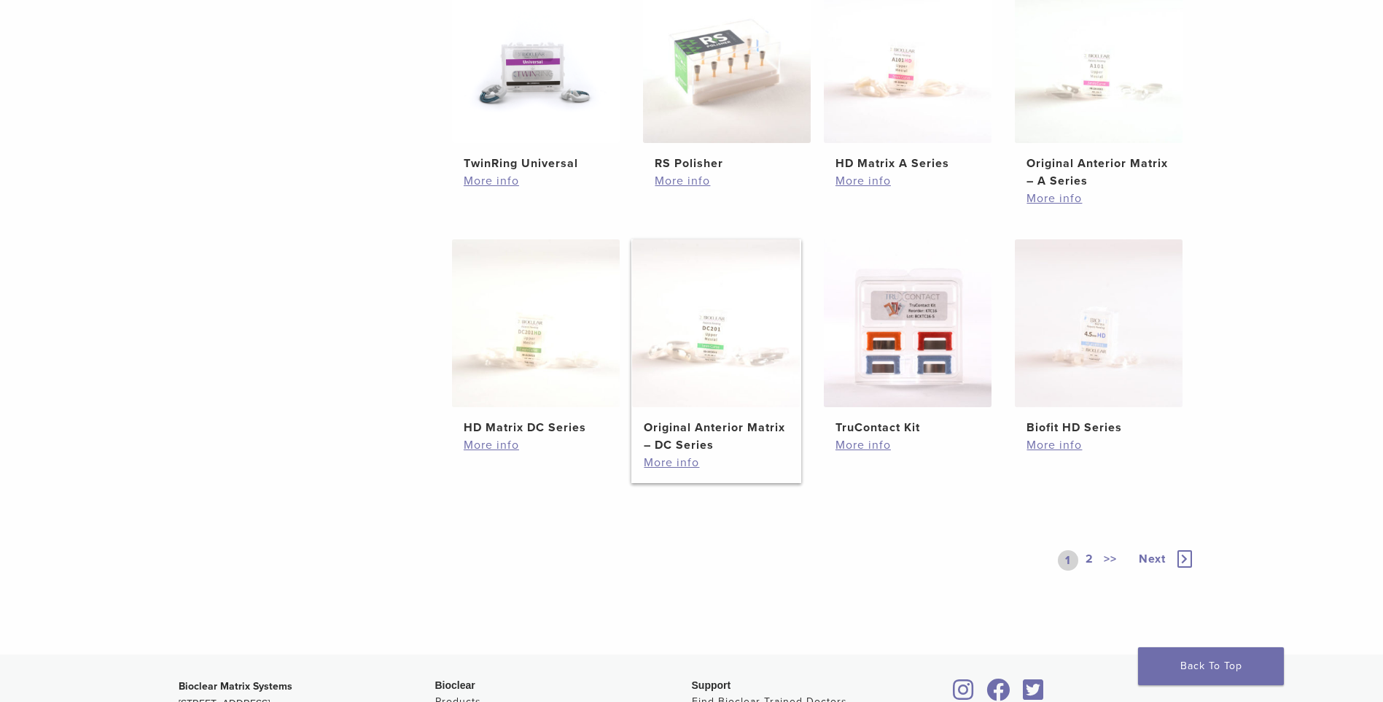
scroll to position [656, 0]
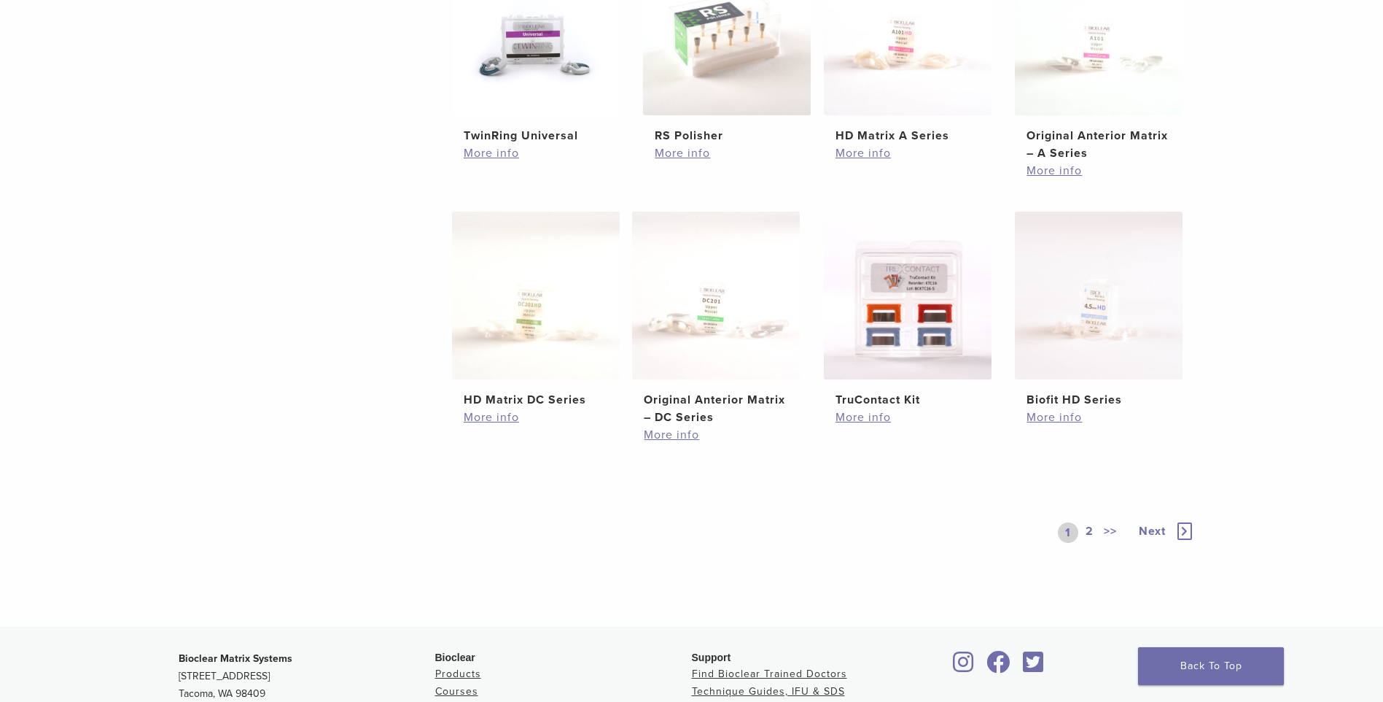
click at [1088, 529] on link "2" at bounding box center [1090, 532] width 14 height 20
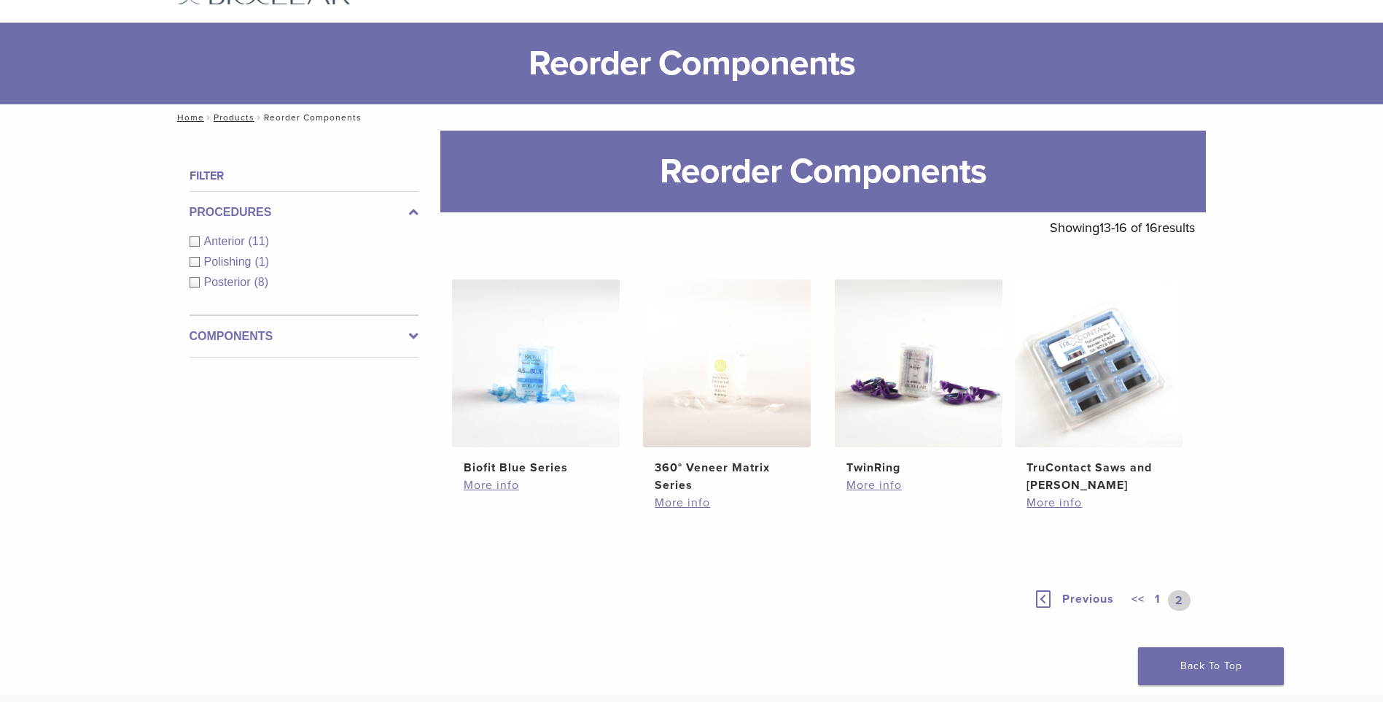
scroll to position [37, 0]
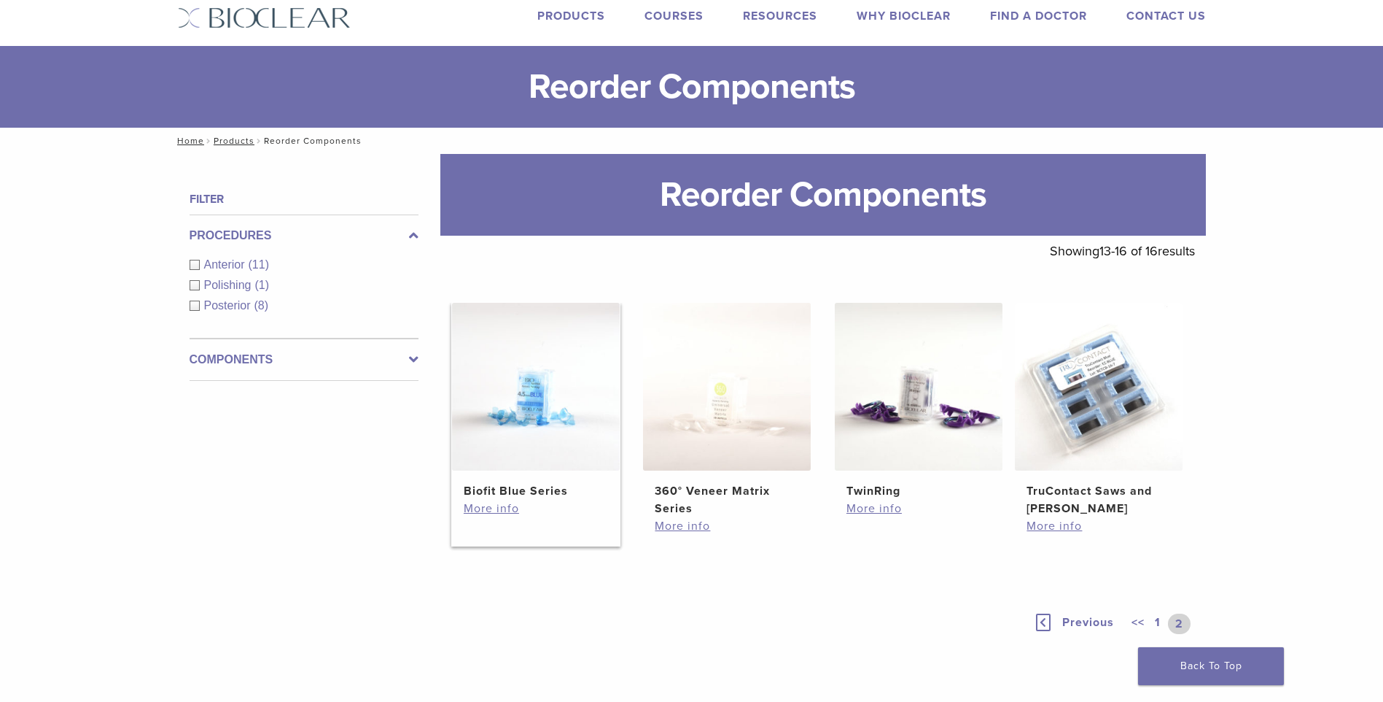
click at [553, 415] on img at bounding box center [536, 387] width 168 height 168
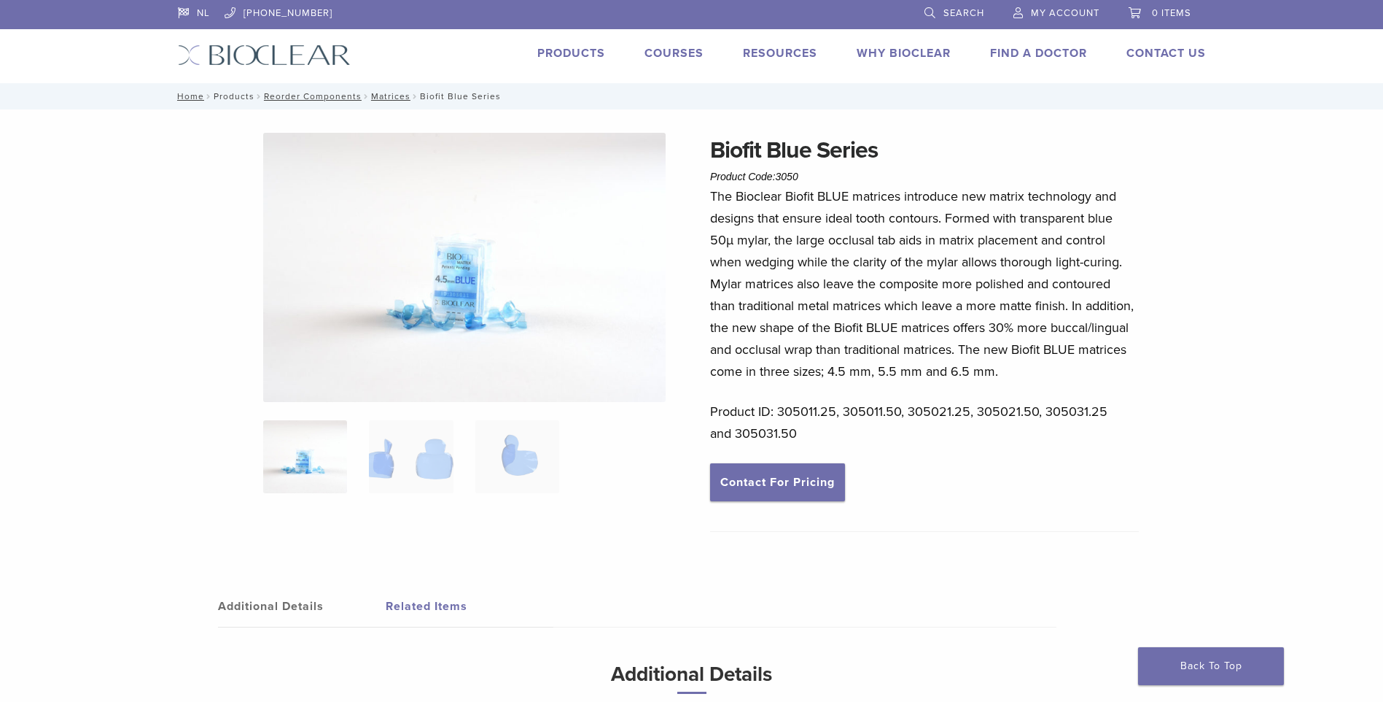
click at [220, 96] on link "Products" at bounding box center [234, 96] width 41 height 10
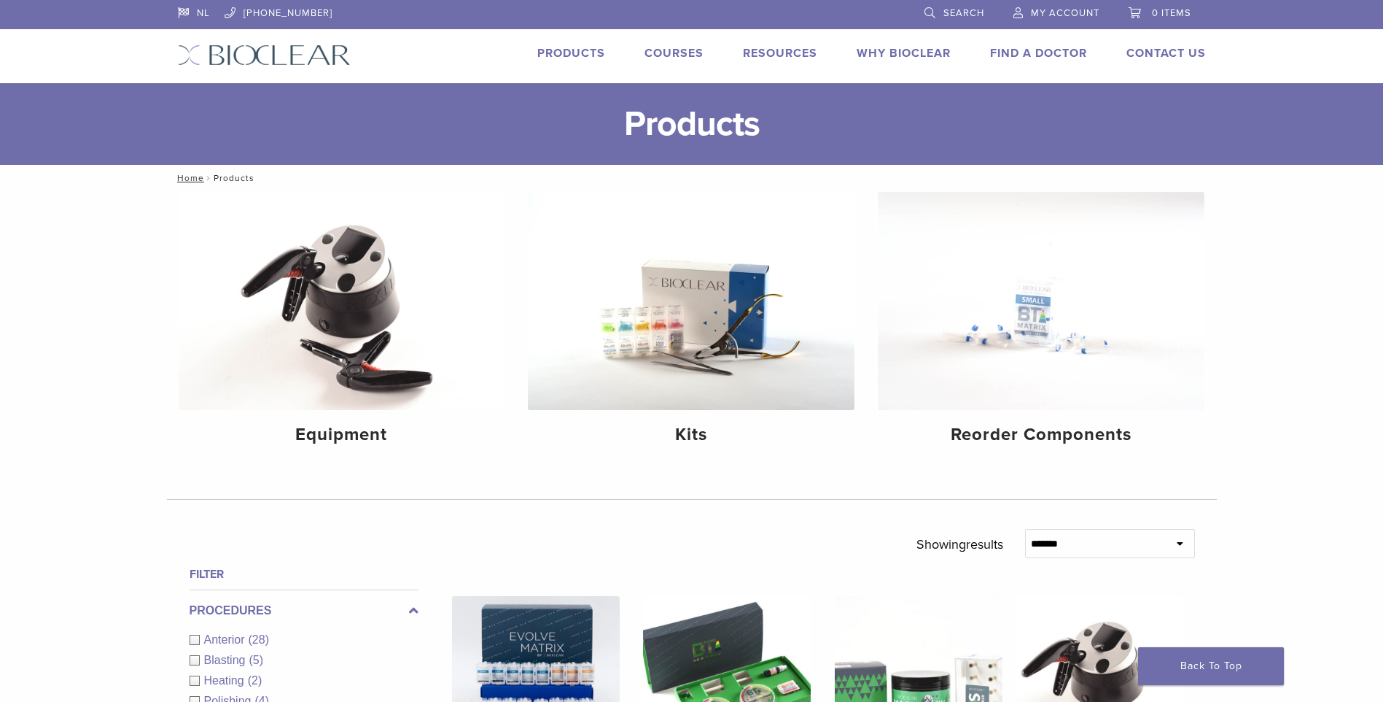
click at [570, 53] on link "Products" at bounding box center [571, 53] width 68 height 15
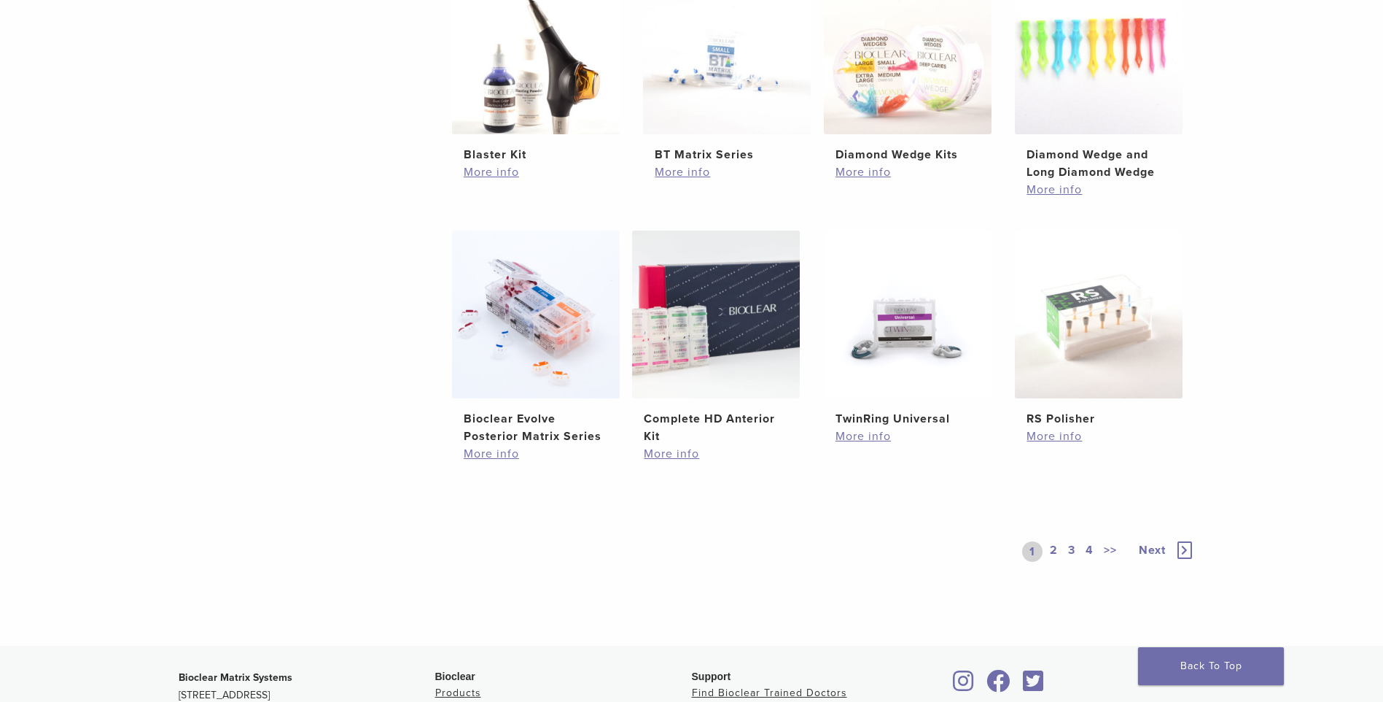
scroll to position [948, 0]
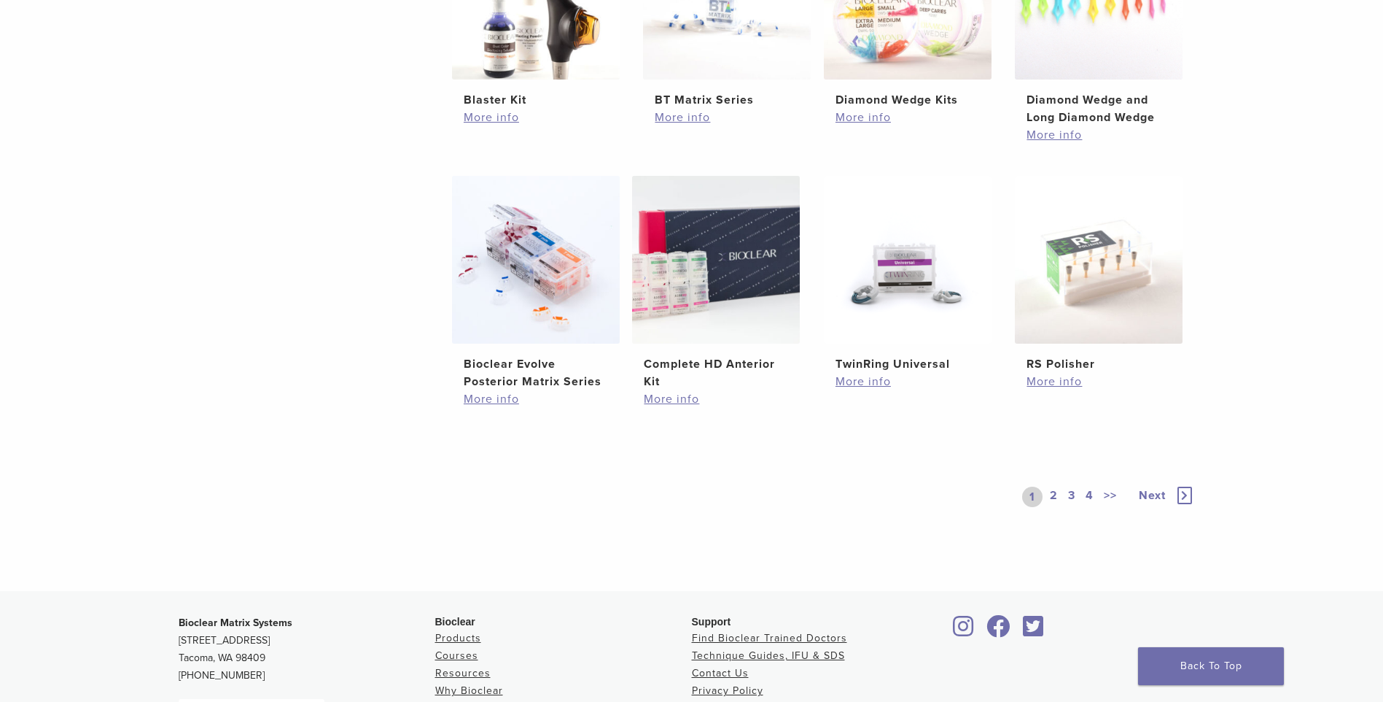
click at [1055, 494] on link "2" at bounding box center [1054, 496] width 14 height 20
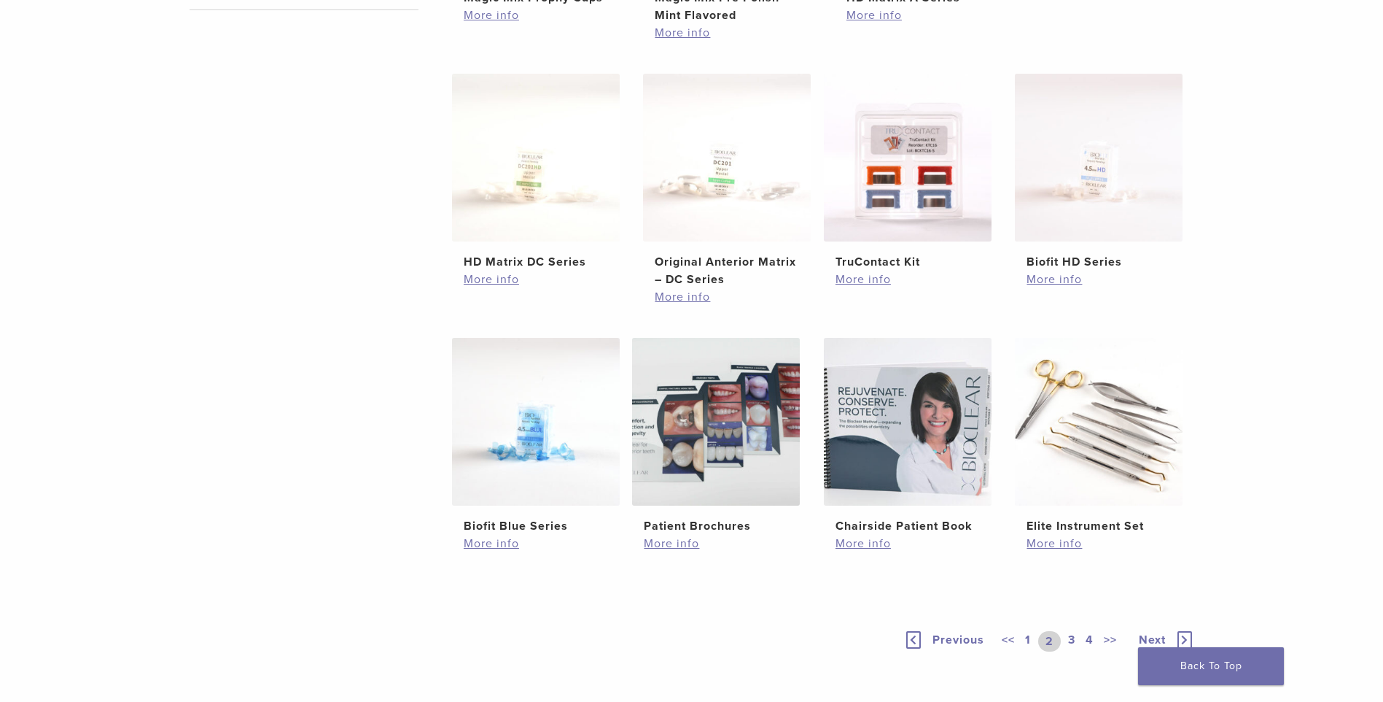
scroll to position [802, 0]
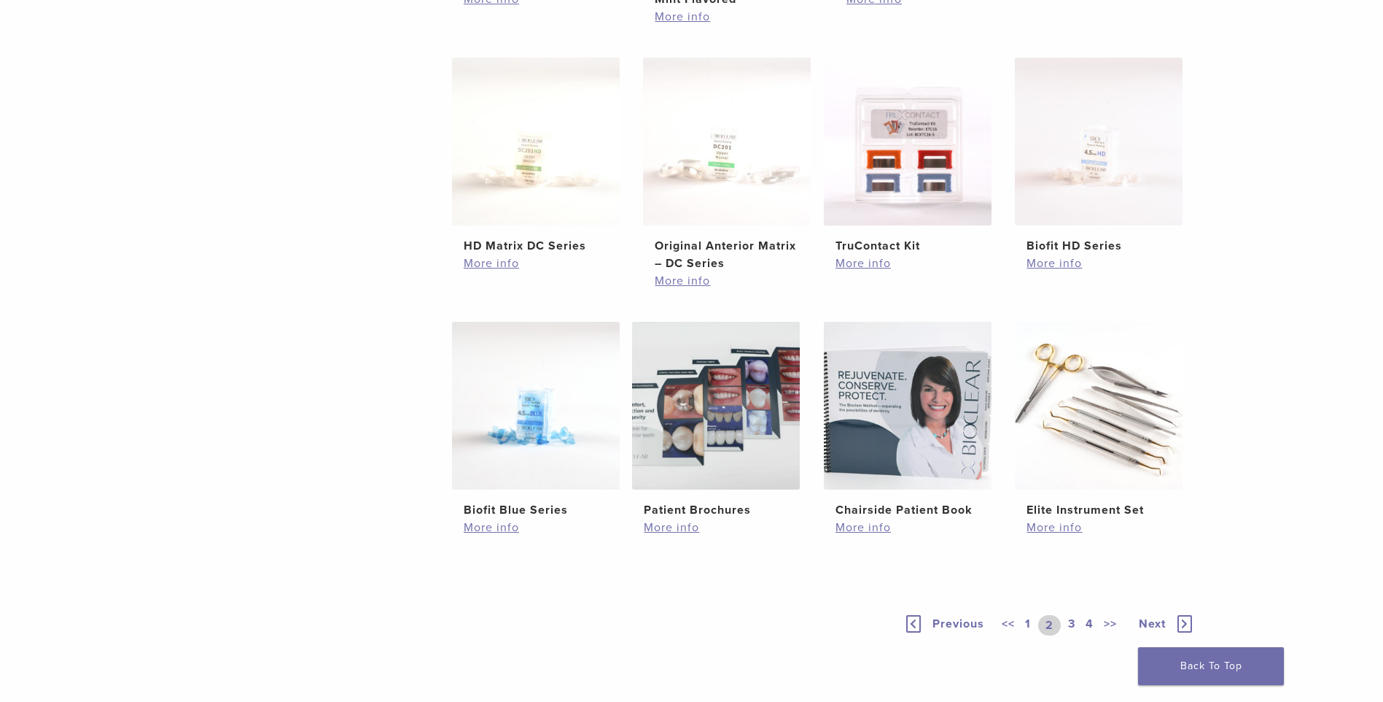
click at [1071, 619] on link "3" at bounding box center [1071, 625] width 13 height 20
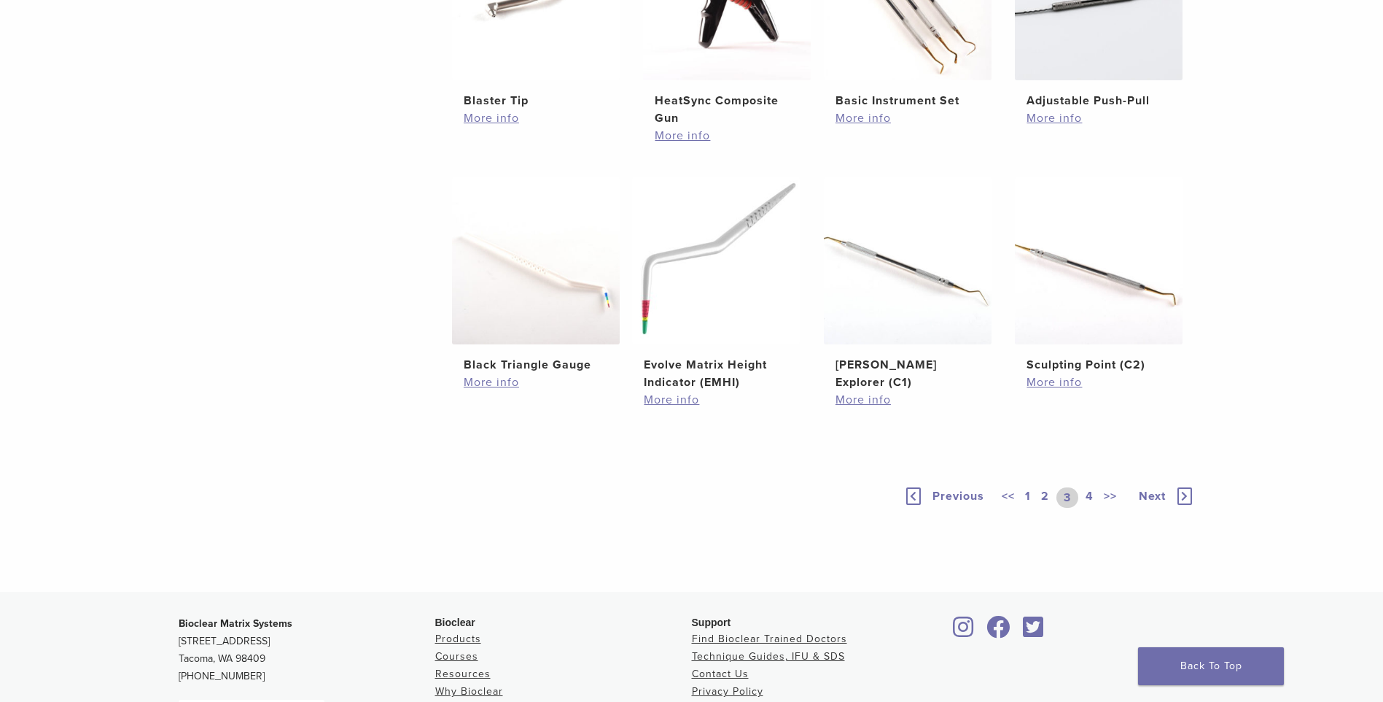
scroll to position [948, 0]
click at [1087, 494] on link "4" at bounding box center [1090, 496] width 14 height 20
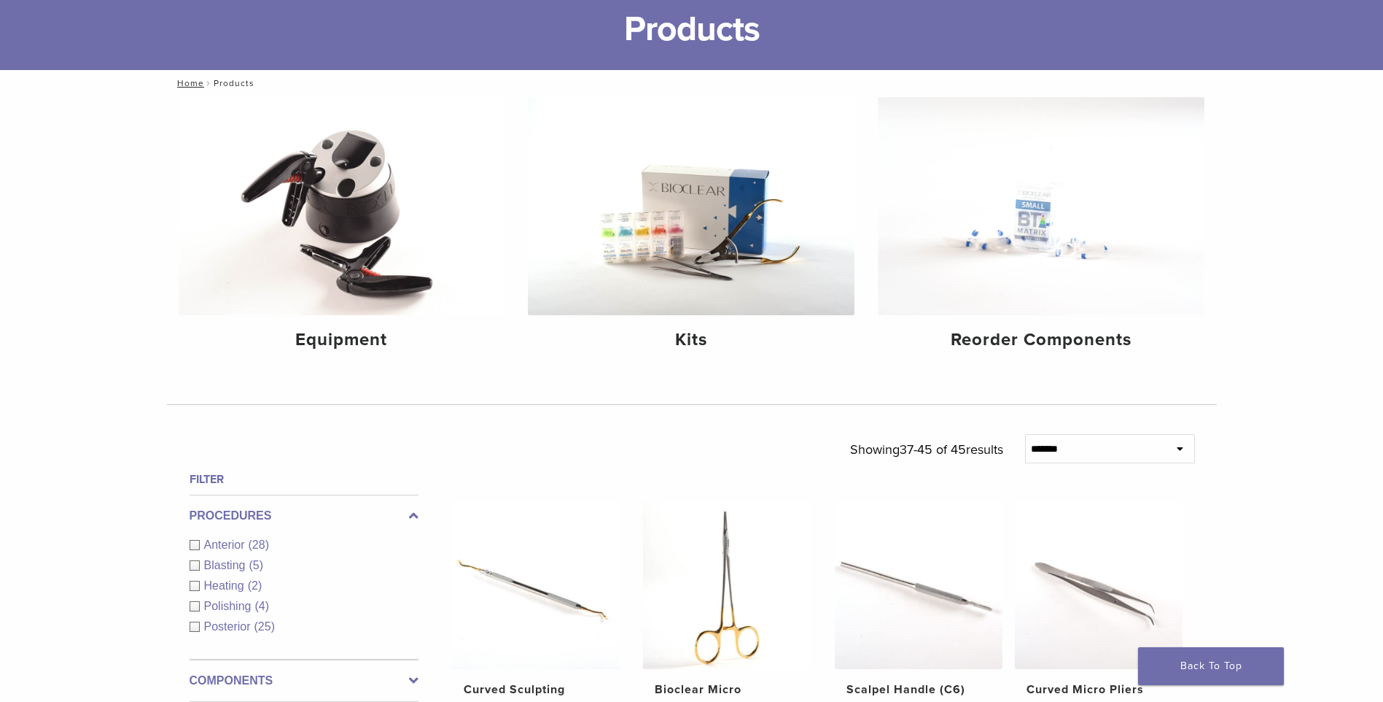
scroll to position [73, 0]
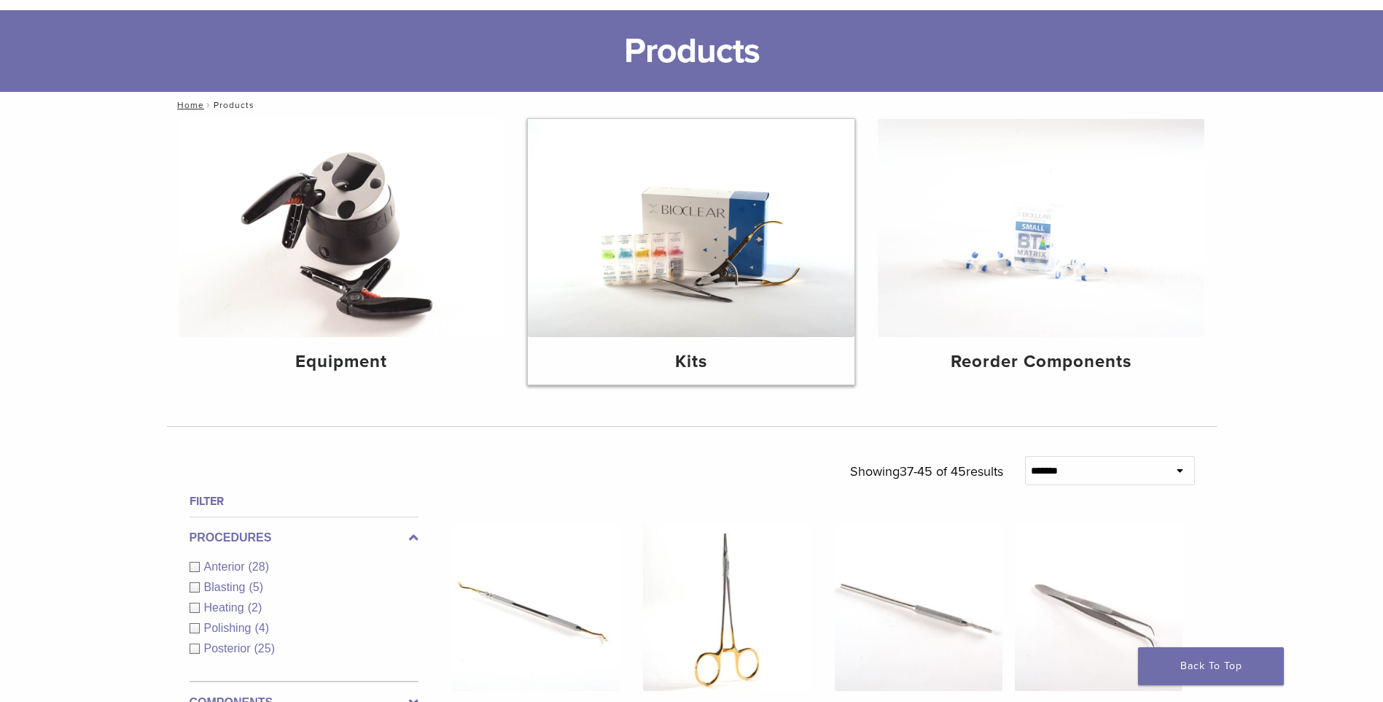
click at [681, 231] on img at bounding box center [691, 228] width 327 height 218
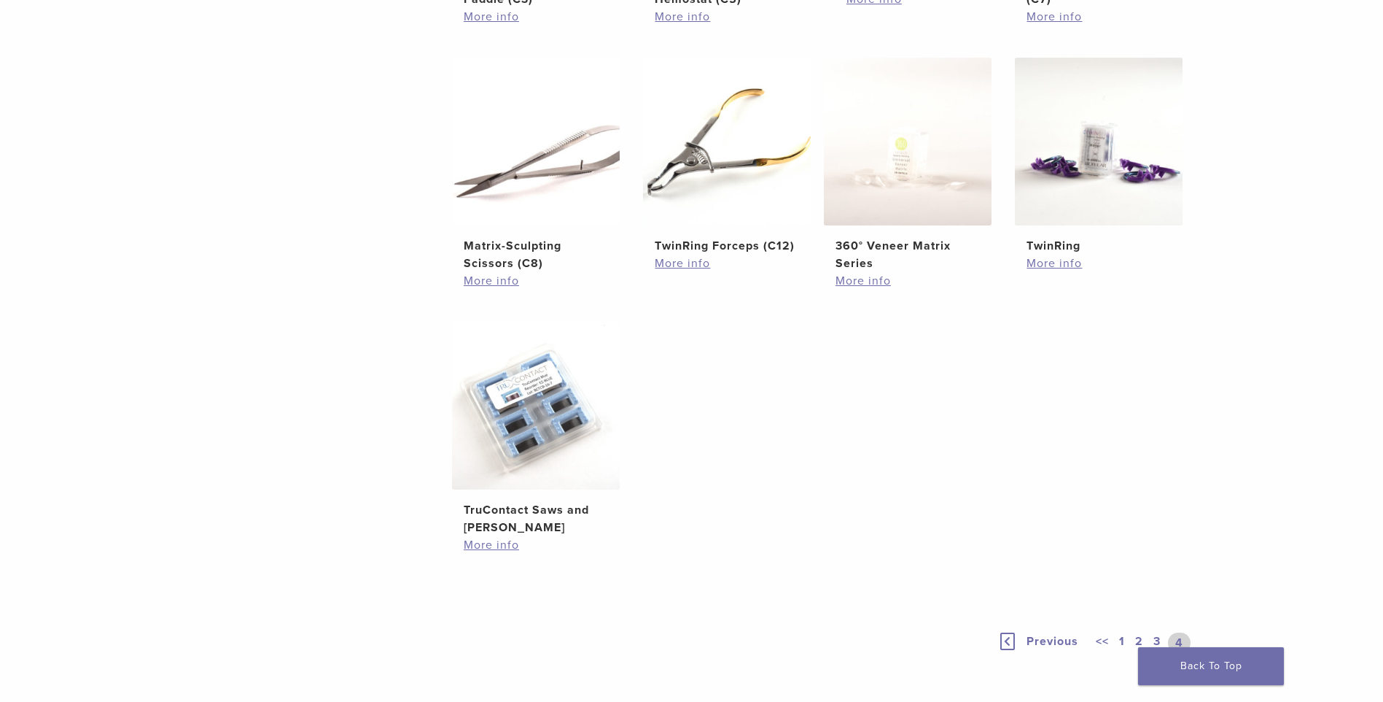
scroll to position [948, 0]
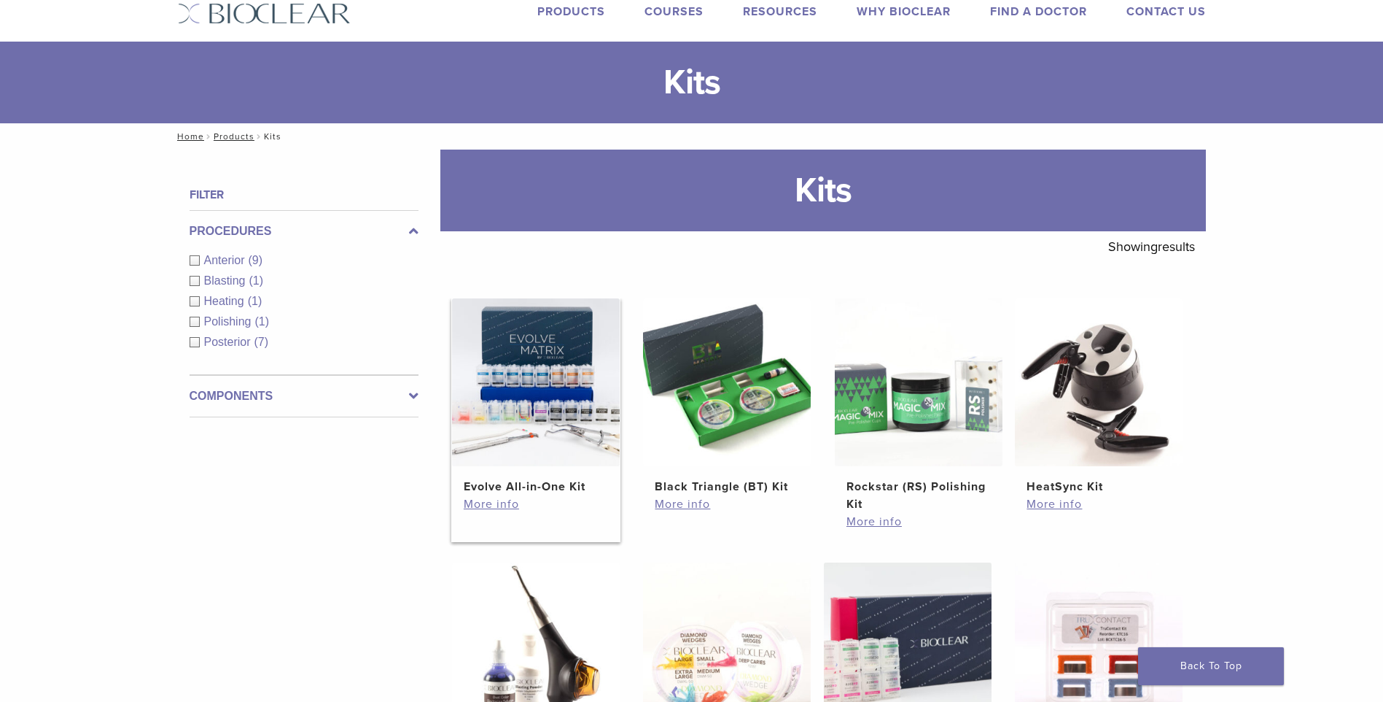
scroll to position [219, 0]
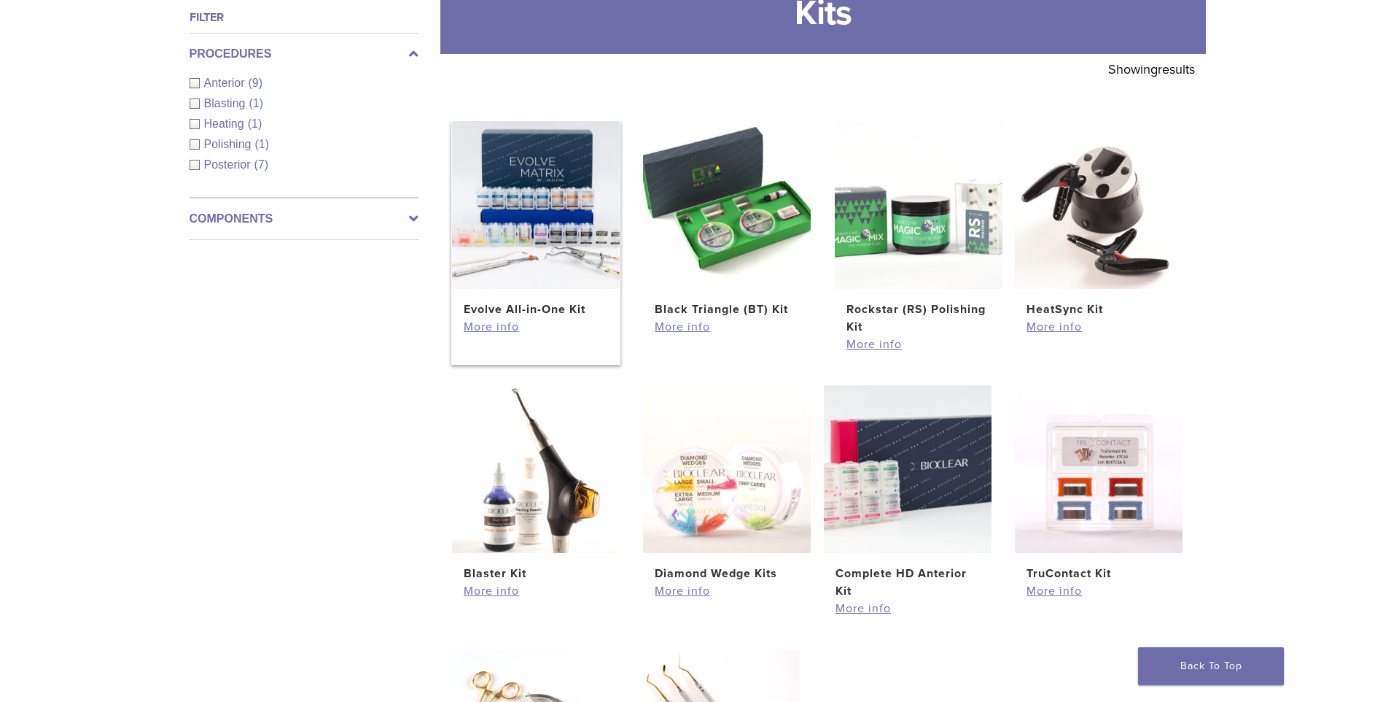
click at [540, 241] on img at bounding box center [536, 205] width 168 height 168
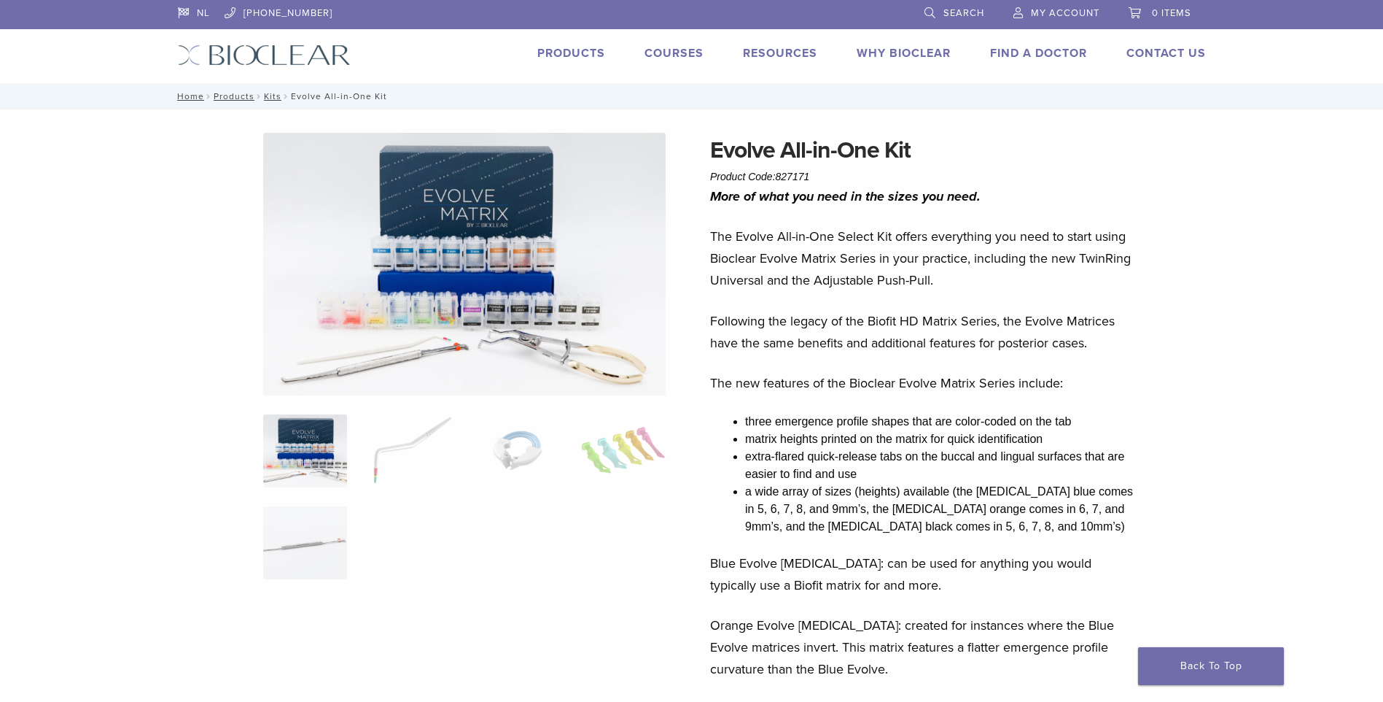
click at [446, 251] on img at bounding box center [464, 264] width 403 height 263
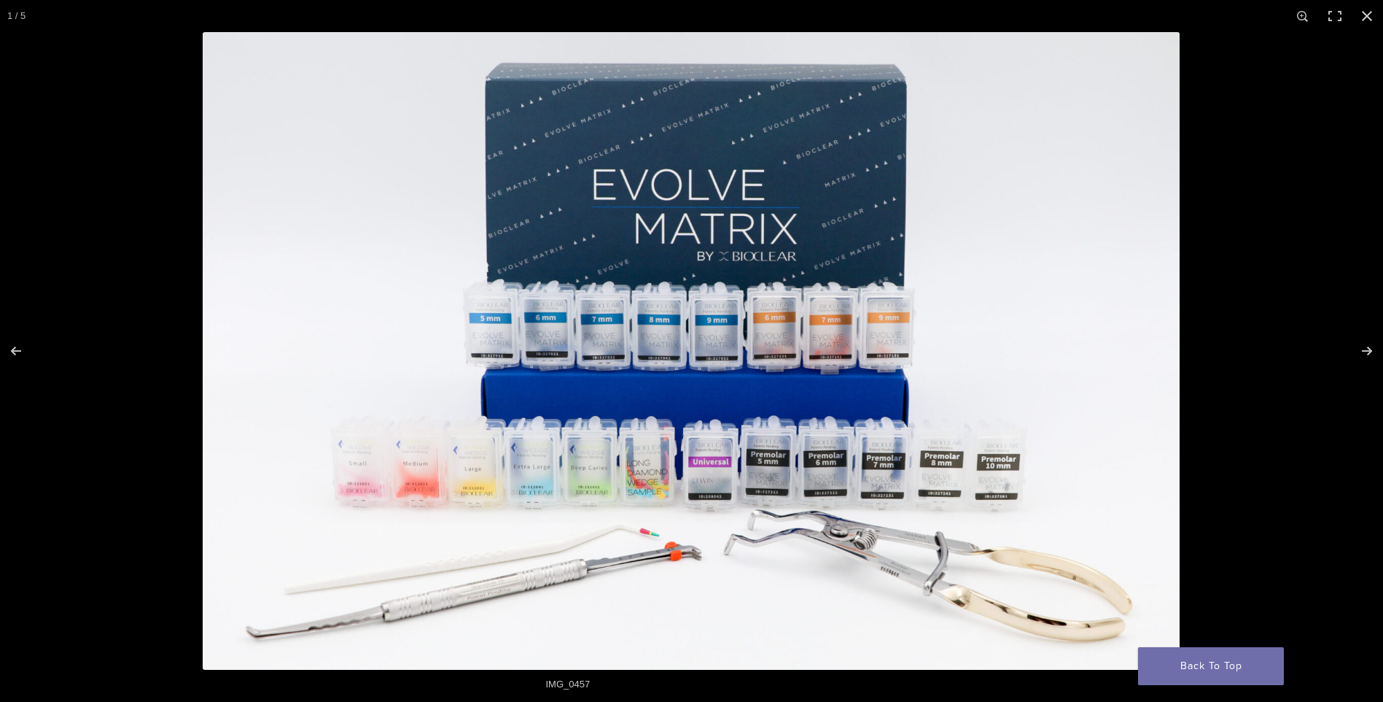
click at [551, 345] on img "Full screen image" at bounding box center [691, 350] width 977 height 637
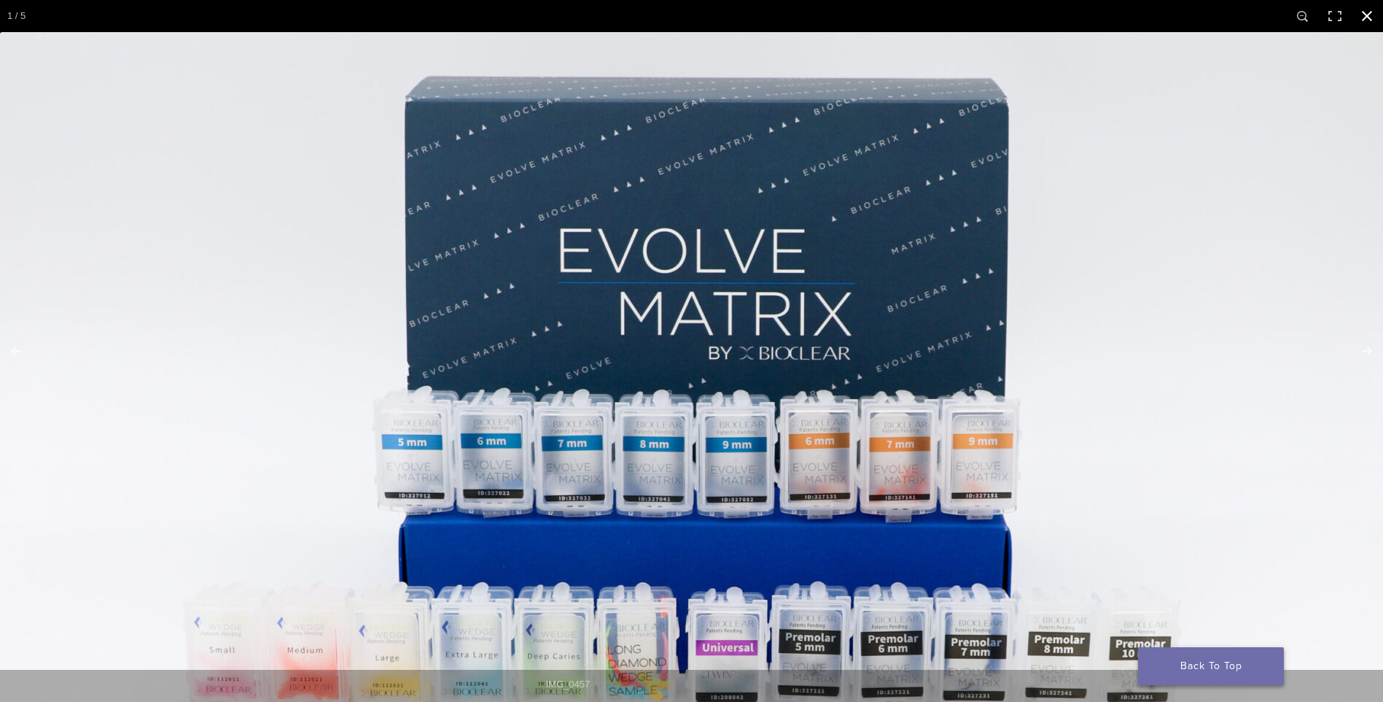
click at [1201, 670] on link "Back To Top" at bounding box center [1211, 666] width 146 height 38
click at [1363, 17] on button "Close (Esc)" at bounding box center [1367, 16] width 32 height 32
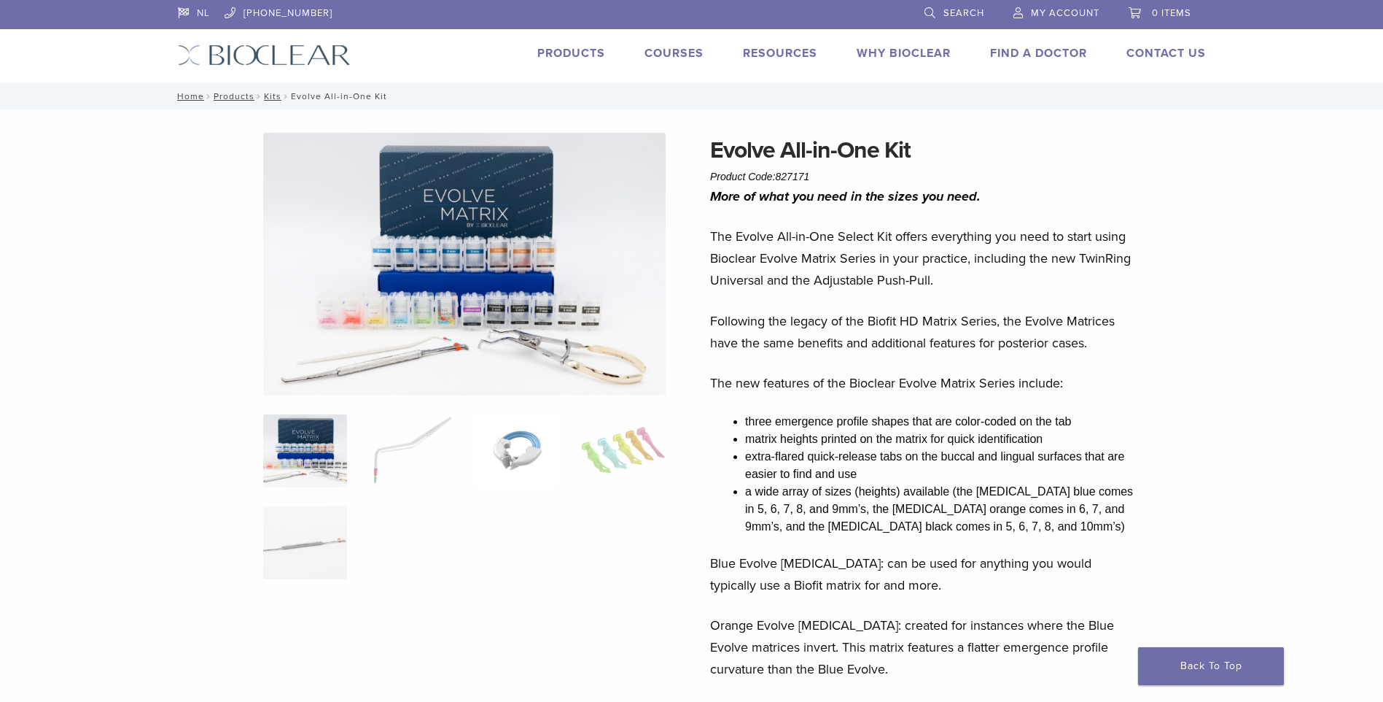
click at [531, 459] on img at bounding box center [517, 450] width 84 height 73
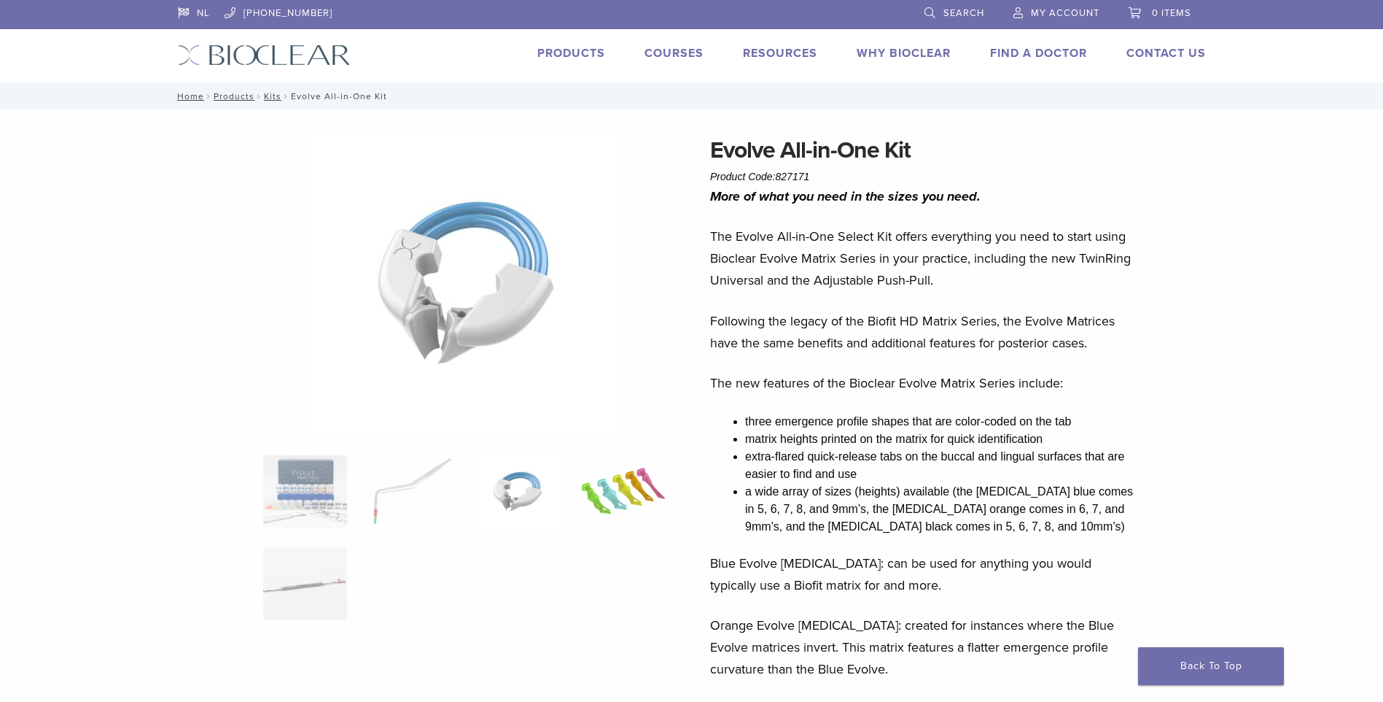
click at [626, 485] on img at bounding box center [623, 491] width 84 height 73
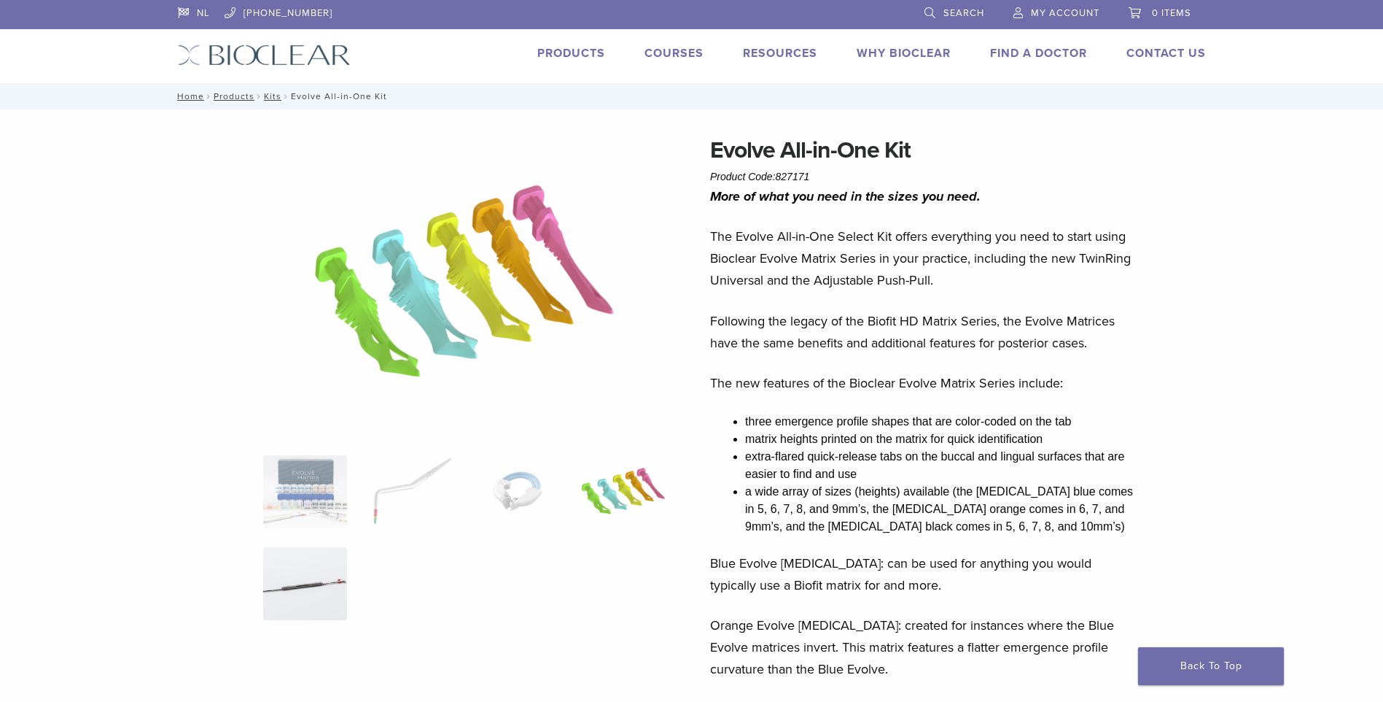
click at [295, 586] on img at bounding box center [305, 583] width 84 height 73
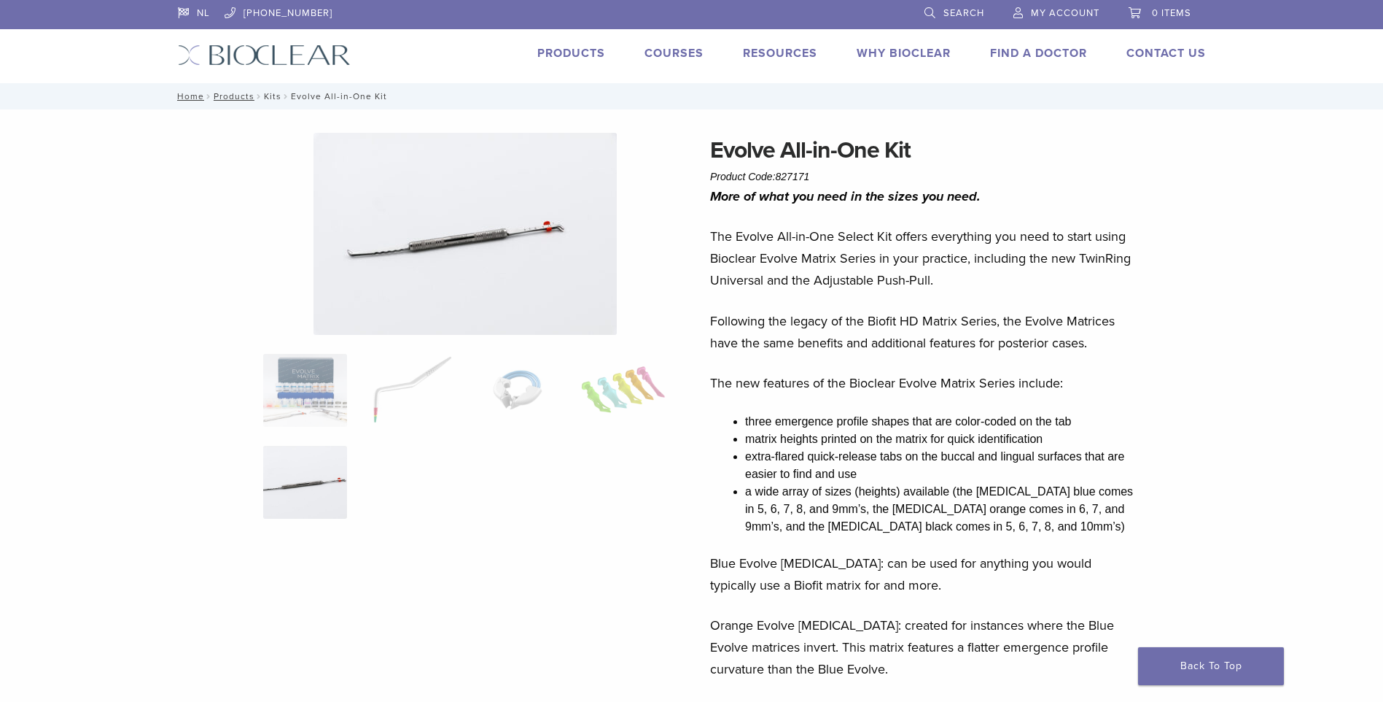
click at [267, 96] on link "Kits" at bounding box center [273, 96] width 18 height 10
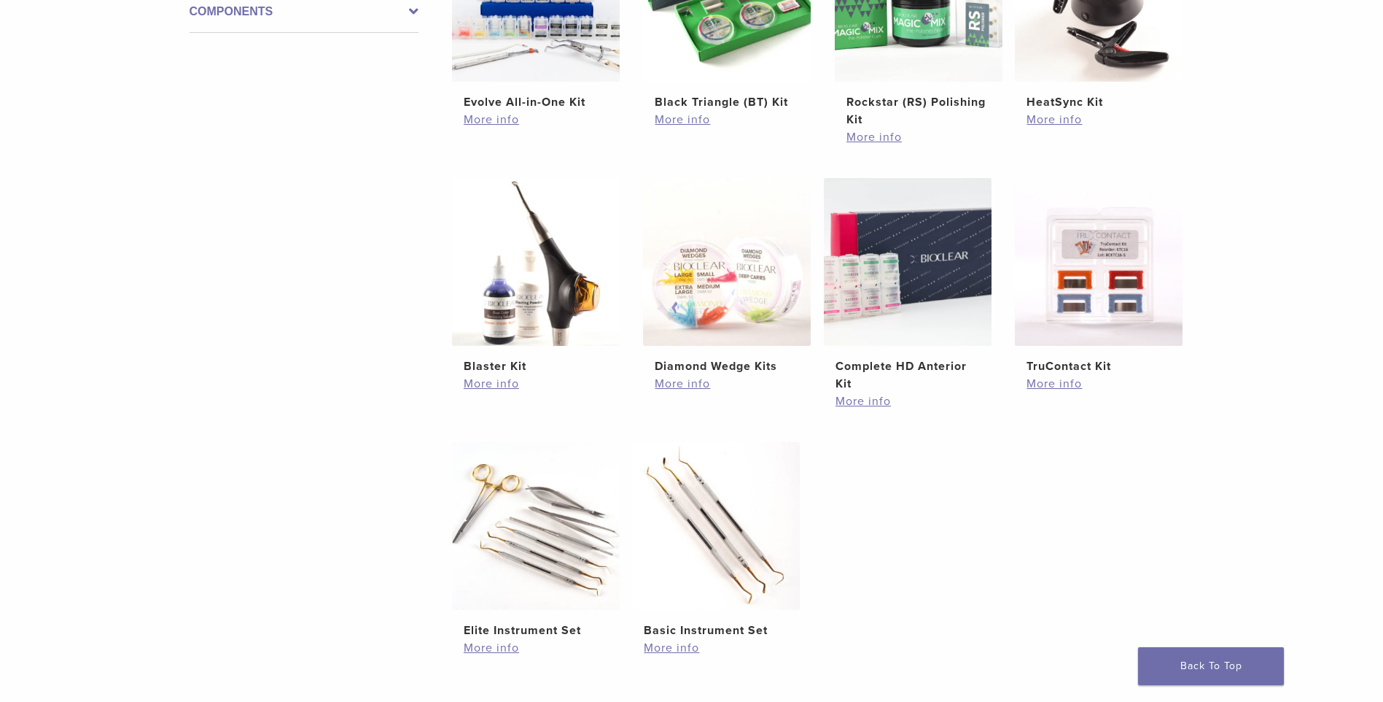
scroll to position [438, 0]
